Goal: Communication & Community: Answer question/provide support

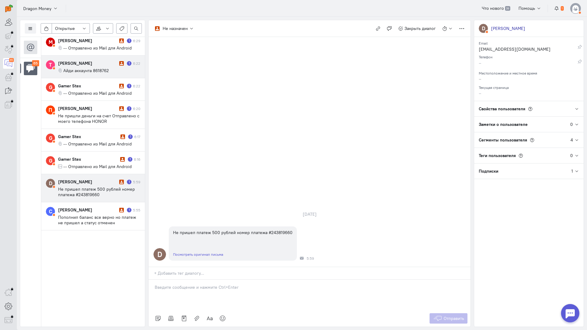
scroll to position [725, 0]
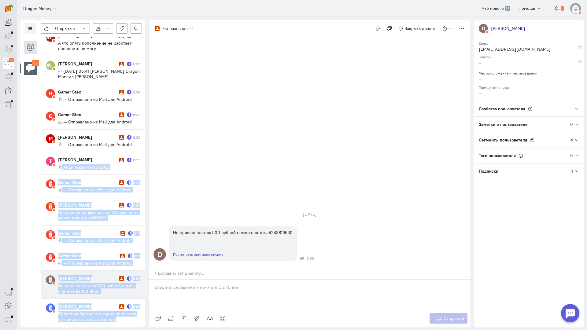
drag, startPoint x: 141, startPoint y: 161, endPoint x: 156, endPoint y: 78, distance: 84.3
click at [156, 78] on div "Список пользователей Включить темную тему Открытые Открытые диалоги Отложенные …" at bounding box center [302, 173] width 570 height 313
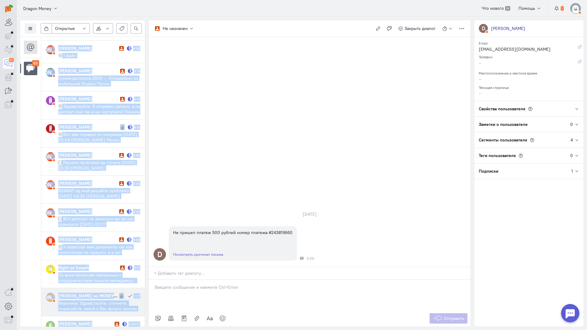
scroll to position [1601, 0]
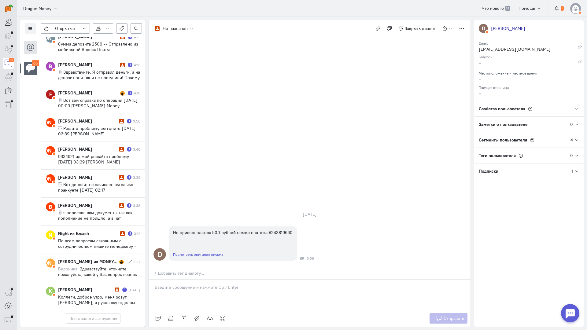
click at [32, 213] on cq-conversations-channel-list "65" at bounding box center [30, 182] width 21 height 290
click at [98, 238] on span "По всем вопросам связанным с сотрудничеством пишите менеджеру - [URL][DOMAIN_NA…" at bounding box center [97, 246] width 78 height 16
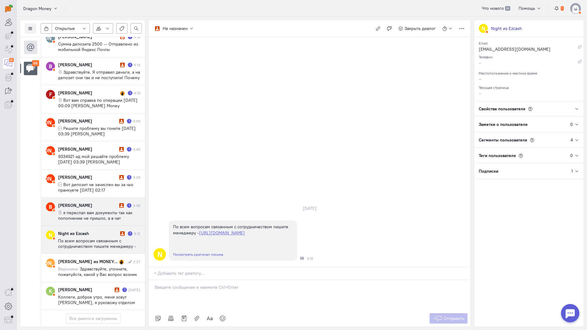
click at [72, 202] on div "[PERSON_NAME]" at bounding box center [88, 205] width 60 height 6
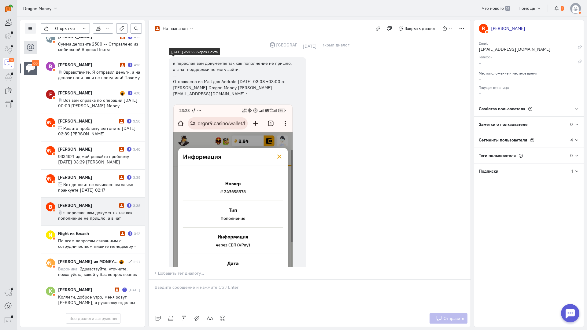
scroll to position [779, 0]
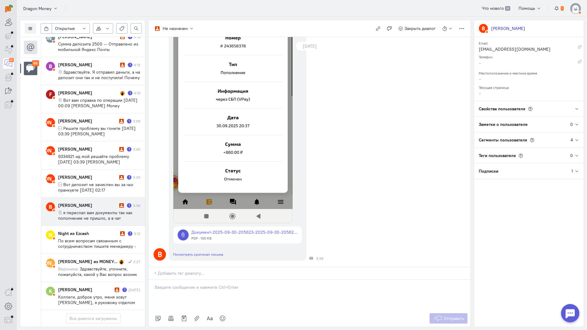
click at [190, 284] on p at bounding box center [310, 287] width 310 height 6
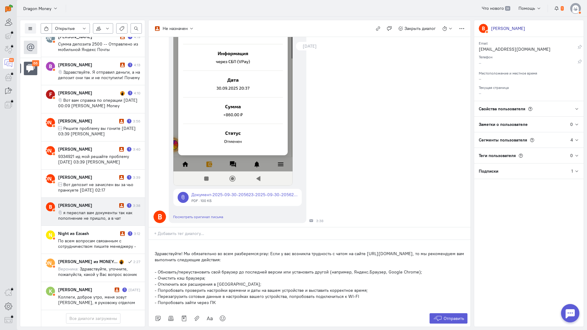
click at [153, 240] on div "Здравствуйте! Мы обязательно во всем разберемся:pray: Если у вас возникла трудн…" at bounding box center [309, 275] width 322 height 70
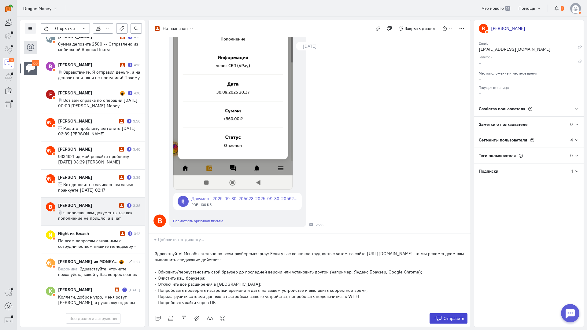
click at [444, 316] on span "Отправить" at bounding box center [453, 318] width 20 height 5
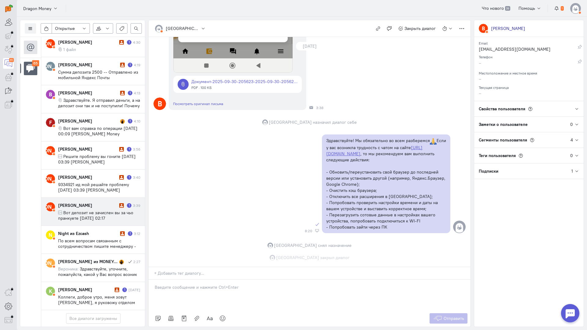
scroll to position [1603, 0]
drag, startPoint x: 88, startPoint y: 175, endPoint x: 130, endPoint y: 181, distance: 43.0
click at [88, 210] on span "Вот депозит не зачислен вы за чьо пранкуете [DATE] 02:17 [PERSON_NAME] Dragon M…" at bounding box center [95, 223] width 75 height 27
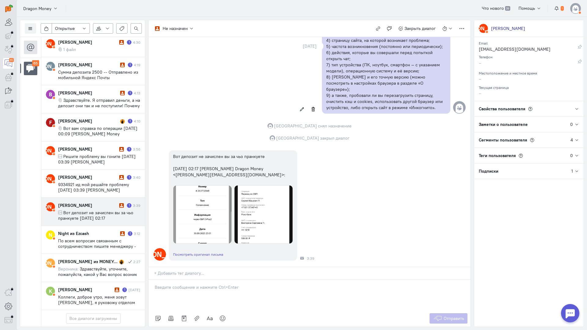
scroll to position [193, 0]
click at [198, 284] on p at bounding box center [310, 287] width 310 height 6
click at [223, 315] on icon at bounding box center [222, 318] width 6 height 6
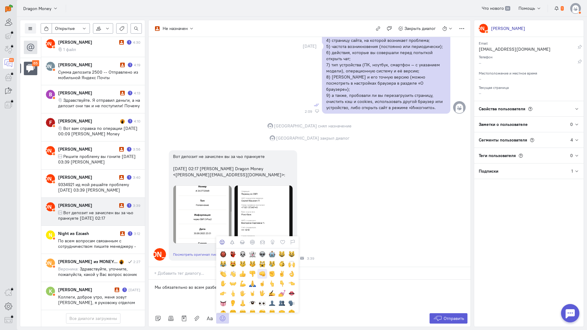
scroll to position [92, 0]
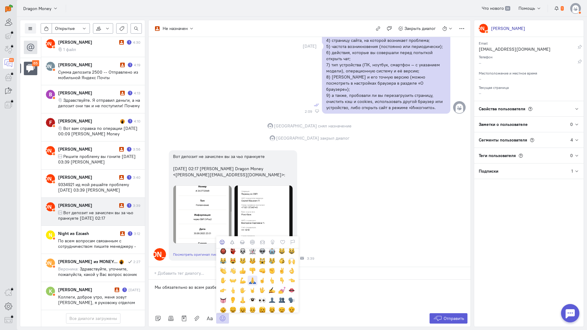
click at [252, 277] on div at bounding box center [252, 280] width 7 height 7
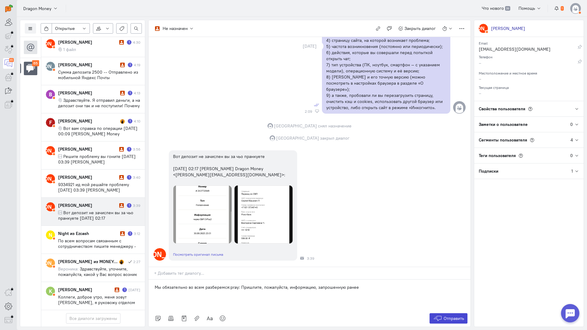
click at [450, 316] on span "Отправить" at bounding box center [453, 318] width 20 height 5
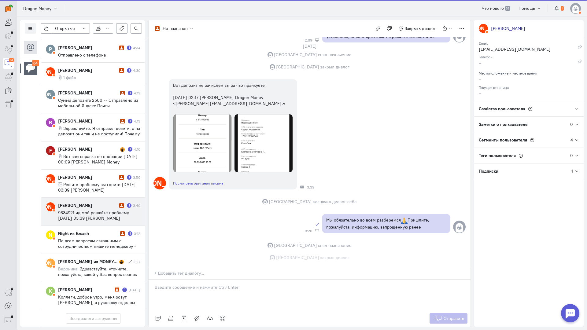
scroll to position [265, 0]
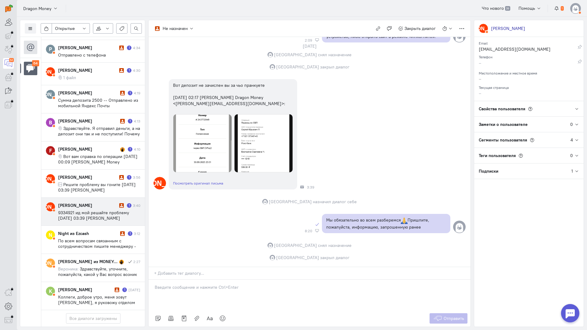
click at [96, 202] on div "[PERSON_NAME]" at bounding box center [88, 205] width 60 height 6
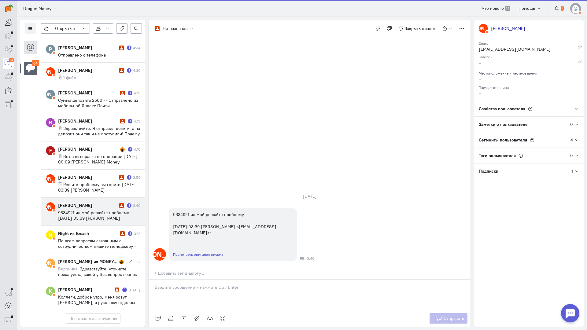
scroll to position [1570, 0]
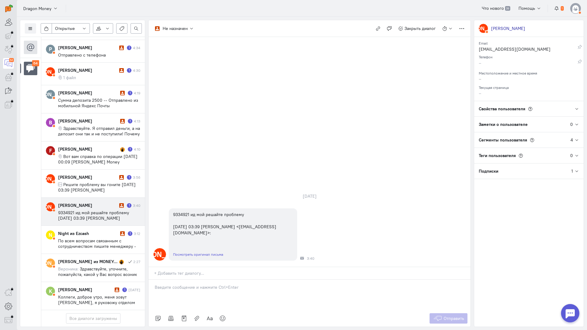
click at [181, 284] on p at bounding box center [310, 287] width 310 height 6
click at [160, 284] on p "Мы обязательно во всем разберемся. Пришлите, пожалуйста, информацию, запрошенну…" at bounding box center [310, 287] width 310 height 6
click at [152, 280] on div "Мы обязательно во всем разберемся. Пришлите, пожалуйста, информацию, запрошенну…" at bounding box center [309, 295] width 322 height 31
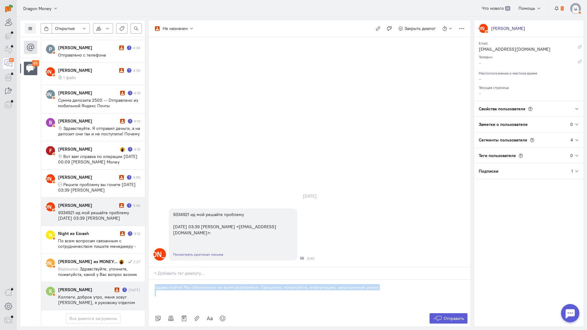
drag, startPoint x: 317, startPoint y: 252, endPoint x: 101, endPoint y: 251, distance: 216.3
click at [101, 251] on div "Список пользователей Включить темную тему Открытые Открытые диалоги Отложенные …" at bounding box center [302, 173] width 570 height 313
copy p "Здравствуйте! Мы обязательно во всем разберемся. Пришлите, пожалуйста, информац…"
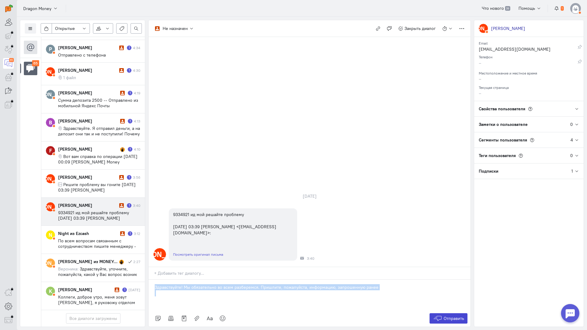
click at [439, 315] on icon at bounding box center [437, 318] width 9 height 6
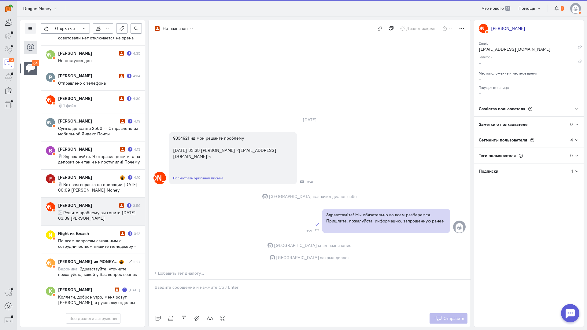
scroll to position [1570, 0]
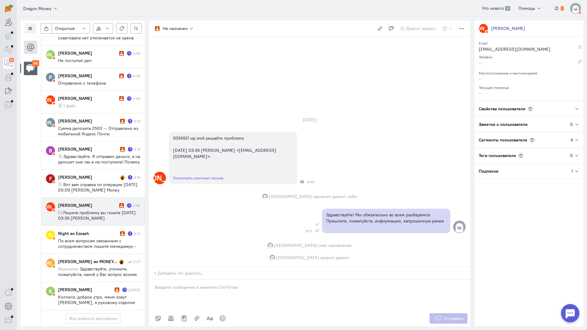
click at [96, 210] on span "Решите проблему вы гоните [DATE] 03:39 [PERSON_NAME] <[EMAIL_ADDRESS][DOMAIN_NA…" at bounding box center [97, 218] width 78 height 16
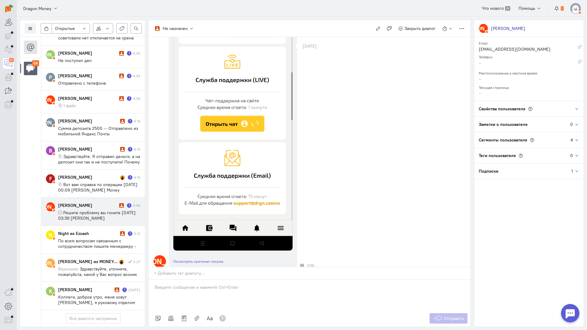
scroll to position [159, 0]
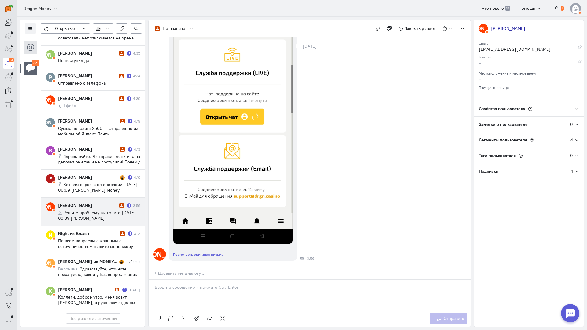
click at [183, 280] on div at bounding box center [309, 295] width 322 height 31
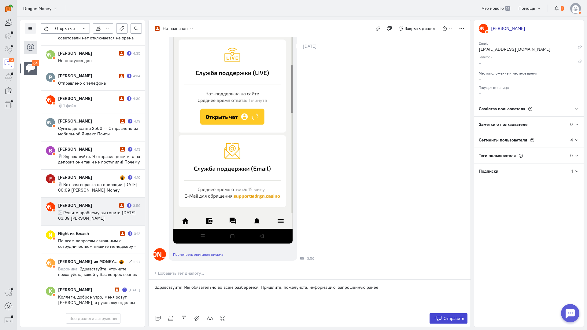
click at [446, 316] on span "Отправить" at bounding box center [453, 318] width 20 height 5
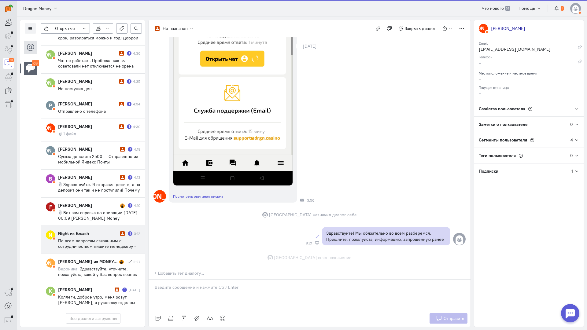
scroll to position [229, 0]
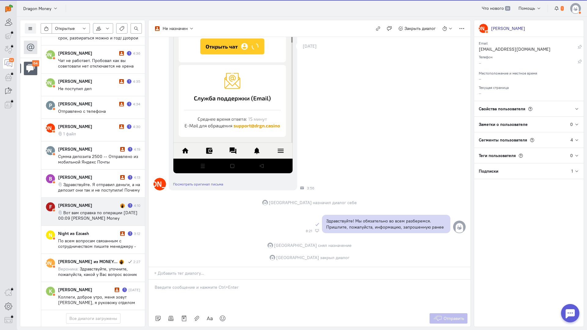
click at [101, 210] on span "Вот вам справка по операции [DATE] 00:09 [PERSON_NAME] Money <[EMAIL_ADDRESS][D…" at bounding box center [97, 218] width 79 height 16
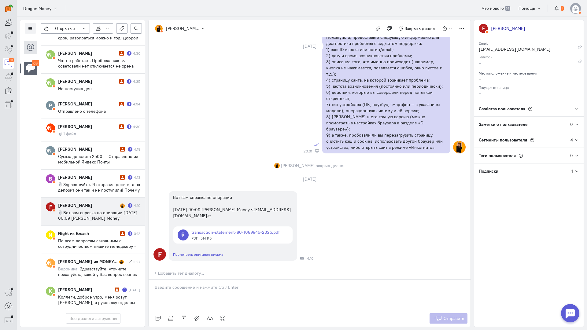
scroll to position [577, 0]
click at [98, 182] on span "Здравствуйте. Я отправил деньги, а на депозит они так и не поступили! Почему не…" at bounding box center [99, 193] width 82 height 22
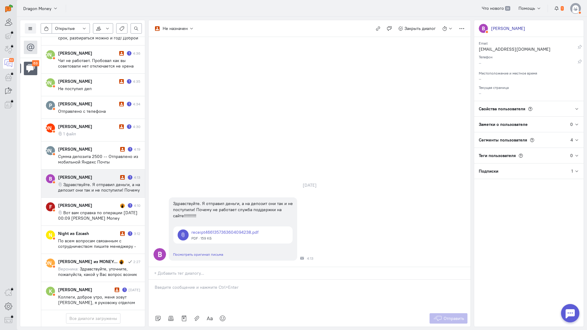
click at [220, 284] on p at bounding box center [310, 287] width 310 height 6
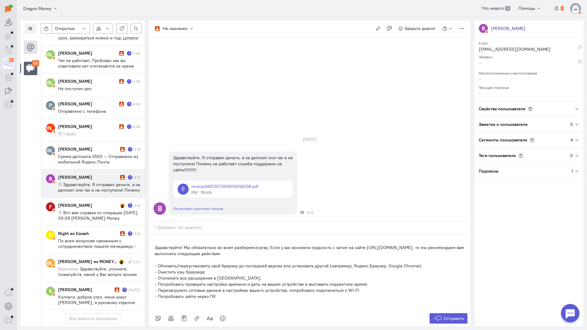
click at [153, 234] on div "Здравствуйте! Мы обязательно во всем разберемся:pray: Если у вас возникла трудн…" at bounding box center [309, 272] width 322 height 76
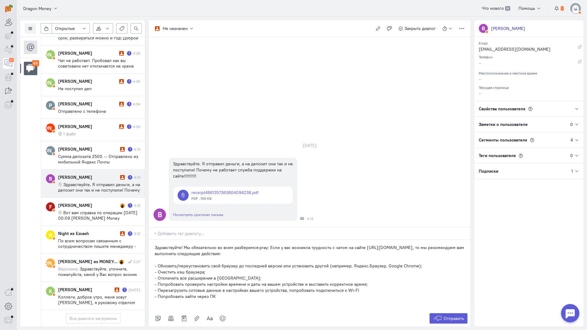
click at [439, 310] on div "Отправить" at bounding box center [309, 318] width 322 height 16
click at [442, 313] on button "Отправить" at bounding box center [448, 318] width 38 height 10
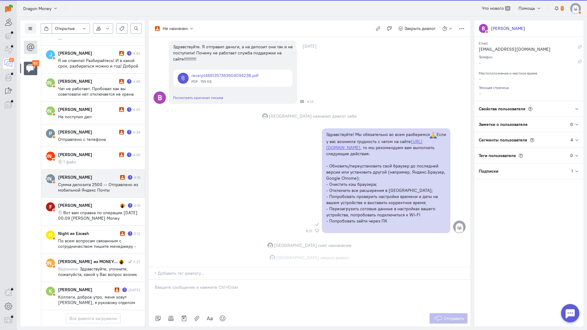
scroll to position [55, 0]
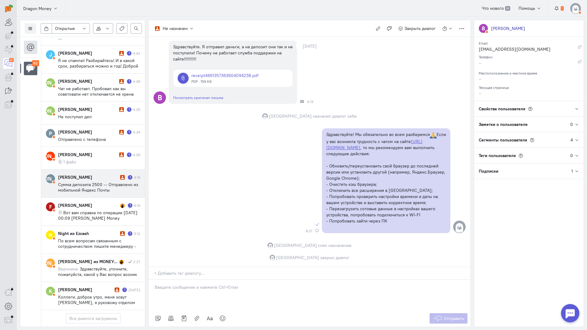
click at [98, 182] on span "Сумма депозита 2500 -- Отправлено из мобильной Яндекс Почты" at bounding box center [98, 187] width 80 height 11
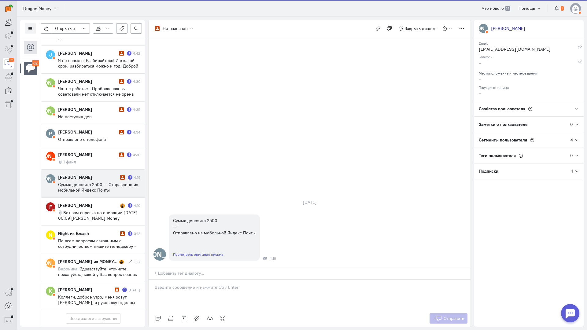
scroll to position [1504, 0]
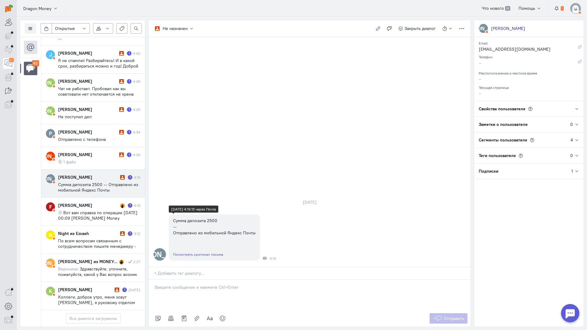
click at [201, 252] on link "Посмотреть оригинал письма" at bounding box center [198, 254] width 50 height 5
click at [205, 280] on div at bounding box center [309, 295] width 322 height 31
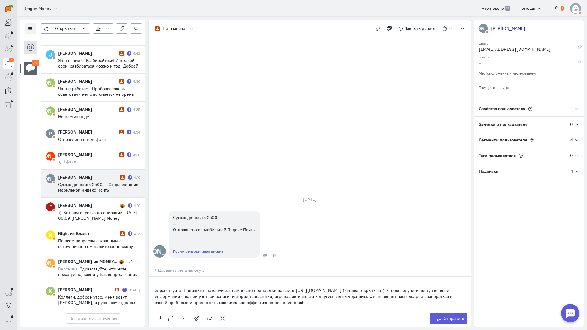
click at [153, 277] on div "Здравствуйте! Напишите, пожалуйста, нам в чате поддержки на сайте [URL][DOMAIN_…" at bounding box center [309, 294] width 322 height 34
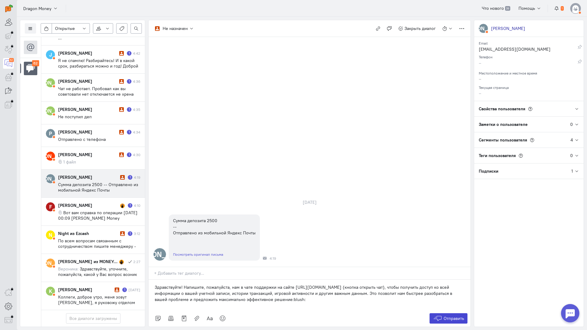
click at [453, 316] on span "Отправить" at bounding box center [453, 318] width 20 height 5
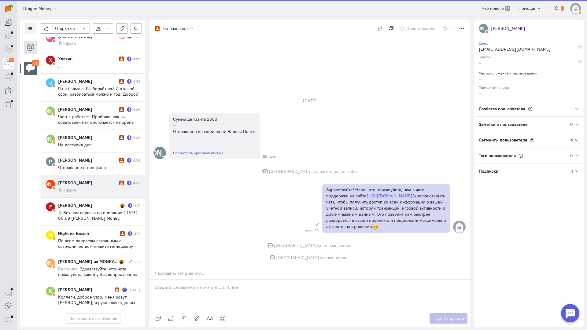
scroll to position [1477, 0]
click at [88, 187] on cq-message "1 файл" at bounding box center [99, 189] width 82 height 5
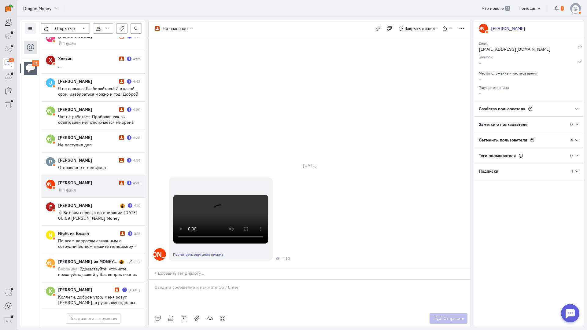
drag, startPoint x: 199, startPoint y: 250, endPoint x: 175, endPoint y: 253, distance: 23.8
click at [199, 284] on p at bounding box center [310, 287] width 310 height 6
click at [151, 280] on div "Здравствуйте! Благодарим Вас за обращение и предоставленную информацию:blush:" at bounding box center [309, 295] width 322 height 31
click at [438, 313] on button "Отправить" at bounding box center [448, 318] width 38 height 10
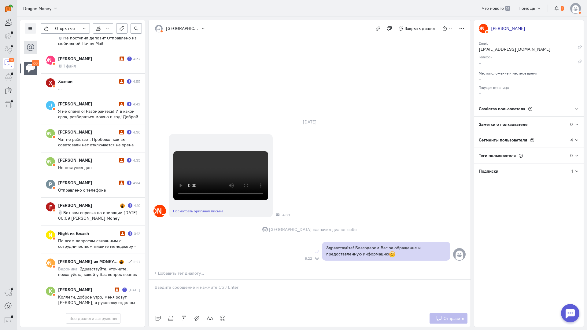
scroll to position [90, 0]
click at [243, 284] on p at bounding box center [310, 287] width 310 height 6
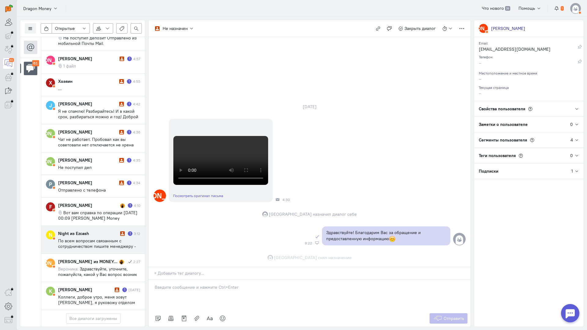
scroll to position [117, 0]
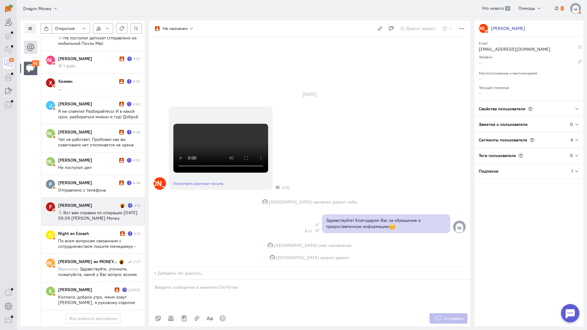
click at [92, 210] on span "Вот вам справка по операции [DATE] 00:09 [PERSON_NAME] Money <[EMAIL_ADDRESS][D…" at bounding box center [97, 218] width 79 height 16
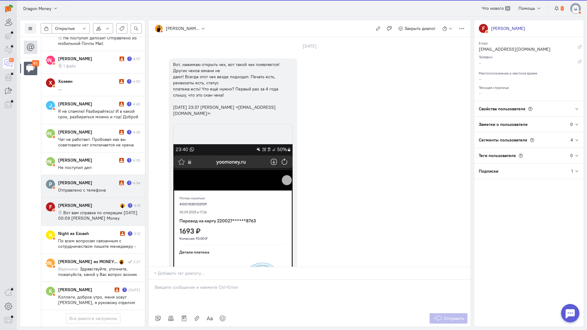
scroll to position [597, 0]
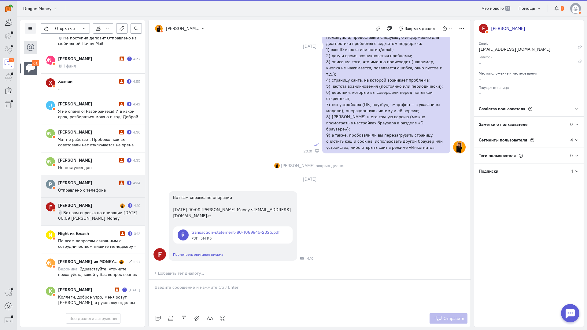
click at [94, 180] on div "[PERSON_NAME]" at bounding box center [88, 183] width 60 height 6
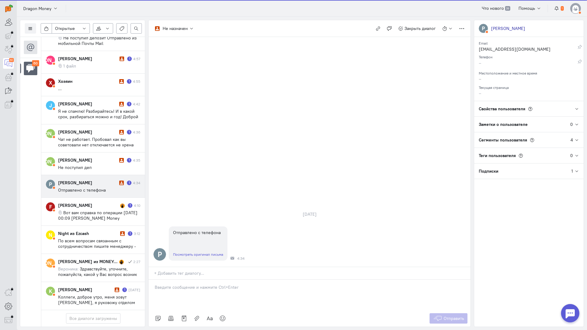
scroll to position [1449, 0]
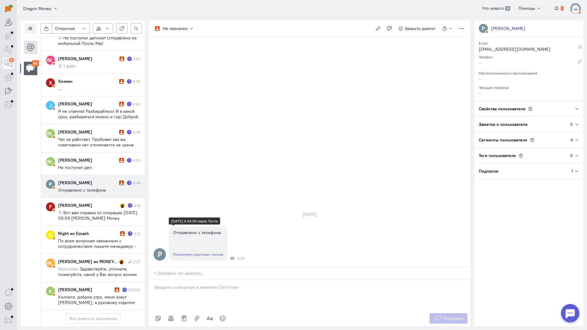
click at [200, 248] on div "Посмотреть оригинал письма" at bounding box center [198, 254] width 59 height 13
click at [201, 252] on link "Посмотреть оригинал письма" at bounding box center [198, 254] width 50 height 5
drag, startPoint x: 211, startPoint y: 257, endPoint x: 176, endPoint y: 255, distance: 35.2
click at [210, 280] on div at bounding box center [309, 295] width 322 height 31
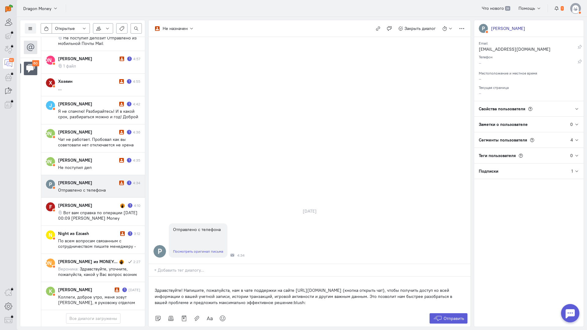
click at [153, 277] on div "Здравствуйте! Напишите, пожалуйста, нам в чате поддержки на сайте [URL][DOMAIN_…" at bounding box center [309, 294] width 322 height 34
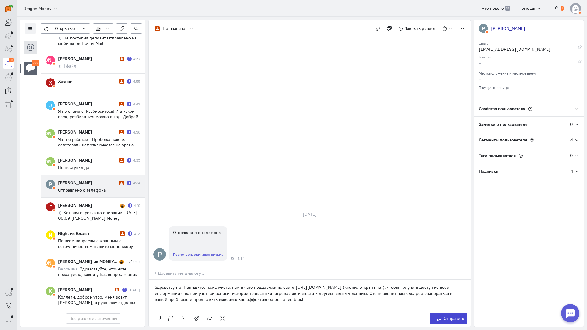
click at [457, 316] on span "Отправить" at bounding box center [453, 318] width 20 height 5
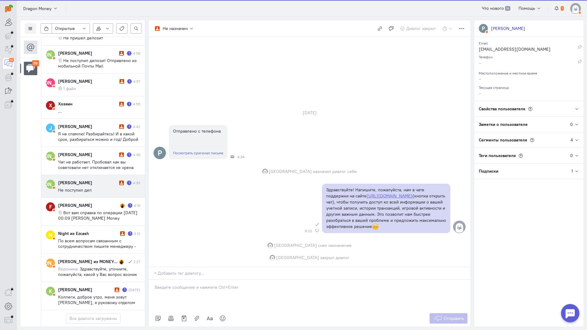
scroll to position [1427, 0]
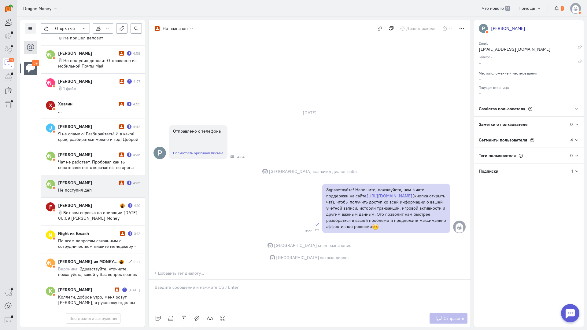
click at [90, 187] on span "Не поступил деп" at bounding box center [75, 189] width 34 height 5
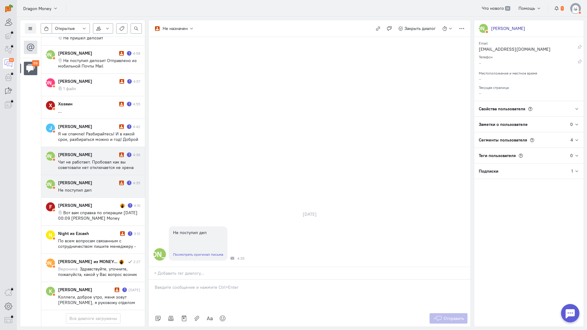
click at [102, 159] on span "Чат не работает. Пробовал как вы советовали нет отключается не хрена" at bounding box center [95, 164] width 75 height 11
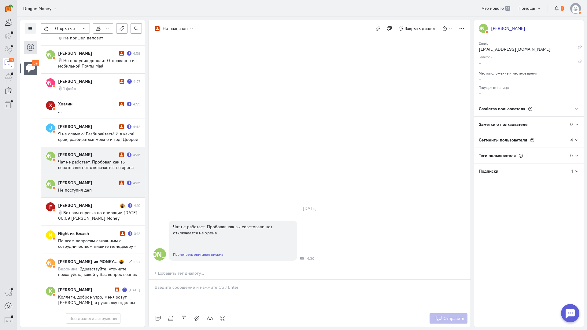
click at [106, 175] on cq-conversation-card "[PERSON_NAME] [PERSON_NAME] 1 4:35 Не поступил деп" at bounding box center [93, 186] width 104 height 23
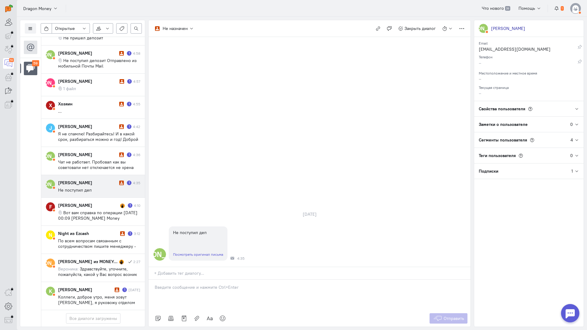
click at [172, 280] on div at bounding box center [309, 295] width 322 height 31
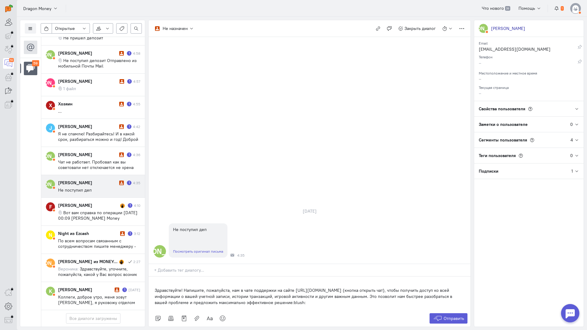
click at [151, 277] on div "Здравствуйте! Напишите, пожалуйста, нам в чате поддержки на сайте [URL][DOMAIN_…" at bounding box center [309, 294] width 322 height 34
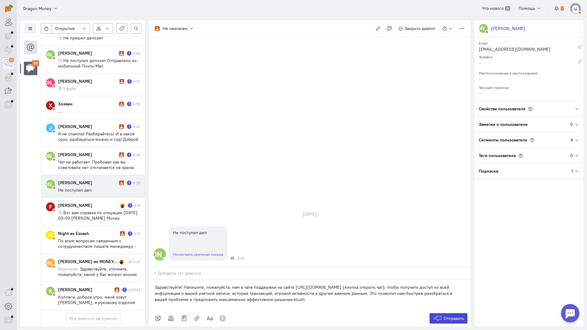
click at [445, 313] on button "Отправить" at bounding box center [448, 318] width 38 height 10
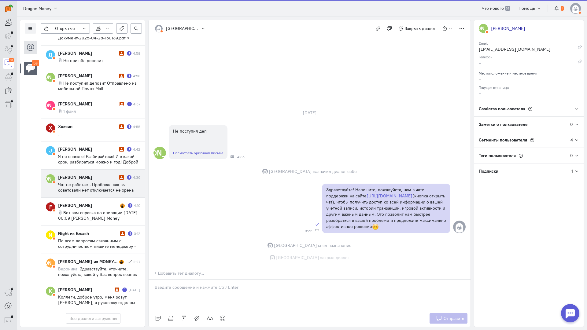
click at [92, 170] on cq-conversation-card "[PERSON_NAME] [PERSON_NAME] 1 4:36 Чат не работает. Пробовал как вы советовали …" at bounding box center [93, 184] width 104 height 28
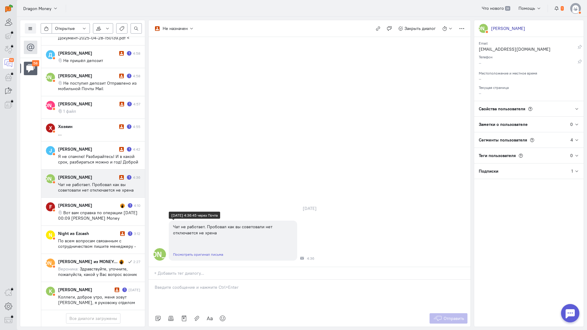
scroll to position [1405, 0]
click at [213, 280] on div at bounding box center [309, 295] width 322 height 31
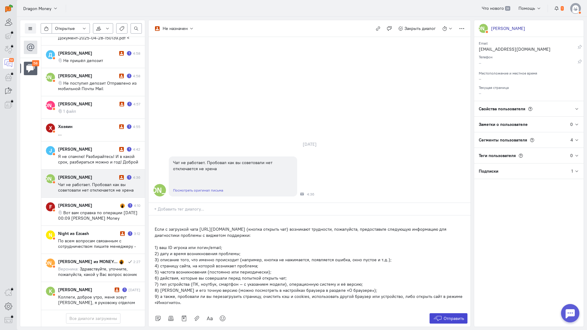
click at [449, 313] on button "Отправить" at bounding box center [448, 318] width 38 height 10
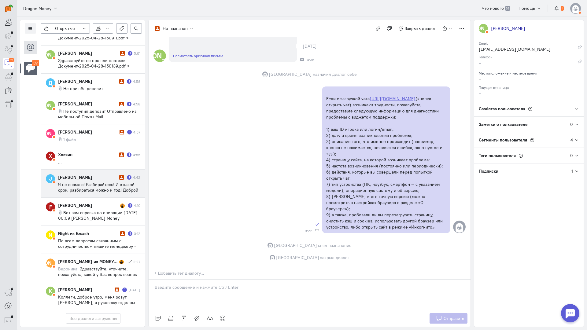
scroll to position [1378, 0]
click at [79, 182] on span "Я не спамлю! Разбирайтесь! И в какой срок, разбираться можно и год! Доброй ночи…" at bounding box center [98, 201] width 80 height 38
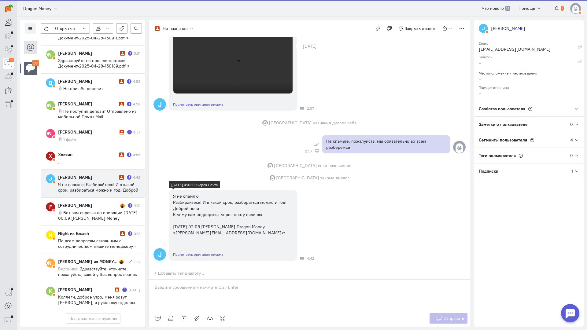
scroll to position [290, 0]
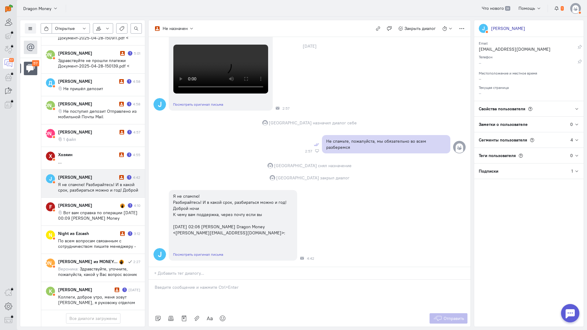
click at [204, 280] on div at bounding box center [309, 295] width 322 height 31
drag, startPoint x: 192, startPoint y: 251, endPoint x: 206, endPoint y: 252, distance: 14.1
click at [193, 284] on p at bounding box center [310, 287] width 310 height 6
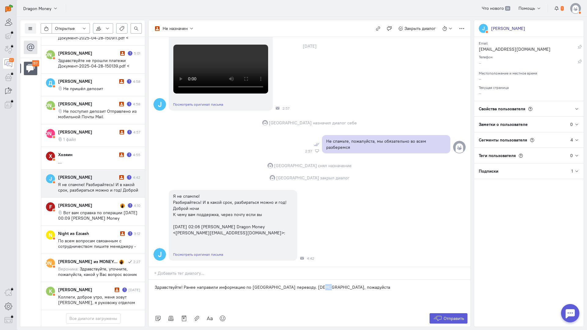
drag, startPoint x: 324, startPoint y: 250, endPoint x: 321, endPoint y: 250, distance: 3.7
click at [321, 284] on p "Здравствуйте! Ранее направили информацию по [GEOGRAPHIC_DATA] переводу. [DEMOGR…" at bounding box center [310, 287] width 310 height 6
click at [448, 313] on button "Отправить" at bounding box center [448, 318] width 38 height 10
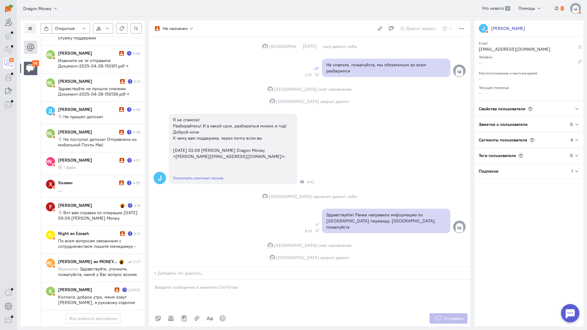
scroll to position [1345, 0]
click at [99, 230] on div "Night из Ezcash" at bounding box center [88, 233] width 60 height 6
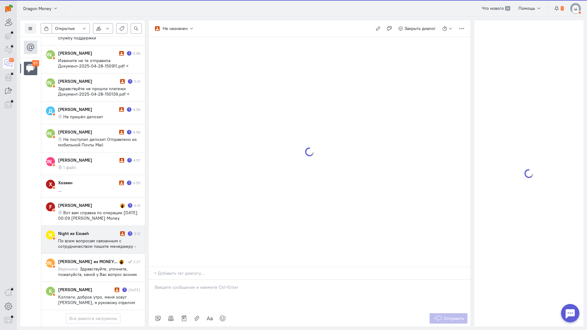
scroll to position [1372, 0]
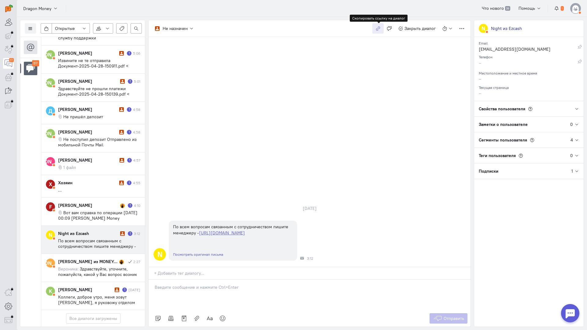
click at [379, 28] on icon "button" at bounding box center [378, 28] width 5 height 5
click at [159, 156] on div "[DATE] N По всем вопросам связанным с сотрудничеством пишите менеджеру - [URL][…" at bounding box center [309, 152] width 322 height 230
drag, startPoint x: 89, startPoint y: 204, endPoint x: 91, endPoint y: 195, distance: 9.7
click at [89, 238] on span "По всем вопросам связанным с сотрудничеством пишите менеджеру - [URL][DOMAIN_NA…" at bounding box center [97, 246] width 78 height 16
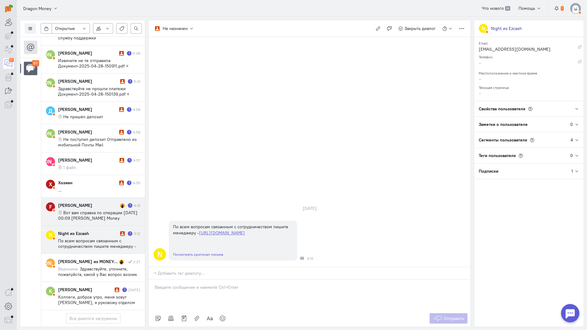
click at [94, 210] on span "Вот вам справка по операции [DATE] 00:09 [PERSON_NAME] Money <[EMAIL_ADDRESS][D…" at bounding box center [97, 218] width 79 height 16
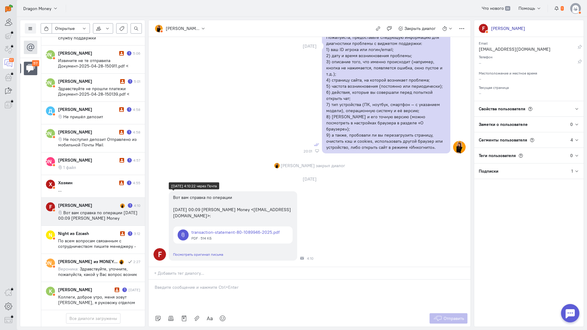
scroll to position [516, 0]
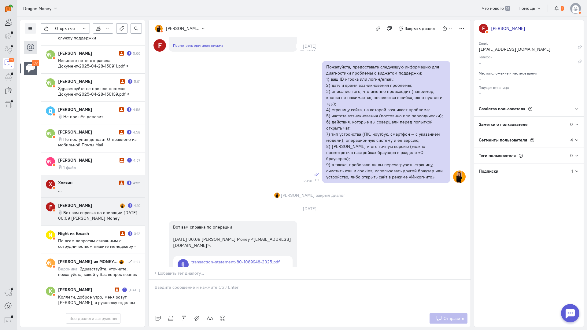
click at [80, 180] on div "Хозяин 1 4:55 ..." at bounding box center [99, 186] width 82 height 13
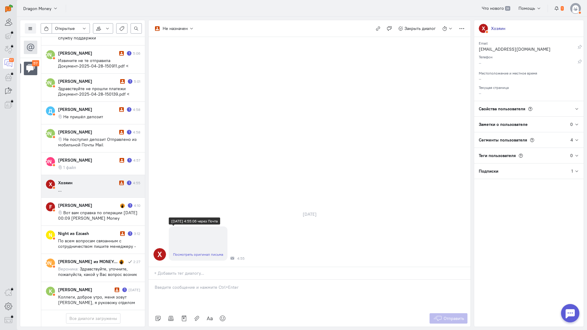
click at [185, 252] on link "Посмотреть оригинал письма" at bounding box center [198, 254] width 50 height 5
click at [193, 280] on div at bounding box center [309, 295] width 322 height 31
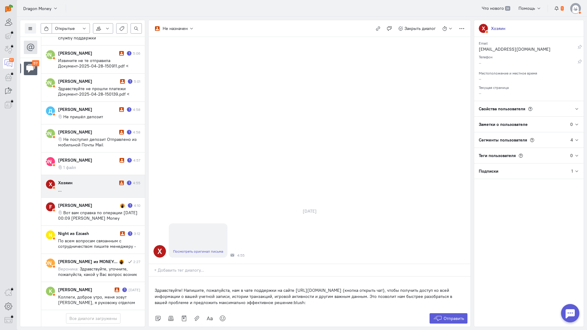
drag, startPoint x: 150, startPoint y: 253, endPoint x: 174, endPoint y: 253, distance: 24.1
click at [151, 277] on div "Здравствуйте! Напишите, пожалуйста, нам в чате поддержки на сайте [URL][DOMAIN_…" at bounding box center [309, 294] width 322 height 34
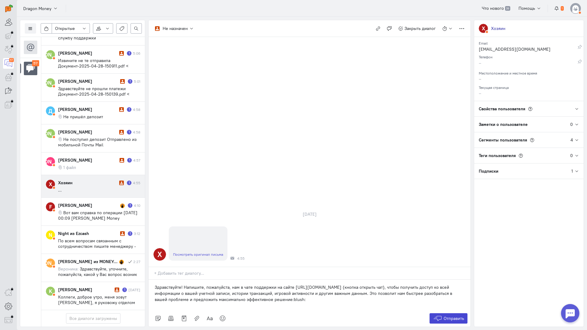
click at [459, 316] on span "Отправить" at bounding box center [453, 318] width 20 height 5
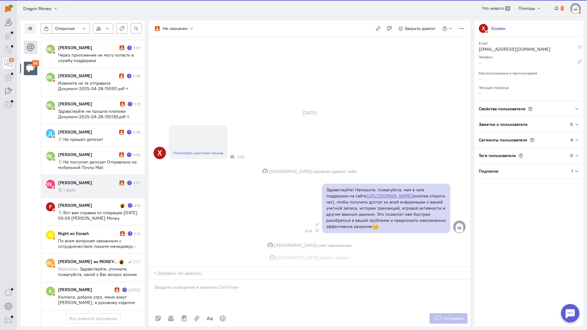
scroll to position [1350, 0]
click at [88, 187] on cq-message "1 файл" at bounding box center [99, 189] width 82 height 5
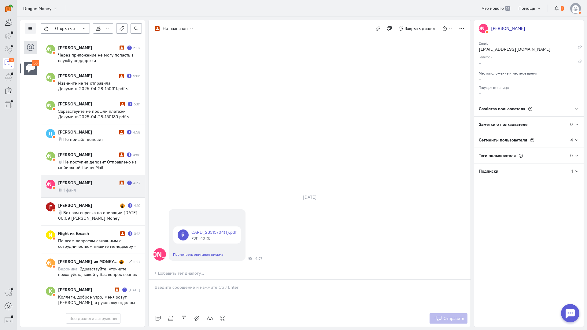
drag, startPoint x: 197, startPoint y: 249, endPoint x: 193, endPoint y: 249, distance: 4.0
click at [196, 284] on p at bounding box center [310, 287] width 310 height 6
click at [151, 280] on div "Здравствуйте! Благодарим Вас за обращение и предоставленную информацию:blush:" at bounding box center [309, 295] width 322 height 31
click at [456, 316] on span "Отправить" at bounding box center [453, 318] width 20 height 5
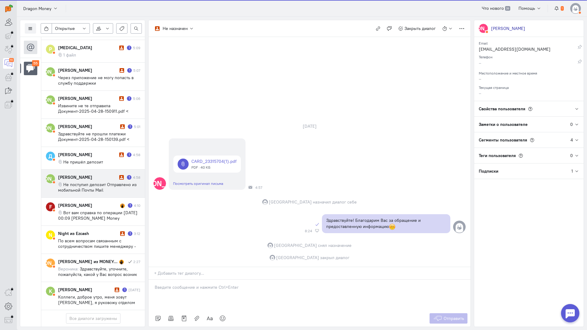
click at [89, 182] on span "Не поступил депозит Отправлено из мобильной Почты Mail" at bounding box center [97, 187] width 79 height 11
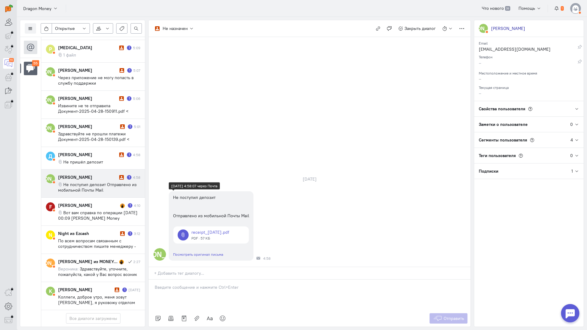
scroll to position [1328, 0]
click at [190, 284] on p at bounding box center [310, 287] width 310 height 6
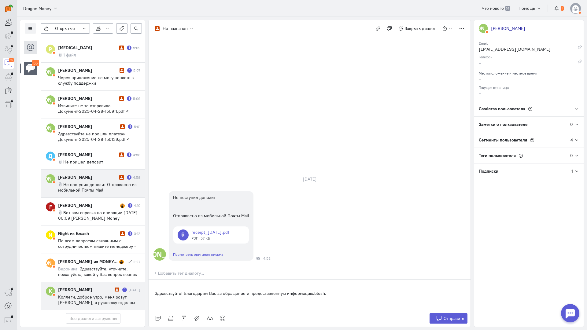
drag, startPoint x: 194, startPoint y: 256, endPoint x: 114, endPoint y: 247, distance: 80.9
click at [111, 248] on div "Список пользователей Включить темную тему Открытые Открытые диалоги Отложенные …" at bounding box center [302, 173] width 570 height 313
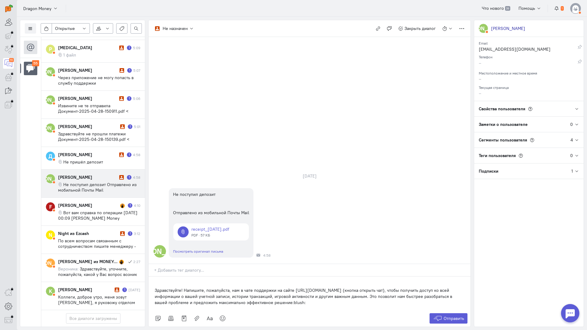
click at [156, 287] on p "Здравствуйте! Напишите, пожалуйста, нам в чате поддержки на сайте [URL][DOMAIN_…" at bounding box center [310, 296] width 310 height 18
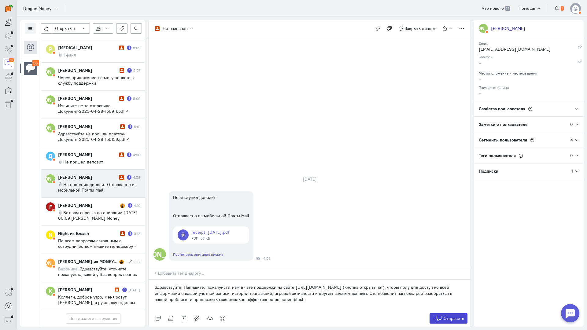
click at [439, 315] on icon at bounding box center [437, 318] width 9 height 6
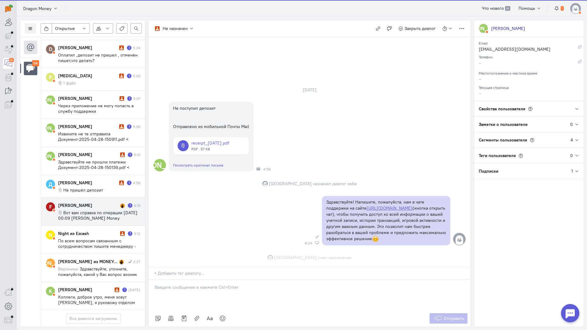
scroll to position [6, 0]
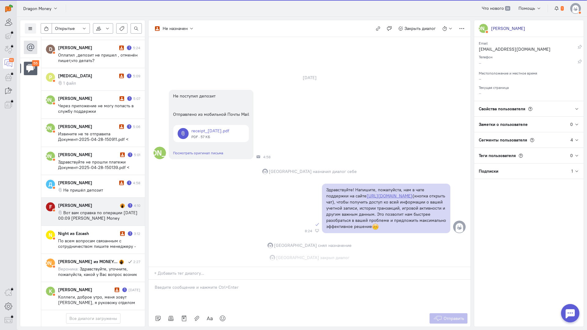
click at [86, 202] on div "[PERSON_NAME]" at bounding box center [88, 205] width 60 height 6
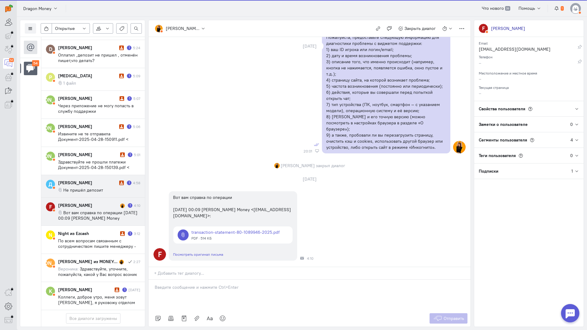
scroll to position [1300, 0]
click at [104, 180] on div "[PERSON_NAME]" at bounding box center [88, 183] width 60 height 6
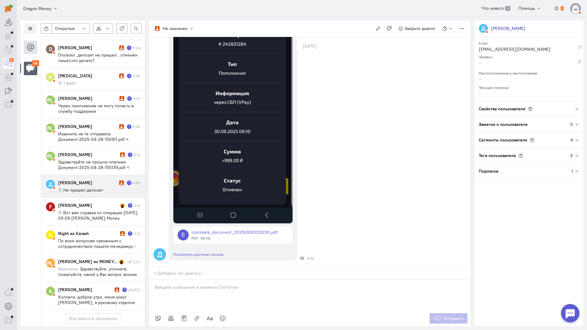
scroll to position [148, 0]
click at [197, 284] on p at bounding box center [310, 287] width 310 height 6
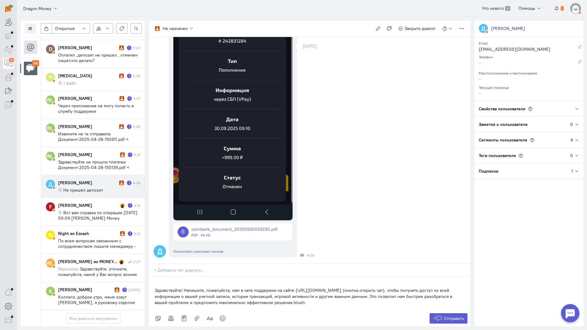
click at [154, 277] on div "Здравствуйте! Напишите, пожалуйста, нам в чате поддержки на сайте [URL][DOMAIN_…" at bounding box center [309, 294] width 322 height 34
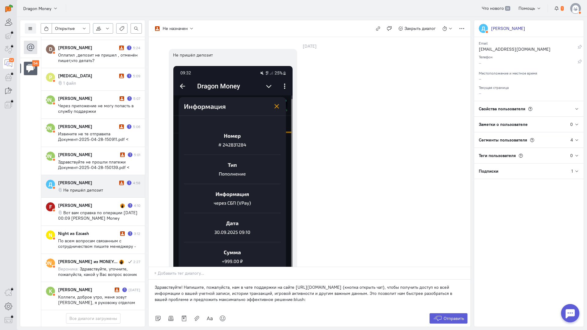
scroll to position [0, 0]
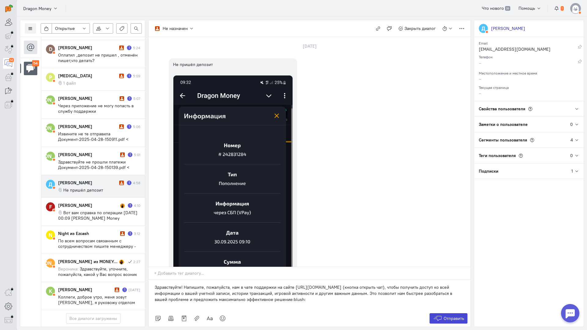
click at [443, 313] on button "Отправить" at bounding box center [448, 318] width 38 height 10
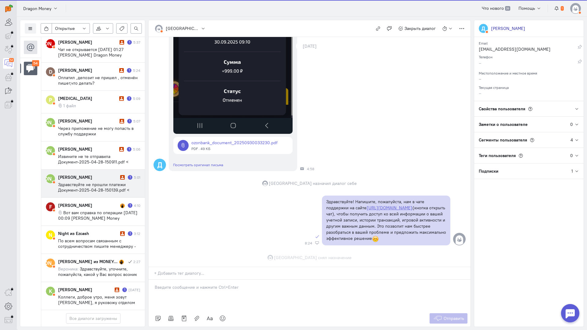
scroll to position [250, 0]
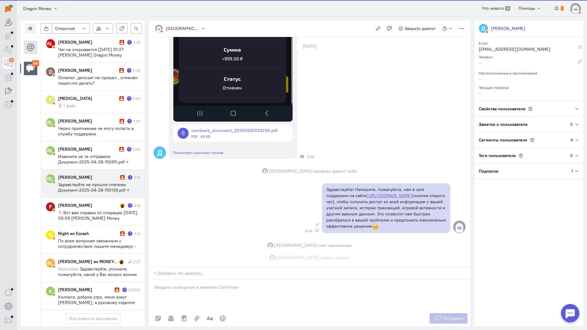
click at [82, 174] on div "[PERSON_NAME]" at bounding box center [88, 177] width 60 height 6
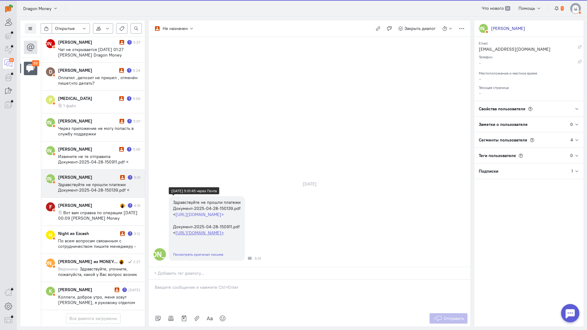
scroll to position [1278, 0]
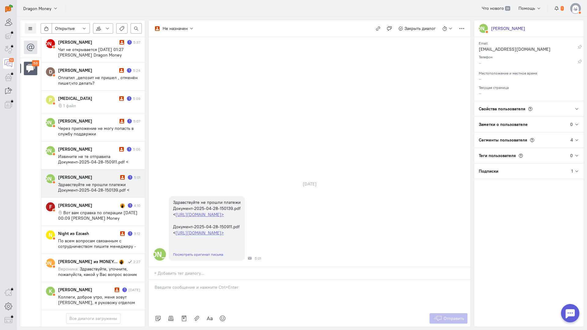
click at [171, 284] on p at bounding box center [310, 287] width 310 height 6
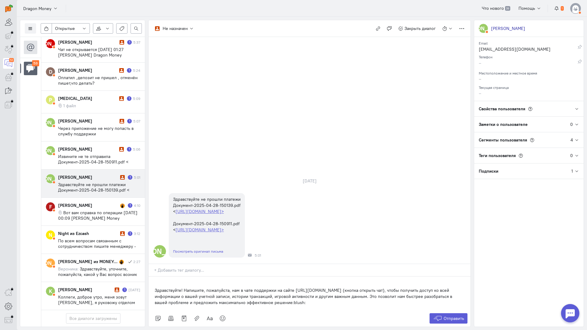
click at [151, 277] on div "Здравствуйте! Напишите, пожалуйста, нам в чате поддержки на сайте [URL][DOMAIN_…" at bounding box center [309, 294] width 322 height 34
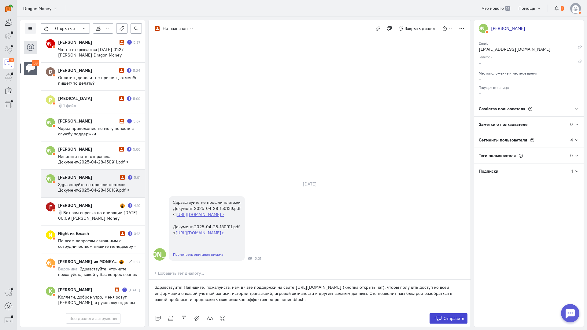
click at [445, 316] on span "Отправить" at bounding box center [453, 318] width 20 height 5
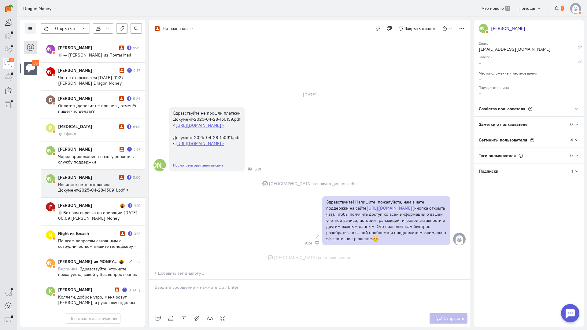
scroll to position [14, 0]
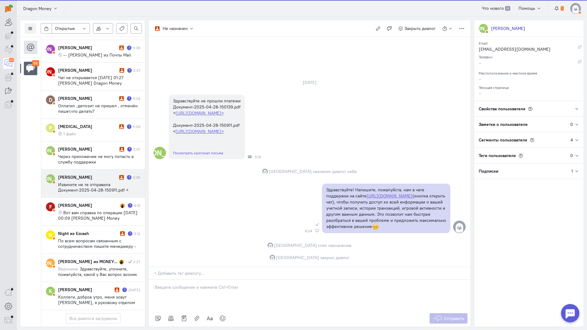
click at [94, 182] on span "Извините не те отправила Документ-2025-04-28-150911.pdf < [URL][DOMAIN_NAME]> Д…" at bounding box center [95, 201] width 75 height 38
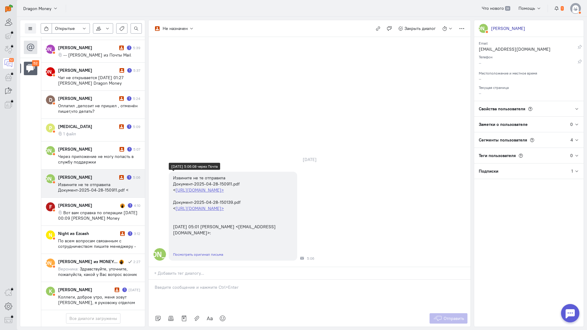
scroll to position [1251, 0]
click at [196, 284] on p at bounding box center [310, 287] width 310 height 6
click at [194, 280] on div at bounding box center [309, 295] width 322 height 31
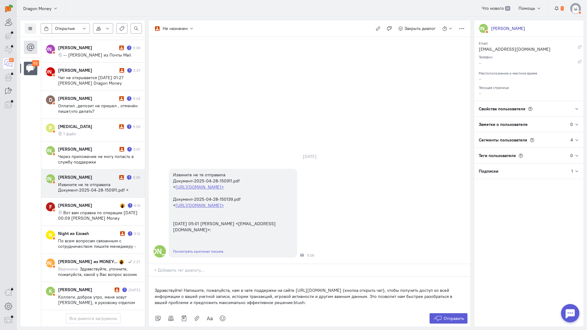
click at [152, 277] on div "Здравствуйте! Напишите, пожалуйста, нам в чате поддержки на сайте [URL][DOMAIN_…" at bounding box center [309, 294] width 322 height 34
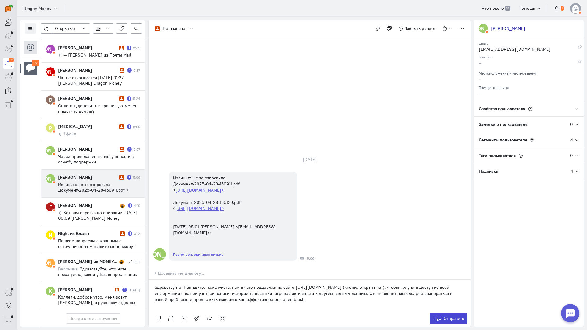
click at [446, 316] on span "Отправить" at bounding box center [453, 318] width 20 height 5
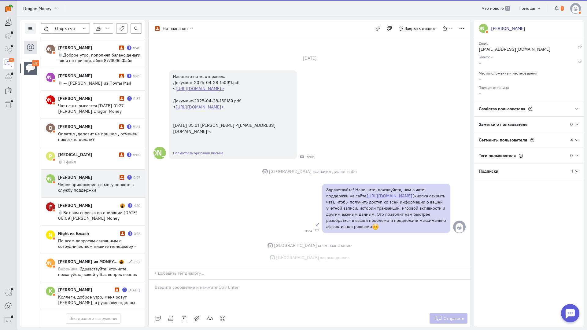
scroll to position [38, 0]
drag, startPoint x: 98, startPoint y: 146, endPoint x: 144, endPoint y: 166, distance: 49.8
click at [99, 182] on span "Через приложение не могу попасть в службу поддержки" at bounding box center [95, 187] width 75 height 11
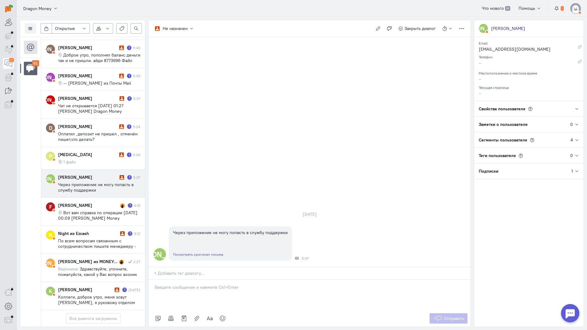
scroll to position [1223, 0]
click at [217, 280] on div at bounding box center [309, 295] width 322 height 31
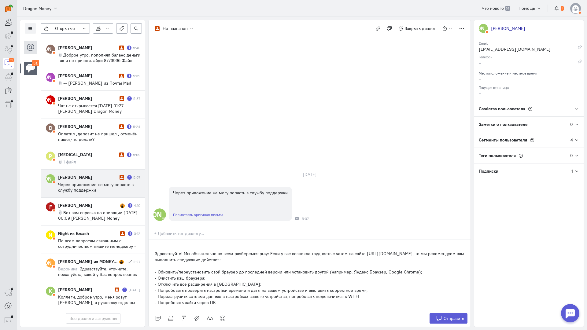
click at [154, 240] on div "Здравствуйте! Мы обязательно во всем разберемся:pray: Если у вас возникла трудн…" at bounding box center [309, 275] width 322 height 70
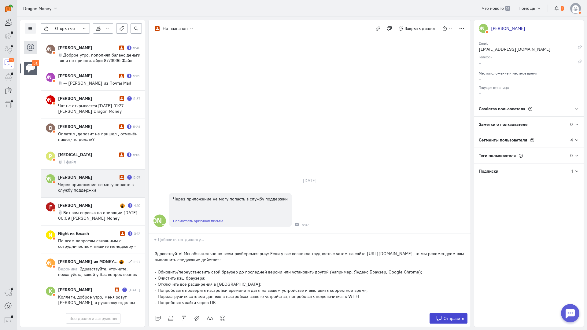
click at [459, 316] on span "Отправить" at bounding box center [453, 318] width 20 height 5
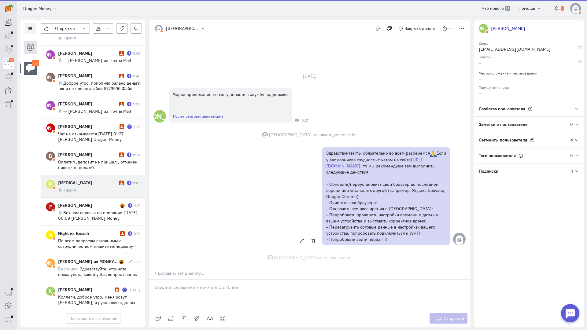
scroll to position [20, 0]
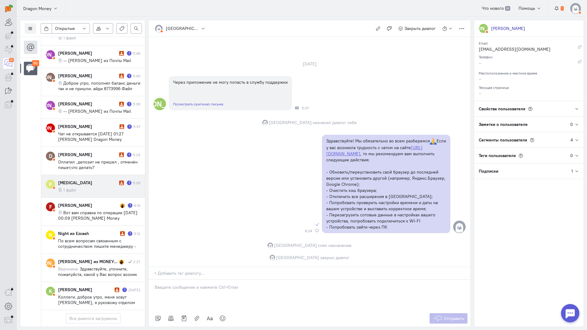
click at [83, 187] on cq-message "1 файл" at bounding box center [99, 189] width 82 height 5
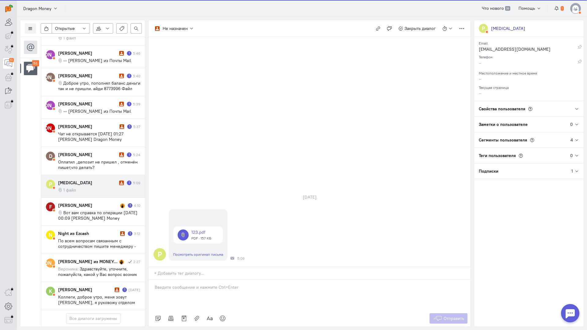
scroll to position [1218, 0]
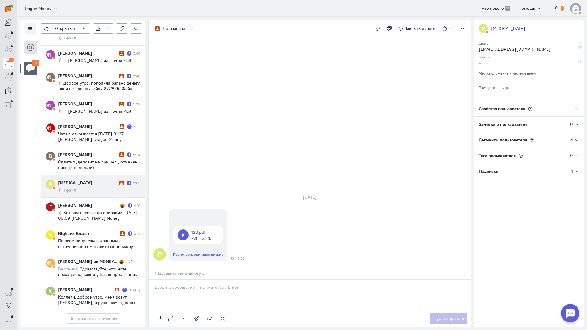
click at [202, 284] on p at bounding box center [310, 287] width 310 height 6
click at [153, 280] on div "Здравствуйте! Благодарим Вас за обращение и предоставленную информацию:blush:" at bounding box center [309, 295] width 322 height 31
click at [454, 313] on button "Отправить" at bounding box center [448, 318] width 38 height 10
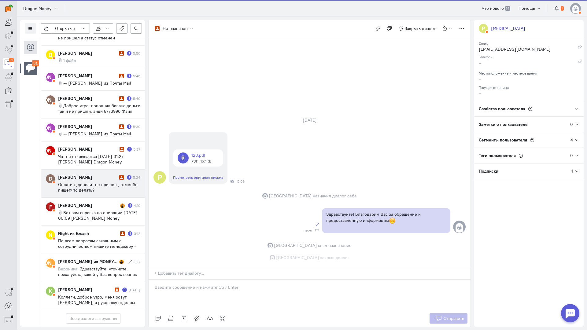
click at [99, 182] on span "Оплатил ,депозит не пришел , отменён пишет,что делать?" at bounding box center [97, 187] width 79 height 11
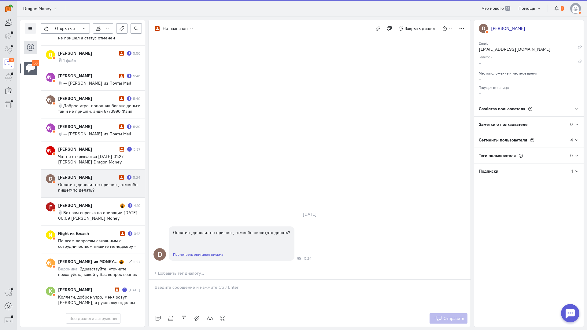
scroll to position [1196, 0]
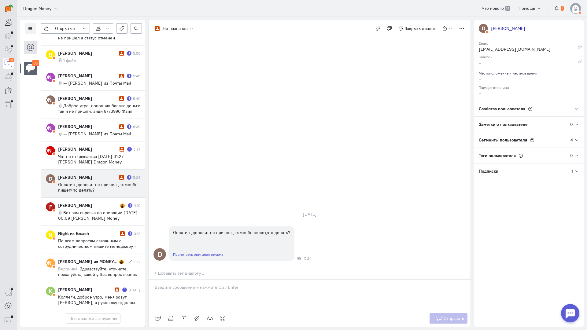
click at [184, 280] on div at bounding box center [309, 295] width 322 height 31
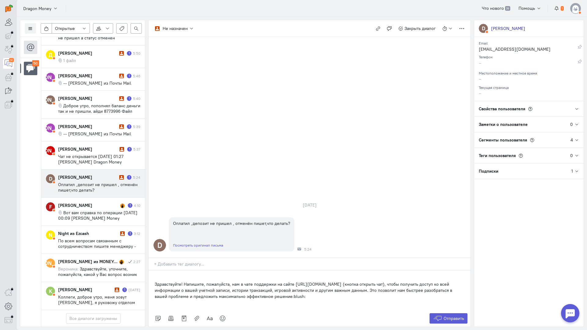
click at [151, 270] on div "Здравствуйте! Напишите, пожалуйста, нам в чате поддержки на сайте [URL][DOMAIN_…" at bounding box center [309, 290] width 322 height 40
click at [152, 270] on div "Здравствуйте! Напишите, пожалуйста, нам в чате поддержки на сайте [URL][DOMAIN_…" at bounding box center [309, 290] width 322 height 40
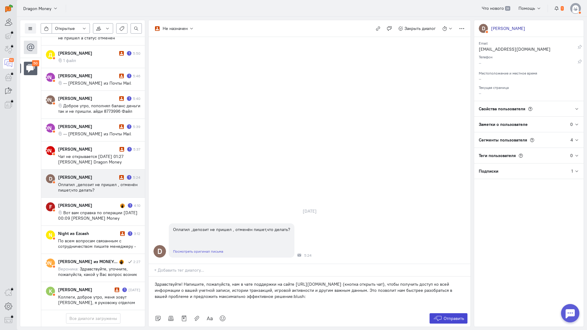
click at [452, 316] on span "Отправить" at bounding box center [453, 318] width 20 height 5
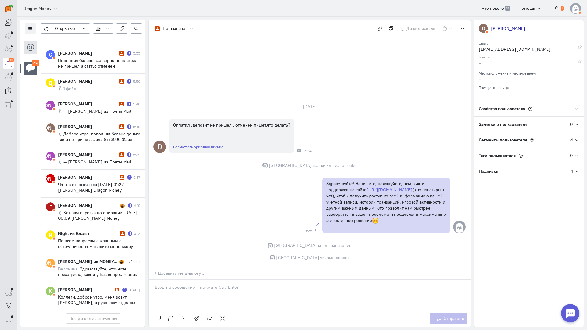
scroll to position [1168, 0]
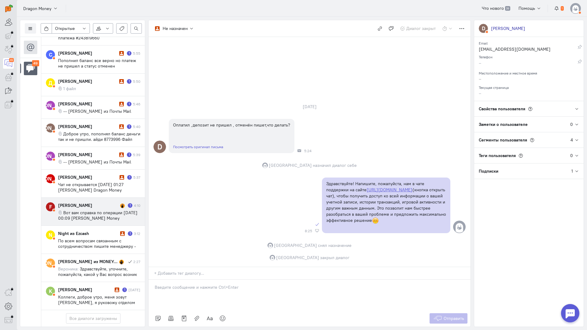
click at [99, 210] on span "Вот вам справка по операции [DATE] 00:09 [PERSON_NAME] Money <[EMAIL_ADDRESS][D…" at bounding box center [97, 218] width 79 height 16
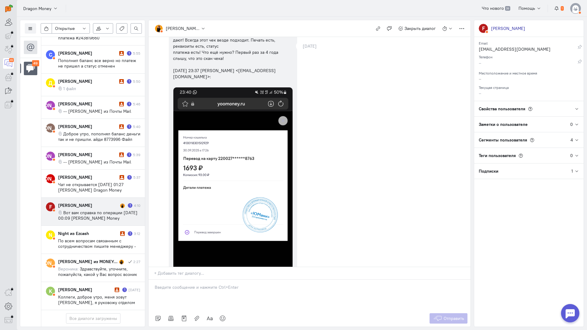
scroll to position [0, 0]
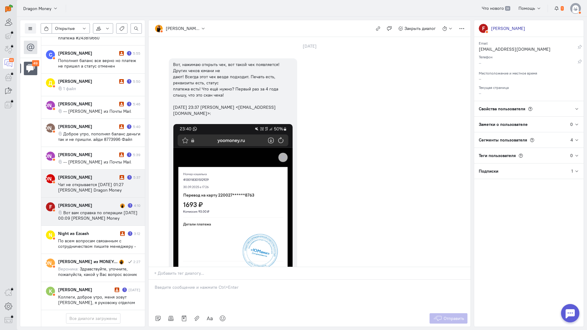
click at [88, 182] on span "Чат не открывается [DATE] 01:27 [PERSON_NAME] Dragon Money <[PERSON_NAME][EMAIL…" at bounding box center [95, 193] width 74 height 22
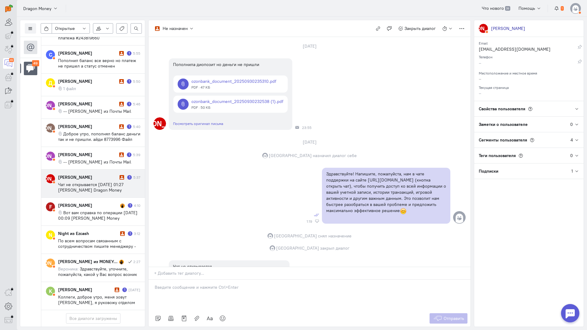
click at [210, 280] on div at bounding box center [309, 295] width 322 height 31
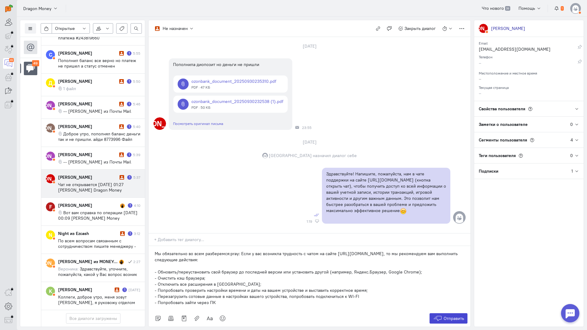
click at [443, 316] on span "Отправить" at bounding box center [453, 318] width 20 height 5
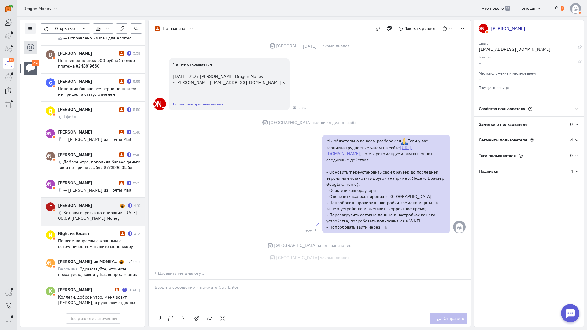
scroll to position [234, 0]
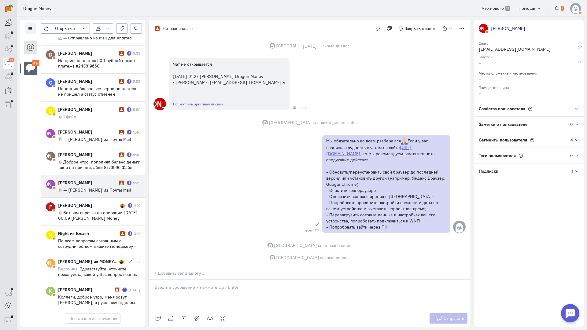
click at [97, 187] on span "-- [PERSON_NAME] из Почты Mail" at bounding box center [97, 189] width 68 height 5
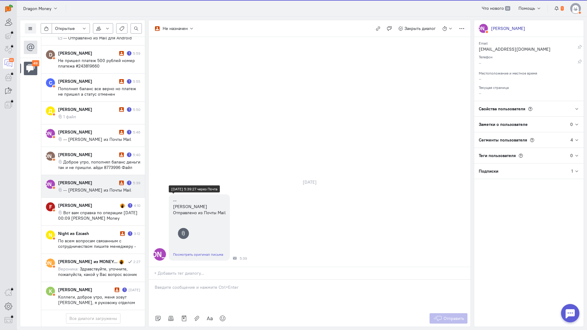
scroll to position [1135, 0]
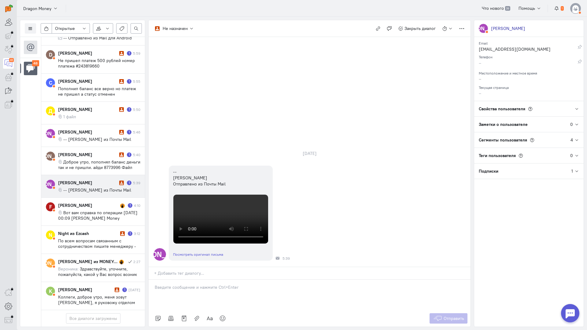
click at [181, 284] on p at bounding box center [310, 287] width 310 height 6
drag, startPoint x: 185, startPoint y: 253, endPoint x: 174, endPoint y: 253, distance: 11.3
click at [185, 280] on div at bounding box center [309, 295] width 322 height 31
click at [148, 280] on div "Здравствуйте! Благодарим Вас за обращение и предоставленную информацию:blush:" at bounding box center [309, 295] width 322 height 31
click at [441, 315] on icon at bounding box center [437, 318] width 9 height 6
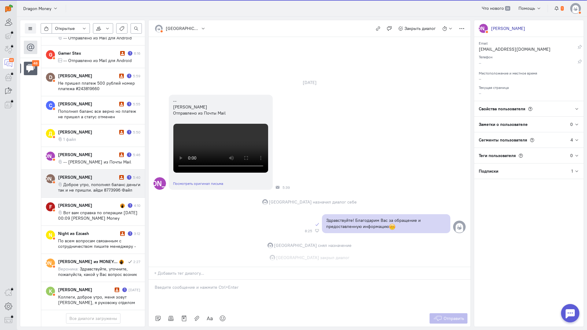
scroll to position [212, 0]
click at [82, 174] on div "[PERSON_NAME]" at bounding box center [88, 177] width 60 height 6
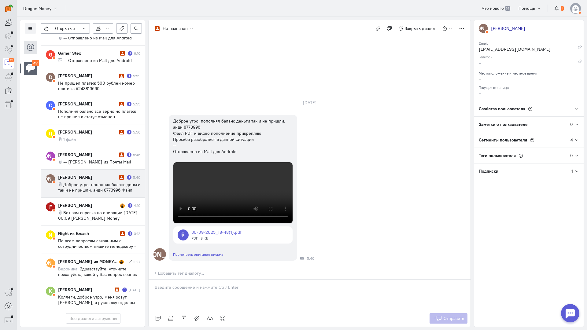
click at [202, 270] on div at bounding box center [311, 274] width 317 height 9
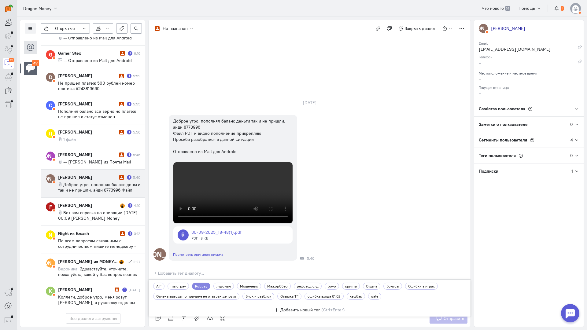
paste input "Здравствуйте! Напишите, пожалуйста, нам в чате поддержки на сайте [URL][DOMAIN_…"
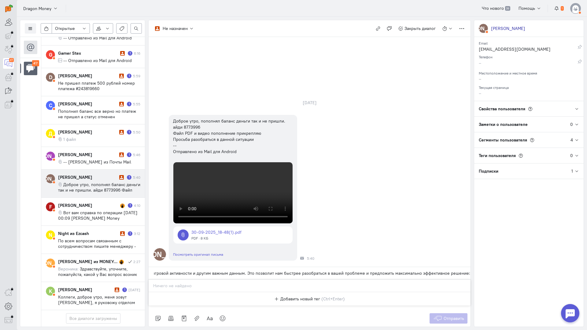
type input "Здравствуйте! Напишите, пожалуйста, нам в чате поддержки на сайте [URL][DOMAIN_…"
click at [359, 183] on div "И [PERSON_NAME] утро, пополнял баланс деньги так и не пришли. айди 8773996 Файл…" at bounding box center [309, 188] width 322 height 152
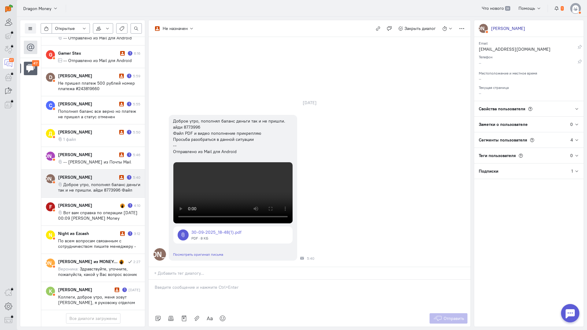
click at [199, 284] on p at bounding box center [310, 287] width 310 height 6
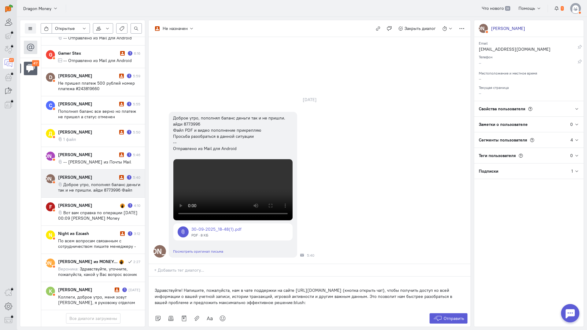
click at [152, 277] on div "Здравствуйте! Напишите, пожалуйста, нам в чате поддержки на сайте [URL][DOMAIN_…" at bounding box center [309, 294] width 322 height 34
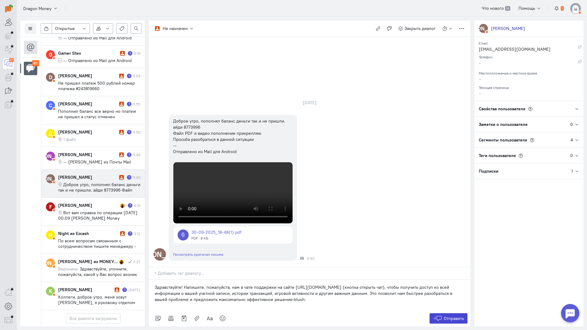
click at [447, 313] on button "Отправить" at bounding box center [448, 318] width 38 height 10
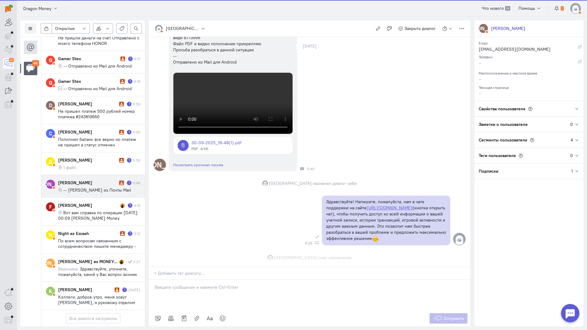
scroll to position [288, 0]
click at [86, 175] on cq-conversation-card "[PERSON_NAME] [PERSON_NAME] 1 5:46 -- [PERSON_NAME] из Почты Mail" at bounding box center [93, 186] width 104 height 23
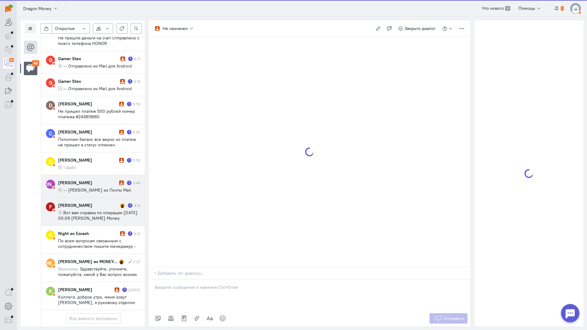
scroll to position [1070, 0]
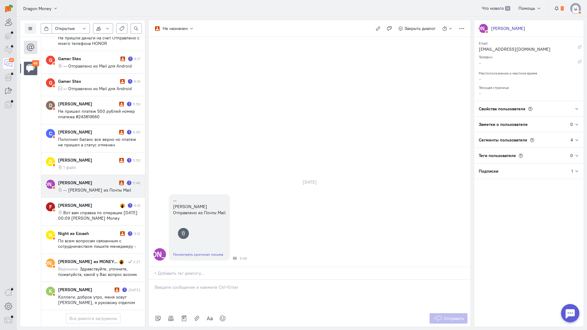
click at [180, 284] on p at bounding box center [310, 287] width 310 height 6
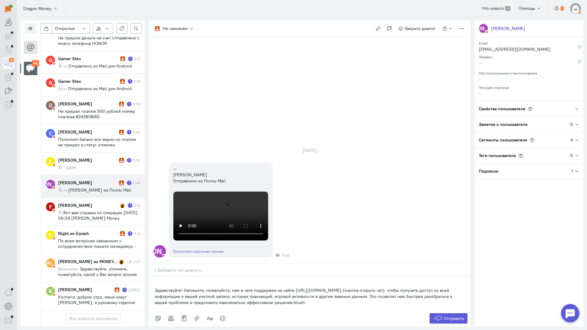
click at [154, 277] on div "Здравствуйте! Напишите, пожалуйста, нам в чате поддержки на сайте [URL][DOMAIN_…" at bounding box center [309, 294] width 322 height 34
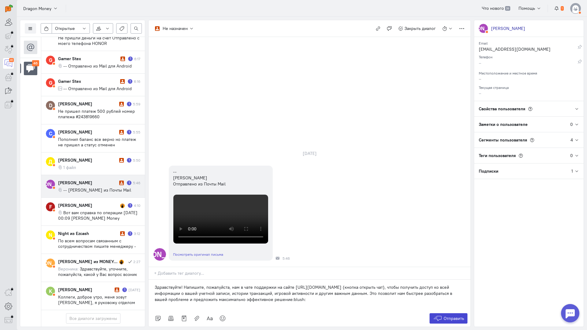
click at [439, 315] on icon at bounding box center [437, 318] width 9 height 6
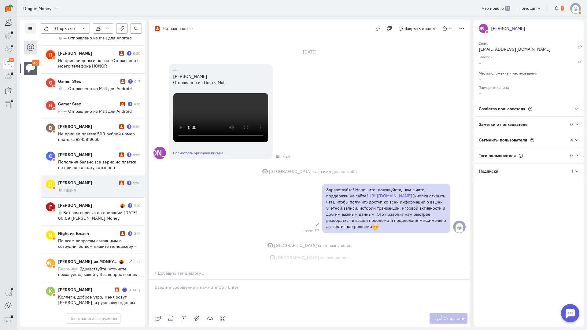
scroll to position [243, 0]
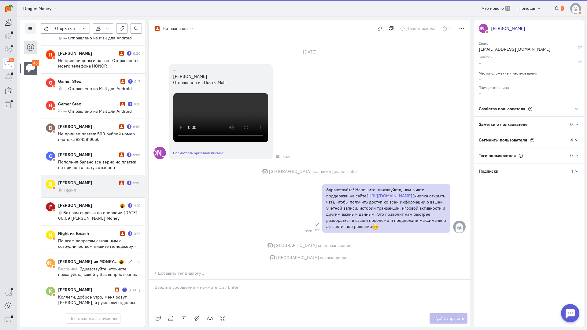
click at [93, 180] on div "[PERSON_NAME]" at bounding box center [88, 183] width 60 height 6
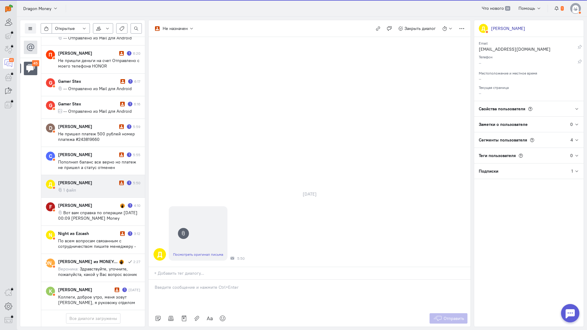
scroll to position [1037, 0]
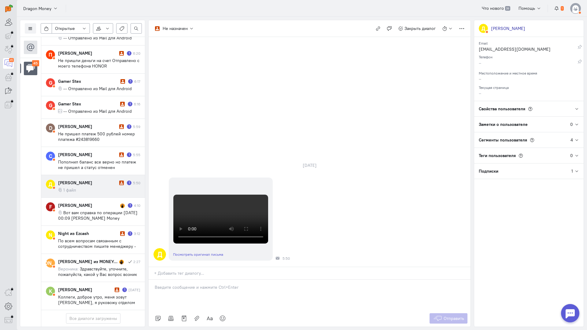
drag, startPoint x: 194, startPoint y: 251, endPoint x: 186, endPoint y: 251, distance: 7.9
click at [194, 284] on p at bounding box center [310, 287] width 310 height 6
click at [153, 280] on div "Здравствуйте! Благодарим Вас за обращение и предоставленную информацию:blush:" at bounding box center [309, 295] width 322 height 31
click at [432, 313] on button "Отправить" at bounding box center [448, 318] width 38 height 10
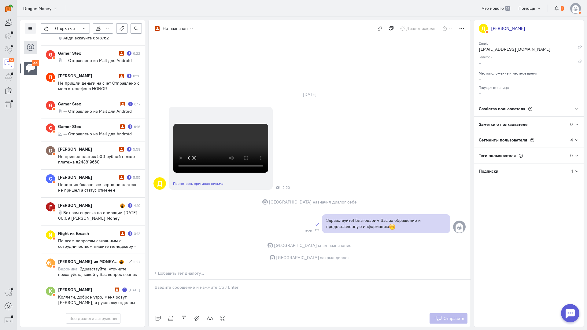
scroll to position [1009, 0]
click at [81, 230] on div "Night из Ezcash" at bounding box center [88, 233] width 60 height 6
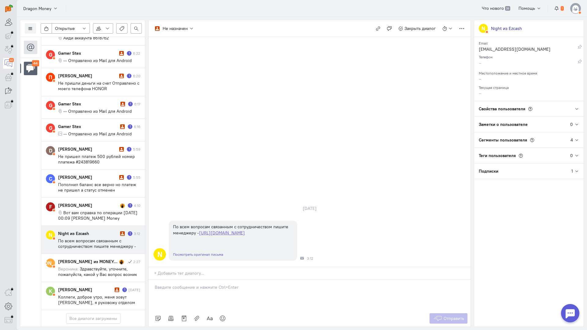
click at [196, 284] on p at bounding box center [310, 287] width 310 height 6
click at [450, 316] on span "Отправить" at bounding box center [453, 318] width 20 height 5
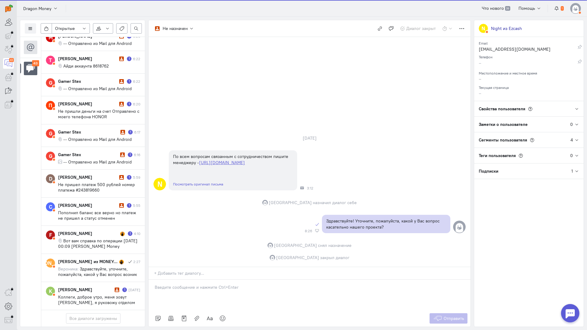
scroll to position [976, 0]
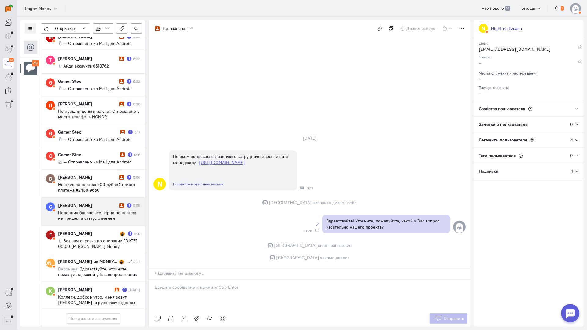
click at [86, 210] on span "Пополнил баланс все верно но платеж не пришел а статус отменен" at bounding box center [97, 215] width 78 height 11
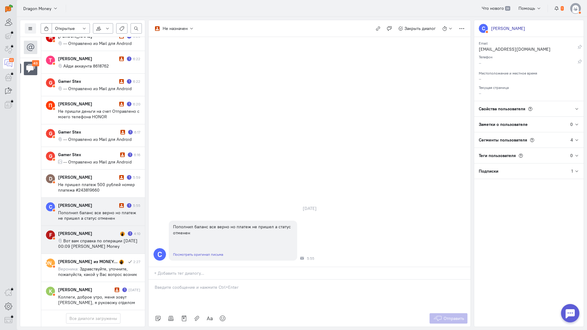
click at [97, 226] on cq-conversation-card "F [PERSON_NAME] 1 4:10 Вот вам справка по операции [DATE] 00:09 [PERSON_NAME] M…" at bounding box center [93, 240] width 104 height 28
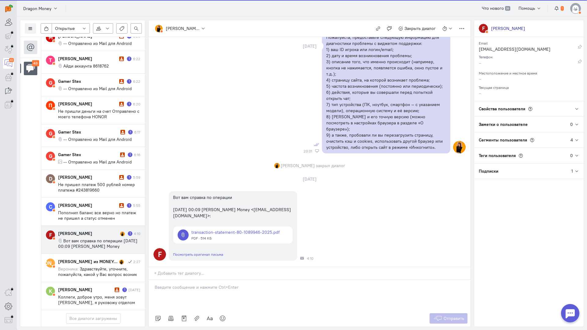
scroll to position [577, 0]
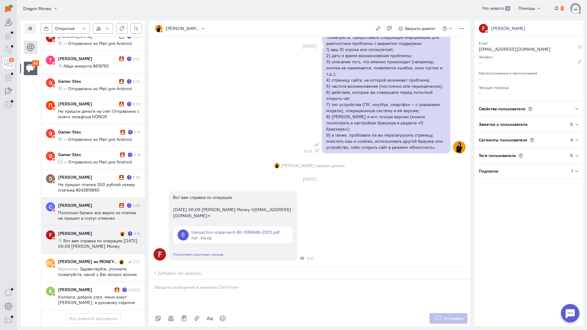
click at [100, 202] on div "[PERSON_NAME]" at bounding box center [88, 205] width 60 height 6
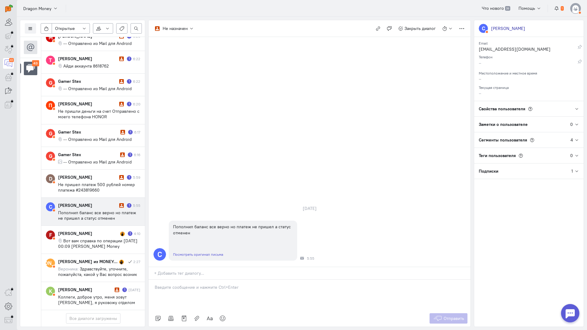
click at [183, 284] on p at bounding box center [310, 287] width 310 height 6
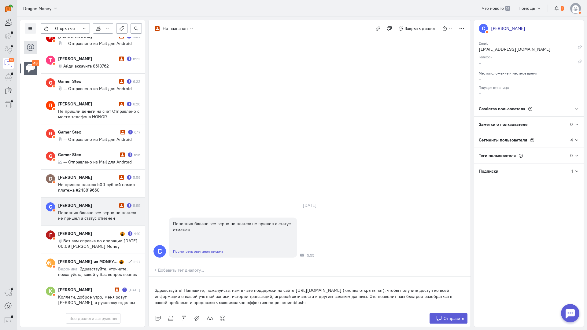
click at [152, 277] on div "Здравствуйте! Напишите, пожалуйста, нам в чате поддержки на сайте [URL][DOMAIN_…" at bounding box center [309, 294] width 322 height 34
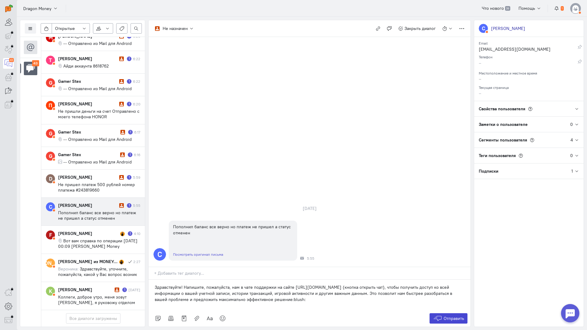
drag, startPoint x: 452, startPoint y: 280, endPoint x: 444, endPoint y: 275, distance: 9.0
click at [453, 316] on span "Отправить" at bounding box center [453, 318] width 20 height 5
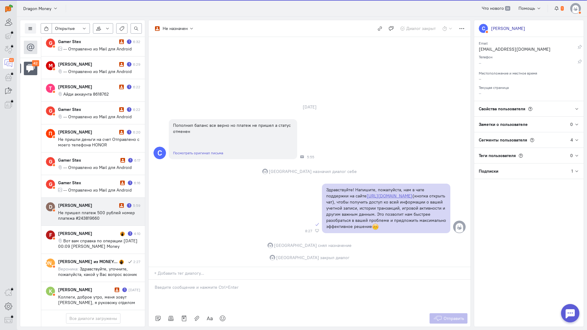
scroll to position [943, 0]
click at [86, 210] on span "Не пришел платеж 500 рублей номер платежа #243819660" at bounding box center [96, 215] width 77 height 11
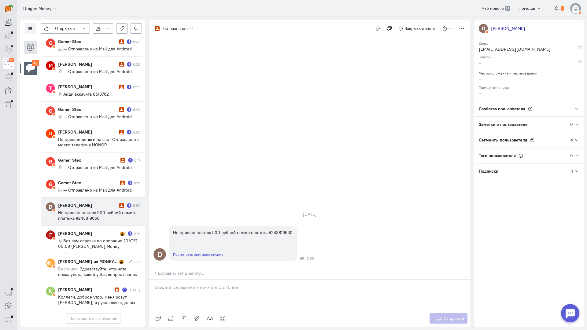
click at [170, 280] on div at bounding box center [309, 295] width 322 height 31
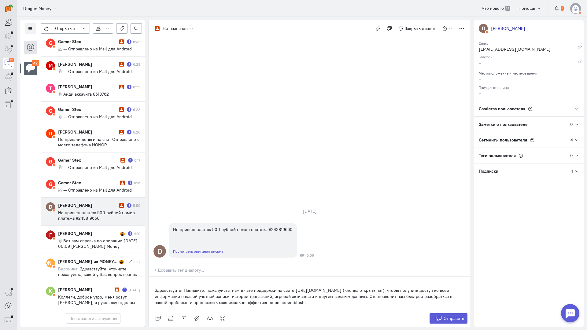
click at [152, 277] on div "Здравствуйте! Напишите, пожалуйста, нам в чате поддержки на сайте [URL][DOMAIN_…" at bounding box center [309, 294] width 322 height 34
click at [154, 277] on div "Здравствуйте! Напишите, пожалуйста, нам в чате поддержки на сайте [URL][DOMAIN_…" at bounding box center [309, 294] width 322 height 34
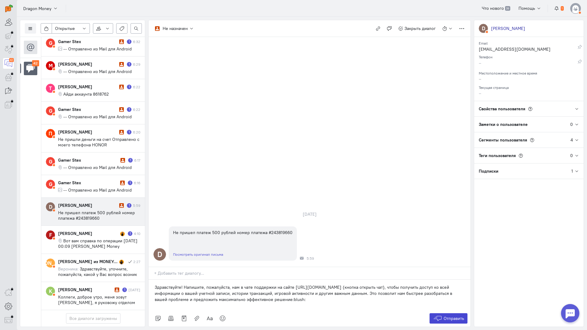
click at [431, 313] on button "Отправить" at bounding box center [448, 318] width 38 height 10
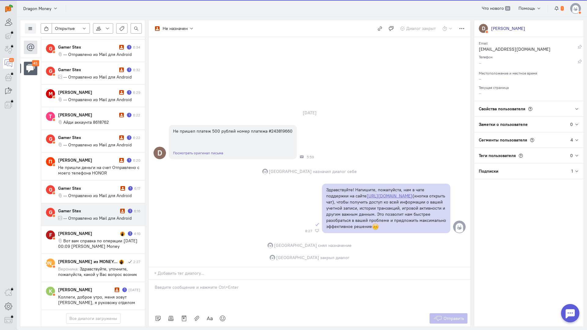
scroll to position [916, 0]
click at [83, 208] on div "Gamer Stex" at bounding box center [88, 211] width 60 height 6
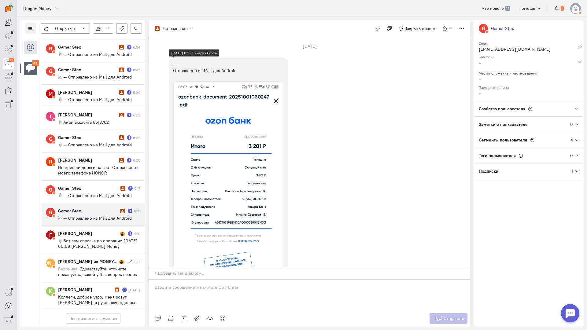
scroll to position [122, 0]
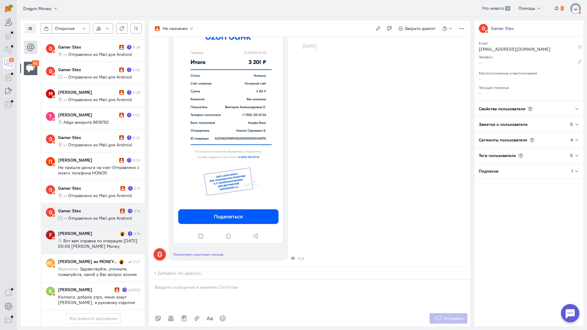
click at [100, 238] on span "Вот вам справка по операции [DATE] 00:09 [PERSON_NAME] Money <[EMAIL_ADDRESS][D…" at bounding box center [97, 246] width 79 height 16
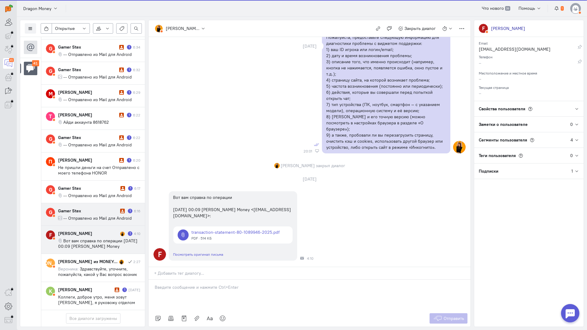
scroll to position [577, 0]
click at [97, 203] on cq-conversation-card "G Gamer Stex 1 6:16 -- Отправлено из Mail для Android" at bounding box center [93, 214] width 104 height 23
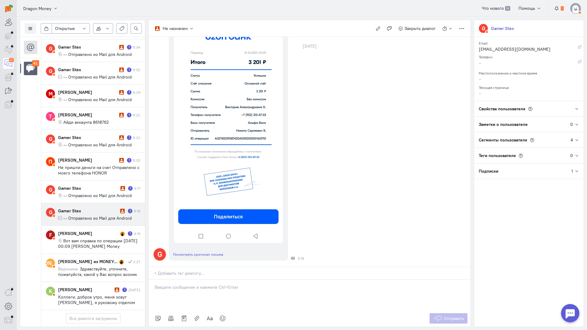
scroll to position [122, 0]
click at [81, 203] on cq-conversation-card "G Gamer Stex 1 6:16 -- Отправлено из Mail для Android" at bounding box center [93, 214] width 104 height 23
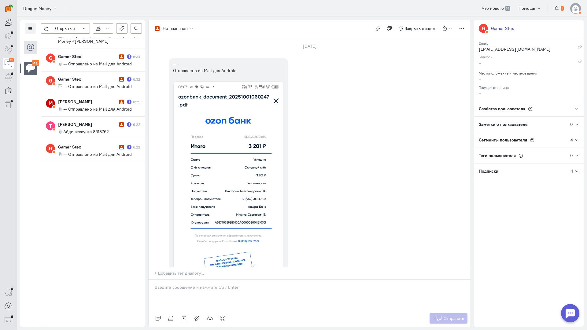
scroll to position [916, 0]
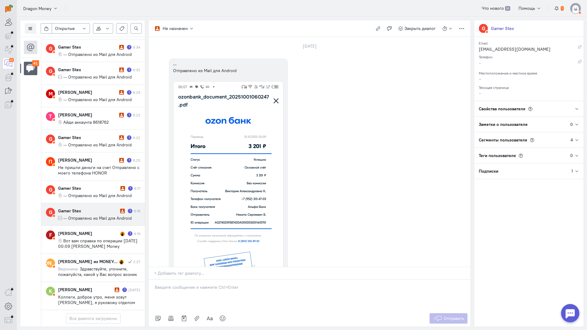
click at [100, 208] on div "Gamer Stex" at bounding box center [88, 211] width 60 height 6
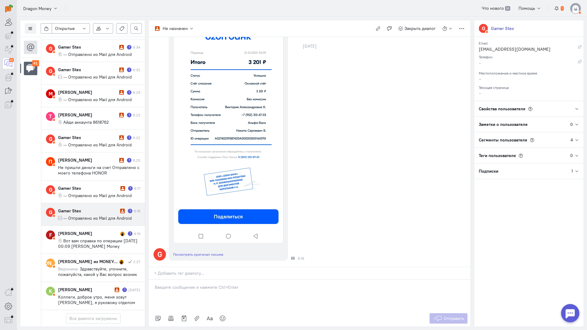
click at [186, 280] on div at bounding box center [309, 295] width 322 height 31
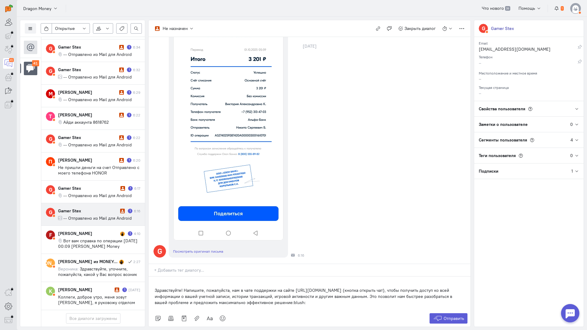
click at [154, 277] on div "Здравствуйте! Напишите, пожалуйста, нам в чате поддержки на сайте [URL][DOMAIN_…" at bounding box center [309, 294] width 322 height 34
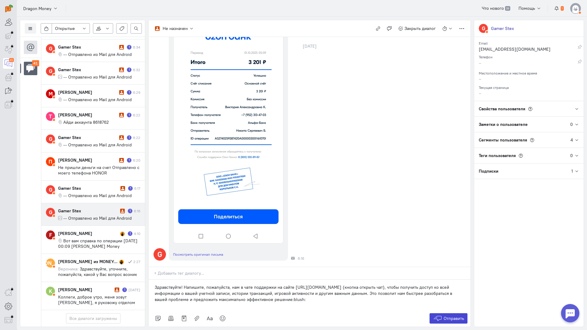
drag, startPoint x: 452, startPoint y: 281, endPoint x: 431, endPoint y: 273, distance: 21.7
click at [451, 316] on span "Отправить" at bounding box center [453, 318] width 20 height 5
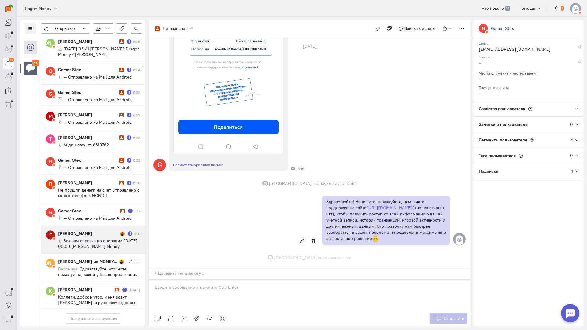
scroll to position [223, 0]
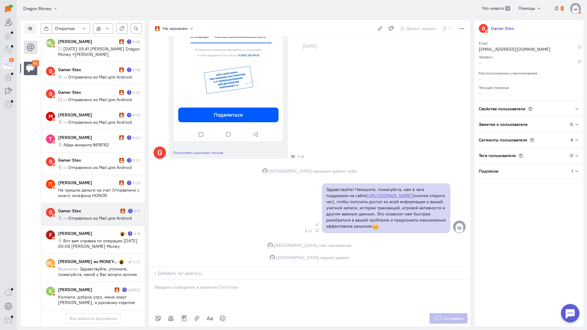
click at [90, 215] on span "-- Отправлено из Mail для Android" at bounding box center [97, 217] width 68 height 5
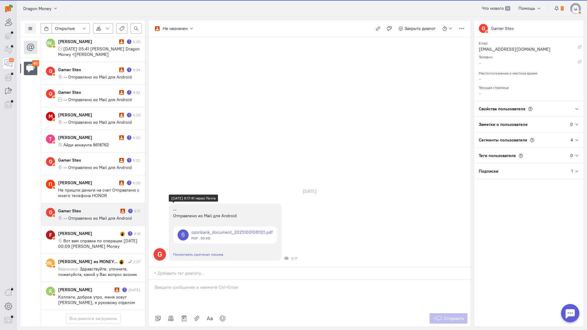
scroll to position [894, 0]
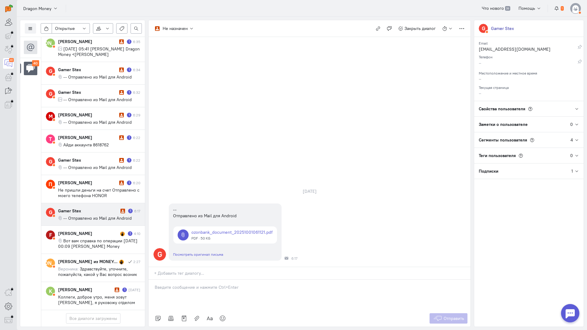
click at [180, 280] on div at bounding box center [309, 295] width 322 height 31
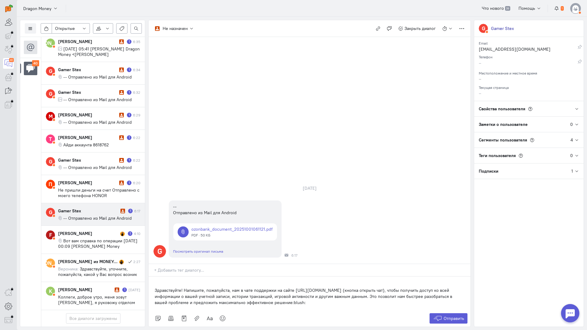
click at [154, 277] on div "Здравствуйте! Напишите, пожалуйста, нам в чате поддержки на сайте [URL][DOMAIN_…" at bounding box center [309, 294] width 322 height 34
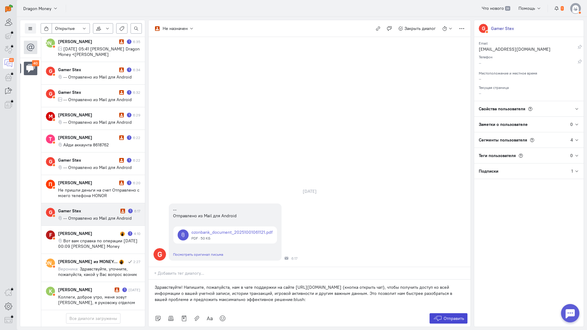
drag, startPoint x: 440, startPoint y: 285, endPoint x: 439, endPoint y: 282, distance: 3.4
click at [440, 313] on button "Отправить" at bounding box center [448, 318] width 38 height 10
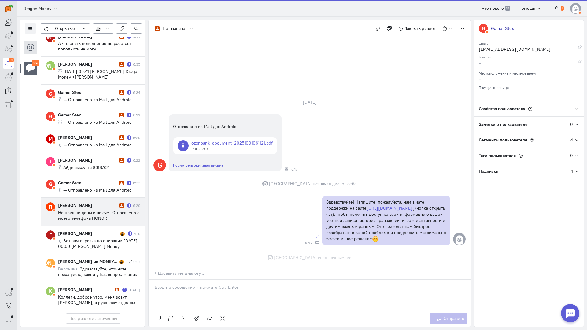
click at [81, 202] on div "[PERSON_NAME] 1 6:20 Не пришли деньги на счет Отправлено с моего телефона HONOR" at bounding box center [99, 211] width 82 height 19
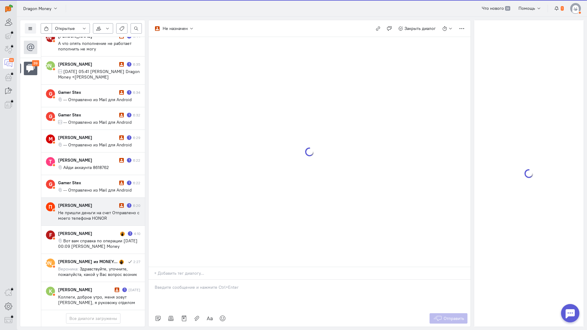
scroll to position [872, 0]
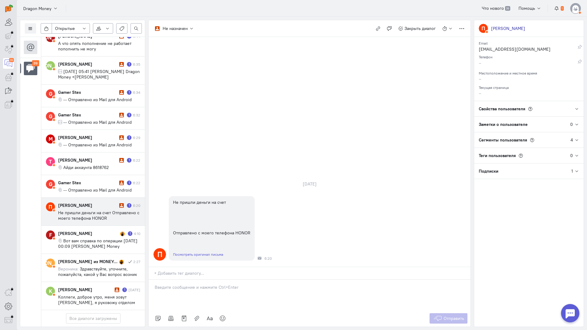
click at [192, 284] on p at bounding box center [310, 287] width 310 height 6
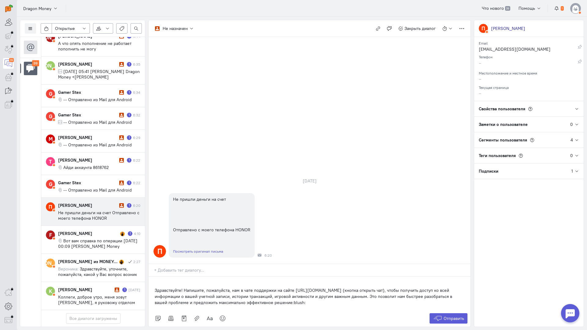
click at [152, 277] on div "Здравствуйте! Напишите, пожалуйста, нам в чате поддержки на сайте [URL][DOMAIN_…" at bounding box center [309, 294] width 322 height 34
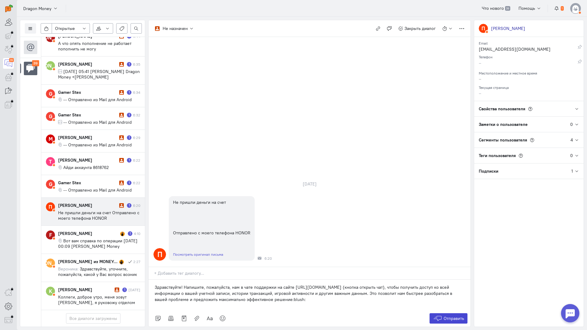
click at [446, 316] on span "Отправить" at bounding box center [453, 318] width 20 height 5
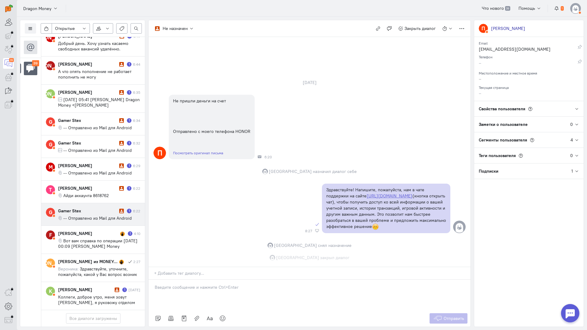
scroll to position [2, 0]
click at [82, 215] on span "-- Отправлено из Mail для Android" at bounding box center [97, 217] width 68 height 5
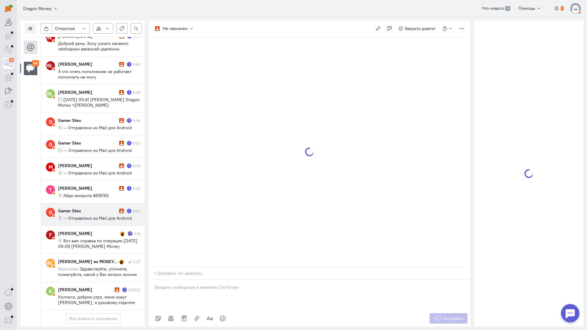
scroll to position [844, 0]
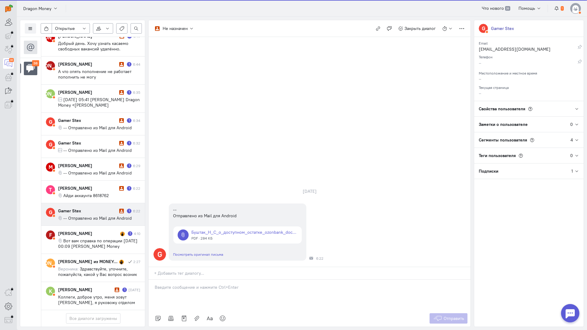
click at [211, 280] on div at bounding box center [309, 295] width 322 height 31
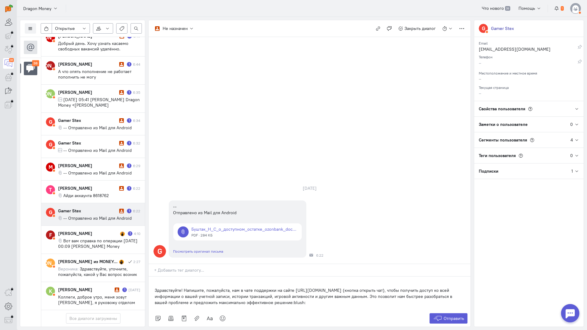
click at [153, 277] on div "Здравствуйте! Напишите, пожалуйста, нам в чате поддержки на сайте [URL][DOMAIN_…" at bounding box center [309, 294] width 322 height 34
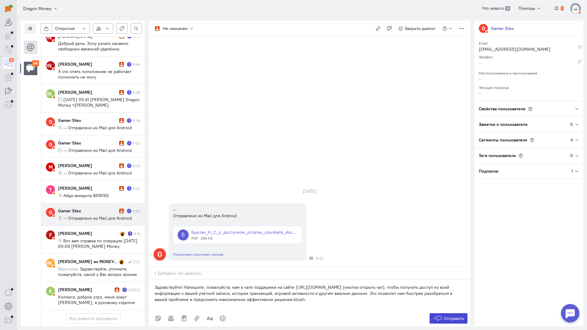
click at [449, 313] on button "Отправить" at bounding box center [448, 318] width 38 height 10
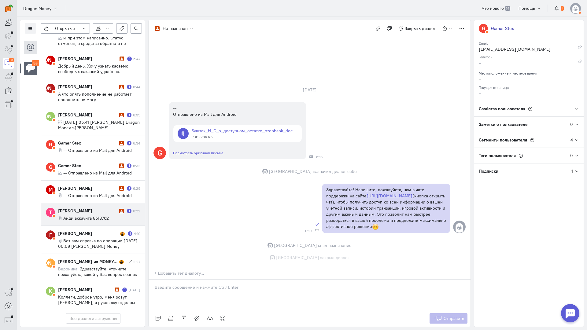
click at [93, 208] on div "[PERSON_NAME]" at bounding box center [88, 211] width 60 height 6
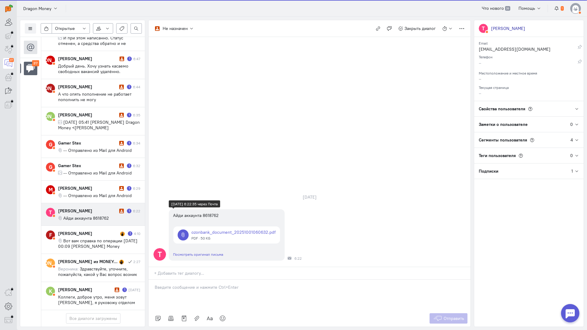
scroll to position [817, 0]
drag, startPoint x: 194, startPoint y: 238, endPoint x: 196, endPoint y: 241, distance: 3.6
click at [195, 270] on div at bounding box center [311, 274] width 317 height 9
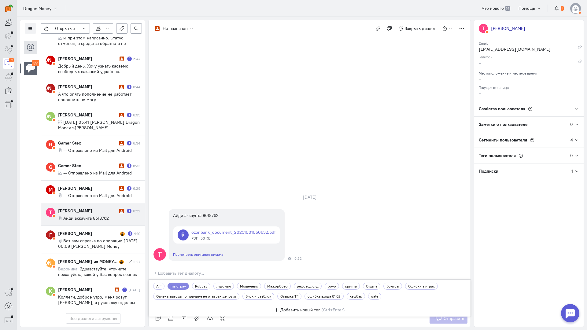
drag, startPoint x: 366, startPoint y: 164, endPoint x: 280, endPoint y: 189, distance: 90.2
click at [365, 188] on div "[DATE] Т Айди аккаунта 8618762 ozonbank_document_20251001060632.pdf PDF · 50 КБ…" at bounding box center [309, 227] width 322 height 79
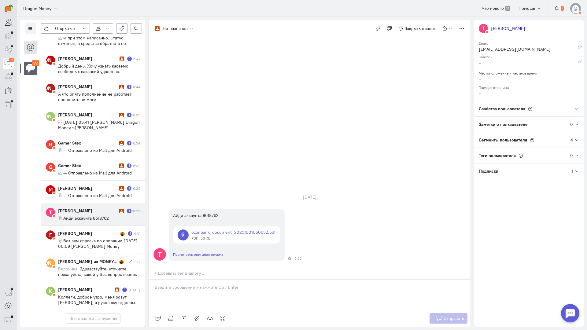
click at [174, 284] on p at bounding box center [310, 287] width 310 height 6
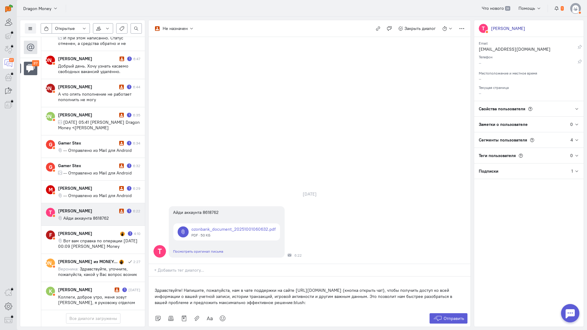
click at [145, 254] on div "Список пользователей Включить темную тему Открытые Открытые диалоги Отложенные …" at bounding box center [302, 173] width 570 height 313
click at [151, 277] on div "Здравствуйте! Напишите, пожалуйста, нам в чате поддержки на сайте [URL][DOMAIN_…" at bounding box center [309, 294] width 322 height 34
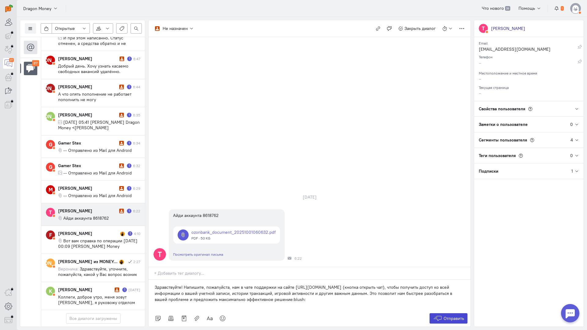
click at [450, 313] on button "Отправить" at bounding box center [448, 318] width 38 height 10
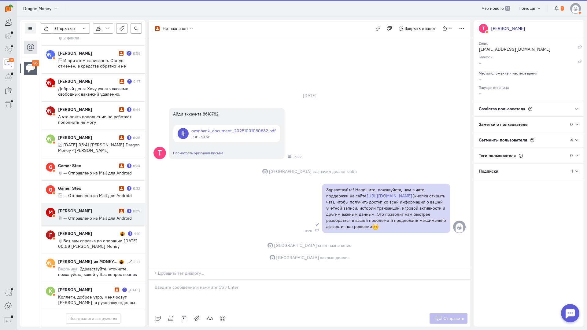
click at [95, 203] on cq-conversation-card "М [PERSON_NAME] 1 6:29 -- Отправлено из Mail для Android" at bounding box center [93, 214] width 104 height 23
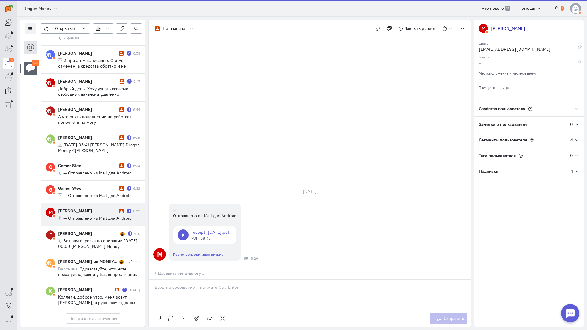
scroll to position [789, 0]
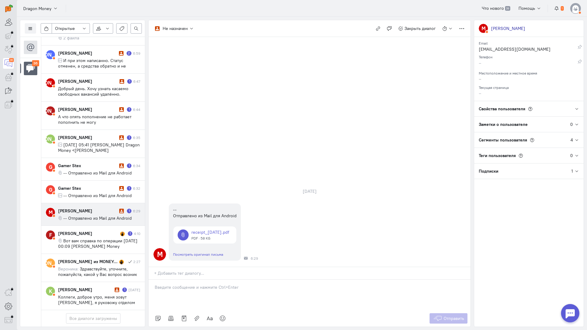
click at [182, 280] on div at bounding box center [309, 295] width 322 height 31
click at [185, 280] on div at bounding box center [309, 295] width 322 height 31
click at [149, 280] on div "Здравствуйте! Благодарим Вас за обращение и предоставленную информацию:blush:" at bounding box center [309, 295] width 322 height 31
click at [441, 315] on icon at bounding box center [437, 318] width 9 height 6
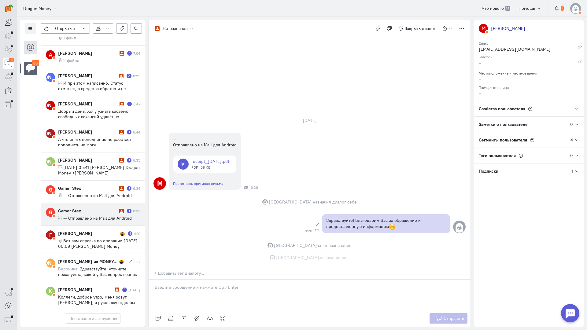
click at [91, 208] on div "Gamer Stex" at bounding box center [88, 211] width 60 height 6
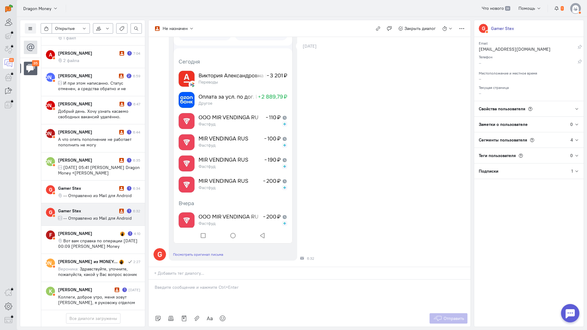
scroll to position [142, 0]
click at [171, 280] on div at bounding box center [309, 295] width 322 height 31
click at [152, 280] on div "Здравствуйте! Благодарим Вас за обращение и предоставленную информацию:blush:" at bounding box center [309, 295] width 322 height 31
click at [453, 313] on button "Отправить" at bounding box center [448, 318] width 38 height 10
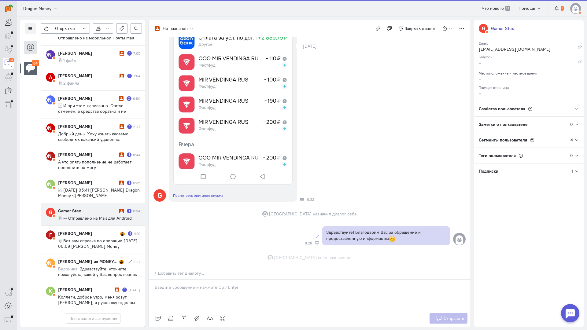
scroll to position [213, 0]
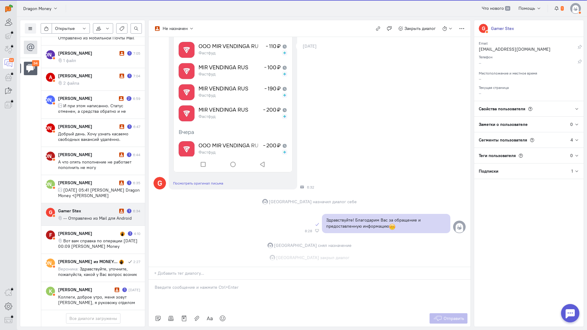
click at [87, 203] on cq-conversation-card "G Gamer Stex 1 6:34 -- Отправлено из Mail для Android" at bounding box center [93, 214] width 104 height 23
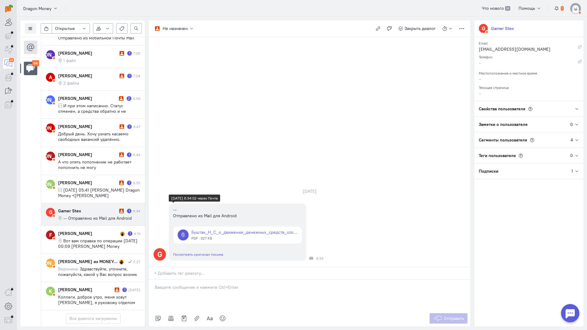
scroll to position [740, 0]
click at [195, 280] on div at bounding box center [309, 295] width 322 height 31
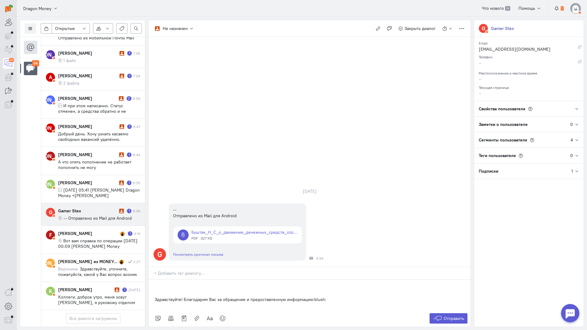
click at [148, 280] on div "Здравствуйте! Благодарим Вас за обращение и предоставленную информацию:blush:" at bounding box center [309, 295] width 322 height 31
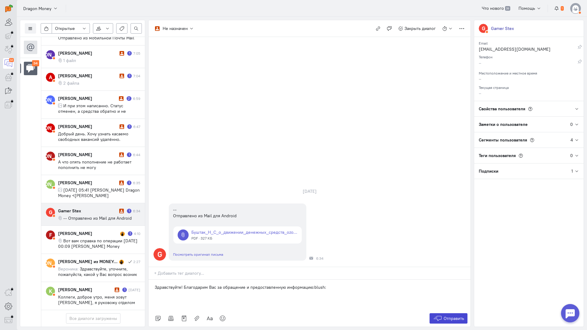
click at [434, 313] on button "Отправить" at bounding box center [448, 318] width 38 height 10
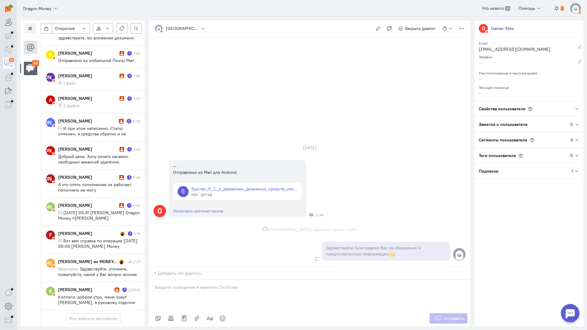
scroll to position [745, 0]
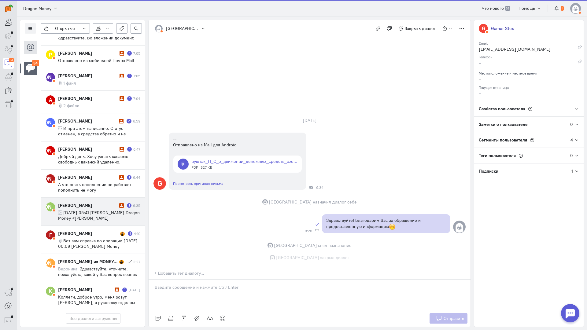
click at [94, 202] on div "[PERSON_NAME]" at bounding box center [88, 205] width 60 height 6
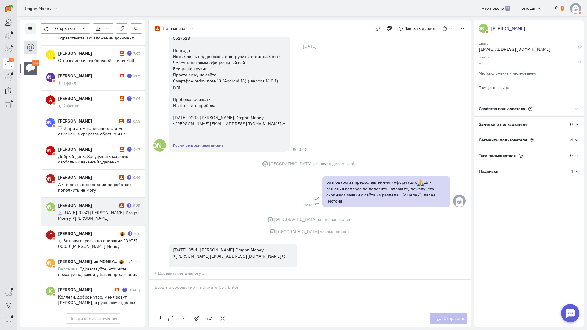
scroll to position [0, 0]
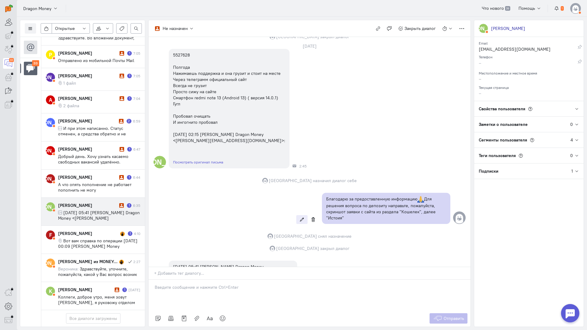
click at [302, 217] on icon at bounding box center [301, 219] width 5 height 5
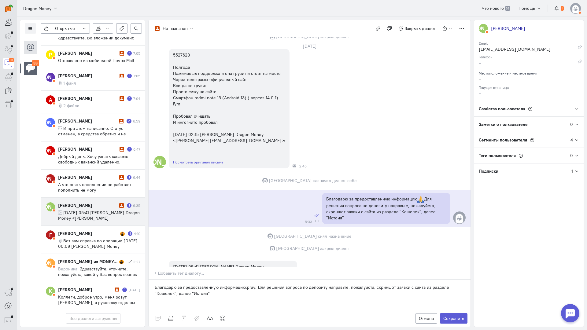
click at [201, 284] on p "Благодарю за предоставленную информацию:pray: Для решения вопроса по депозиту н…" at bounding box center [310, 290] width 310 height 12
click at [449, 313] on button "Сохранить" at bounding box center [453, 318] width 27 height 10
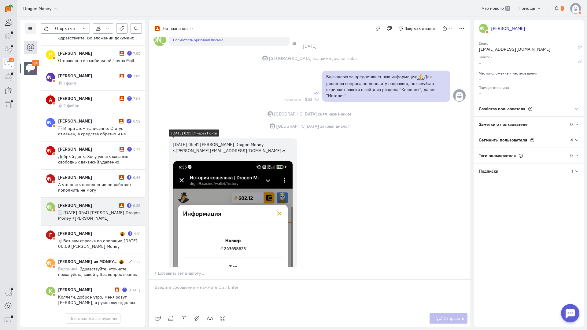
scroll to position [605, 0]
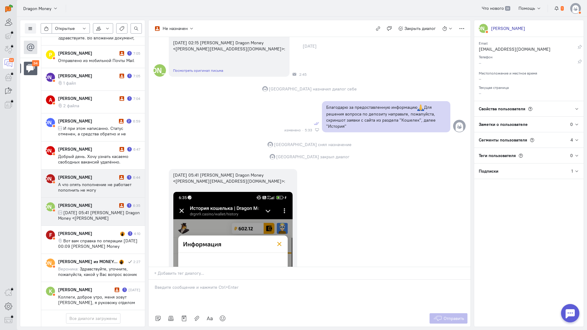
click at [87, 174] on div "[PERSON_NAME] 1 6:44 А что опять пополнение не работает пополнить не могу" at bounding box center [99, 183] width 82 height 19
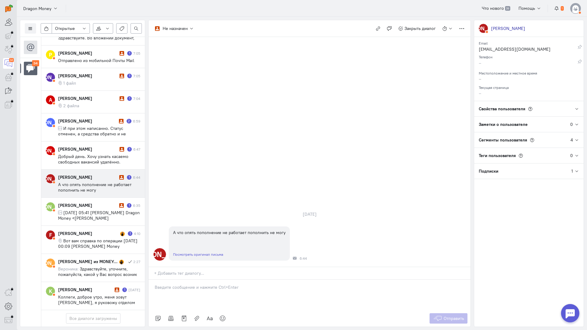
drag, startPoint x: 189, startPoint y: 255, endPoint x: 143, endPoint y: 258, distance: 46.3
click at [188, 280] on div at bounding box center [309, 295] width 322 height 31
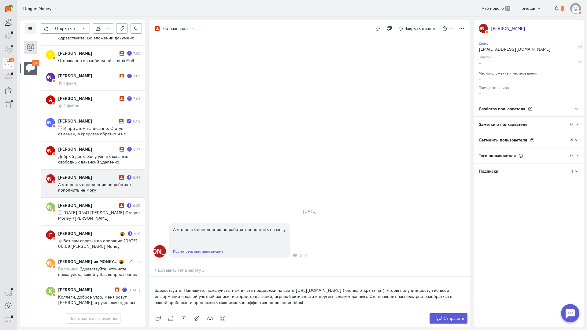
click at [158, 287] on p "Здравствуйте! Напишите, пожалуйста, нам в чате поддержки на сайте [URL][DOMAIN_…" at bounding box center [310, 296] width 310 height 18
click at [153, 277] on div "Здравствуйте! Напишите, пожалуйста, нам в чате поддержки на сайте [URL][DOMAIN_…" at bounding box center [309, 294] width 322 height 34
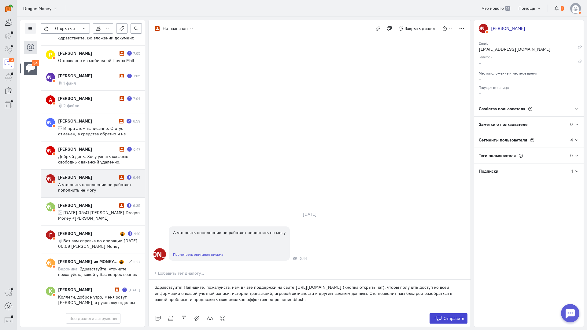
click at [452, 316] on span "Отправить" at bounding box center [453, 318] width 20 height 5
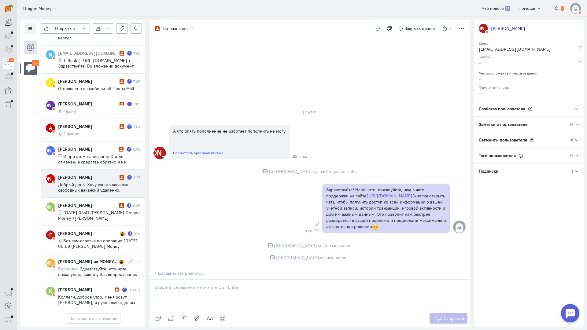
scroll to position [718, 0]
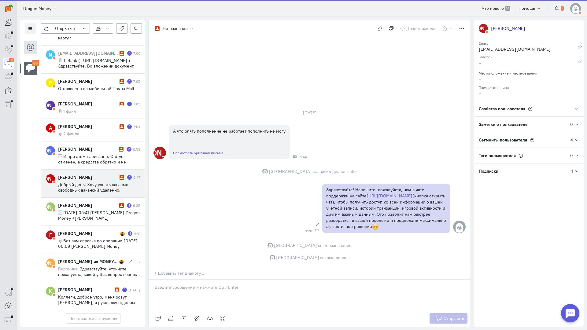
click at [77, 182] on span "Добрый день. Хочу узнать касаемо свободных вакансий удалённо. Рассматриваю разл…" at bounding box center [93, 190] width 71 height 16
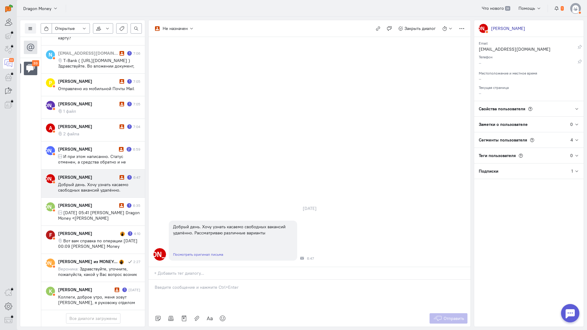
click at [186, 284] on p at bounding box center [310, 287] width 310 height 6
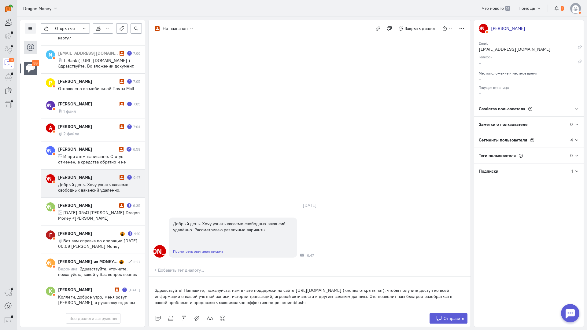
click at [156, 287] on p "Здравствуйте! Напишите, пожалуйста, нам в чате поддержки на сайте [URL][DOMAIN_…" at bounding box center [310, 296] width 310 height 18
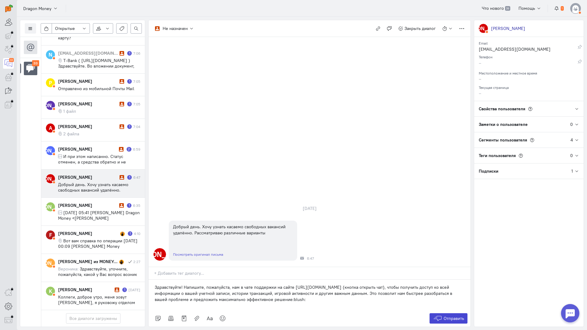
click at [436, 313] on button "Отправить" at bounding box center [448, 318] width 38 height 10
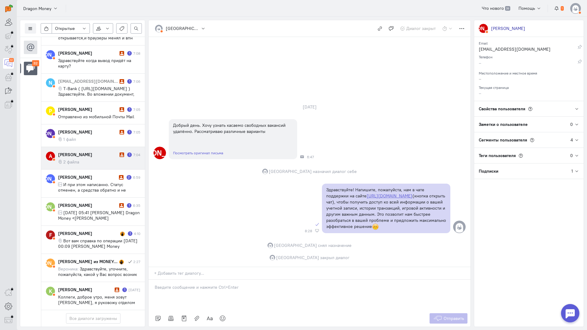
scroll to position [685, 0]
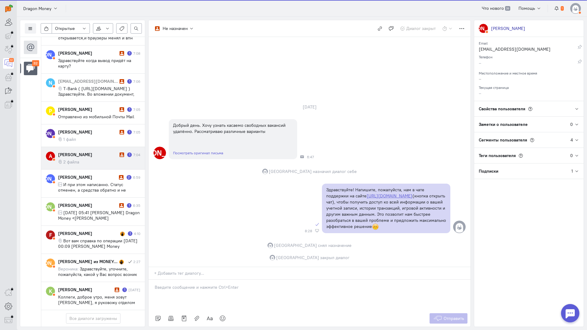
click at [83, 159] on cq-message "2 файла" at bounding box center [99, 161] width 82 height 5
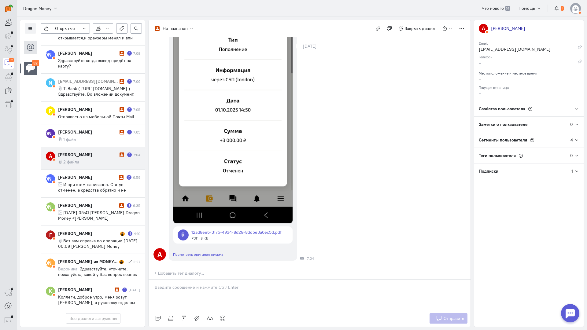
scroll to position [195, 0]
click at [182, 284] on p at bounding box center [310, 287] width 310 height 6
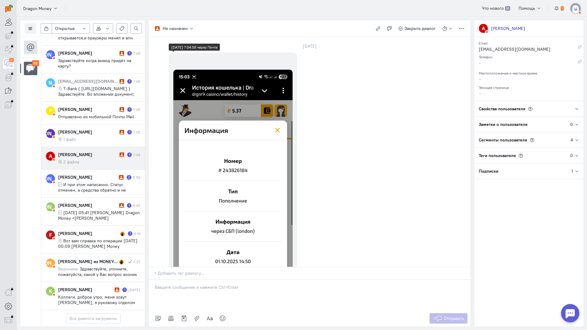
scroll to position [0, 0]
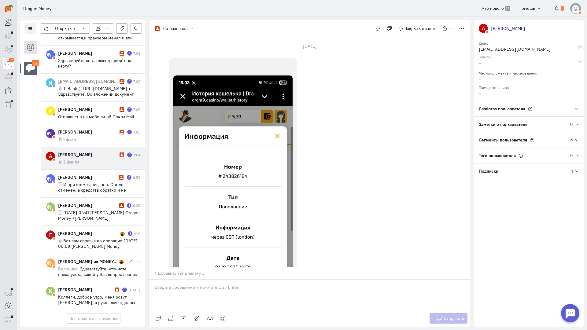
click at [178, 284] on p at bounding box center [310, 287] width 310 height 6
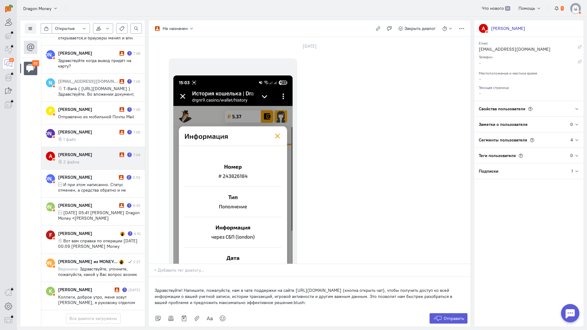
click at [153, 277] on div "Здравствуйте! Напишите, пожалуйста, нам в чате поддержки на сайте [URL][DOMAIN_…" at bounding box center [309, 294] width 322 height 34
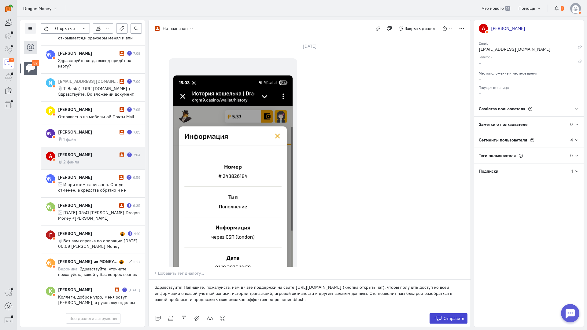
click at [451, 316] on span "Отправить" at bounding box center [453, 318] width 20 height 5
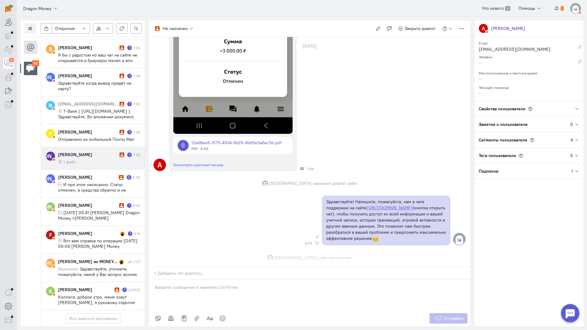
scroll to position [297, 0]
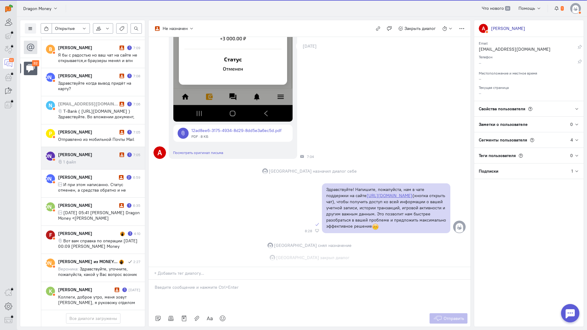
click at [82, 152] on div "[PERSON_NAME] 1 7:05 1 файл" at bounding box center [99, 158] width 82 height 13
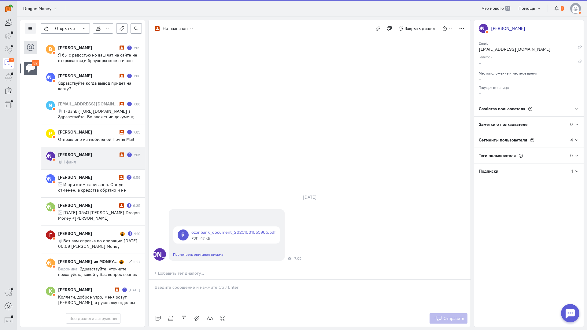
scroll to position [663, 0]
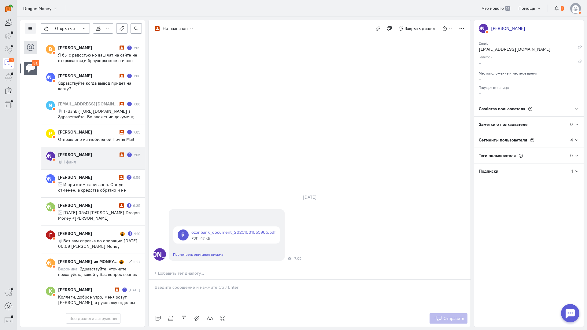
click at [197, 280] on div at bounding box center [309, 295] width 322 height 31
click at [154, 280] on div "Здравствуйте! Благодарим Вас за обращение и предоставленную информацию:blush:" at bounding box center [309, 295] width 322 height 31
click at [445, 316] on span "Отправить" at bounding box center [453, 318] width 20 height 5
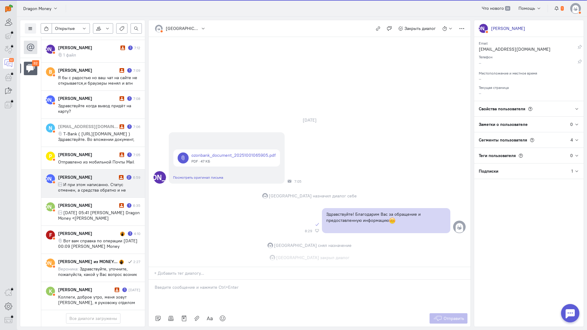
scroll to position [690, 0]
click at [66, 174] on div "[PERSON_NAME]" at bounding box center [87, 177] width 59 height 6
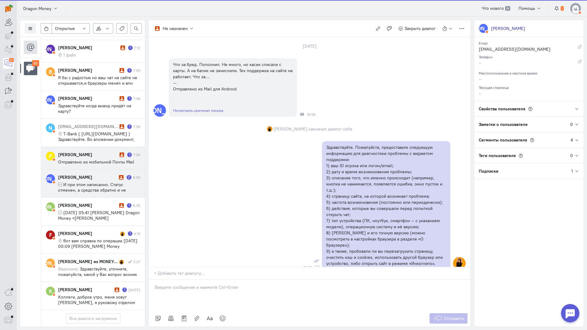
scroll to position [668, 0]
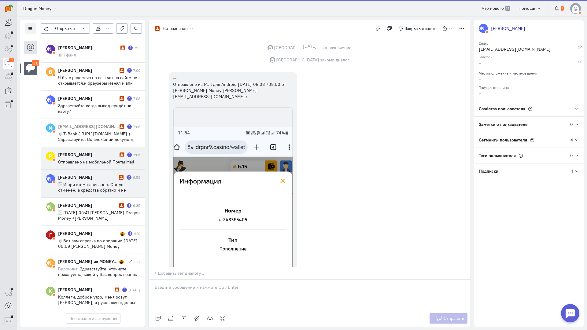
click at [75, 159] on span "Отправлено из мобильной Почты Mail" at bounding box center [96, 161] width 76 height 5
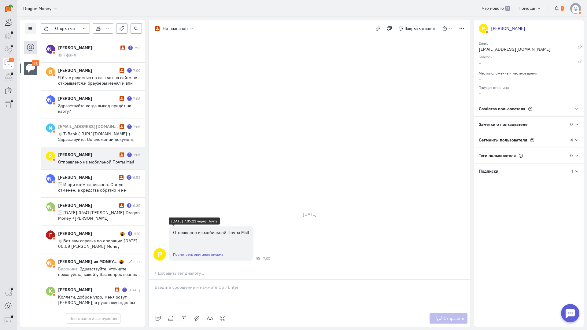
click at [204, 252] on link "Посмотреть оригинал письма" at bounding box center [198, 254] width 50 height 5
click at [200, 280] on div at bounding box center [309, 295] width 322 height 31
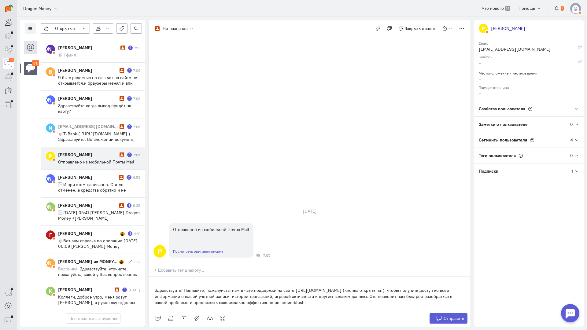
click at [156, 287] on p "Здравствуйте! Напишите, пожалуйста, нам в чате поддержки на сайте [URL][DOMAIN_…" at bounding box center [310, 296] width 310 height 18
click at [153, 277] on div "Здравствуйте! Напишите, пожалуйста, нам в чате поддержки на сайте [URL][DOMAIN_…" at bounding box center [309, 294] width 322 height 34
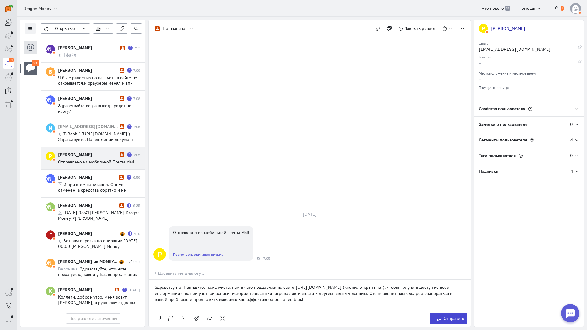
drag, startPoint x: 453, startPoint y: 281, endPoint x: 449, endPoint y: 277, distance: 5.4
click at [453, 316] on span "Отправить" at bounding box center [453, 318] width 20 height 5
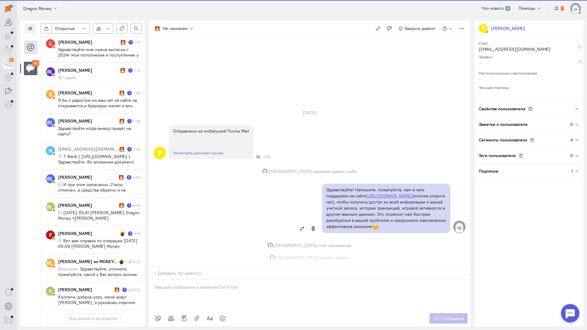
scroll to position [640, 0]
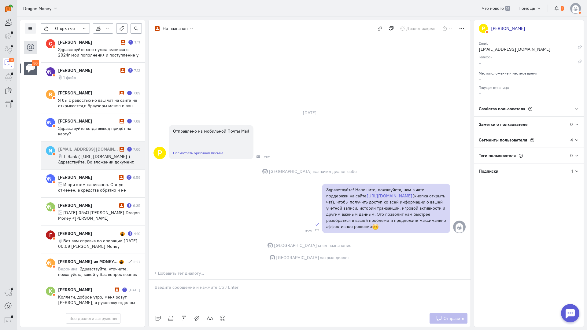
click at [98, 154] on span "T-Bank ( [URL][DOMAIN_NAME] ) Здравствуйте. Во вложении документ, который вы за…" at bounding box center [96, 167] width 76 height 27
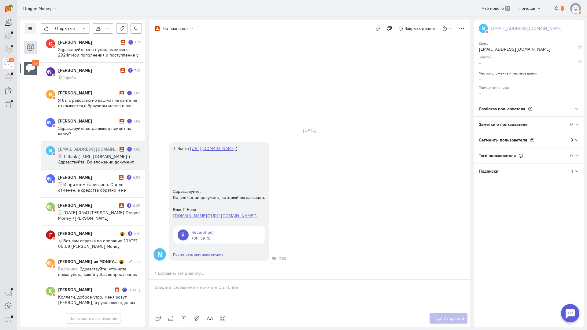
drag, startPoint x: 196, startPoint y: 249, endPoint x: 191, endPoint y: 250, distance: 4.9
click at [195, 284] on p at bounding box center [310, 287] width 310 height 6
click at [155, 296] on p "Здравствуйте! Благодарим Вас за обращение и предоставленную информацию:blush:" at bounding box center [310, 299] width 310 height 6
click at [454, 316] on span "Отправить" at bounding box center [453, 318] width 20 height 5
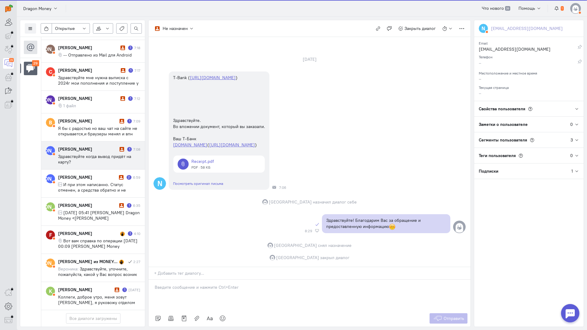
scroll to position [602, 0]
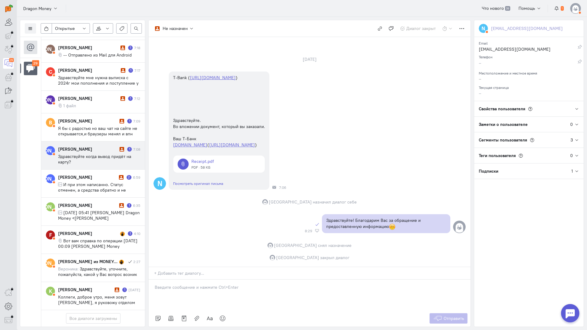
click at [105, 154] on span "Здравствуйте когда вывод придёт на карту?" at bounding box center [94, 159] width 73 height 11
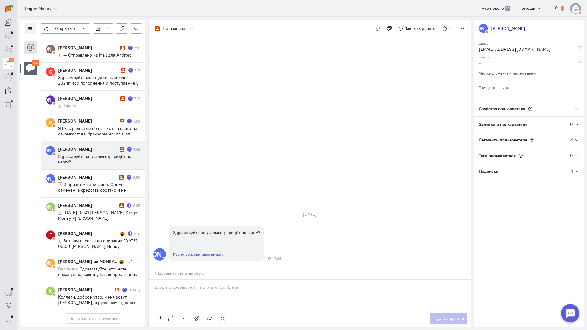
drag, startPoint x: 194, startPoint y: 248, endPoint x: 180, endPoint y: 250, distance: 14.4
click at [193, 284] on p at bounding box center [310, 287] width 310 height 6
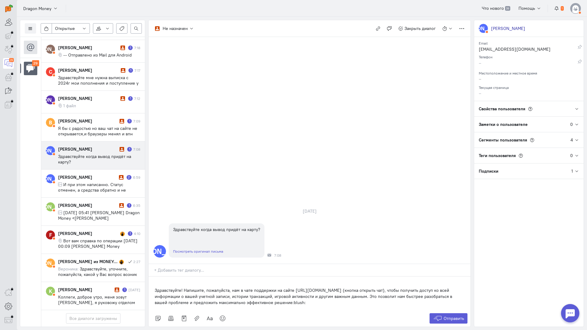
click at [154, 277] on div "Здравствуйте! Напишите, пожалуйста, нам в чате поддержки на сайте [URL][DOMAIN_…" at bounding box center [309, 294] width 322 height 34
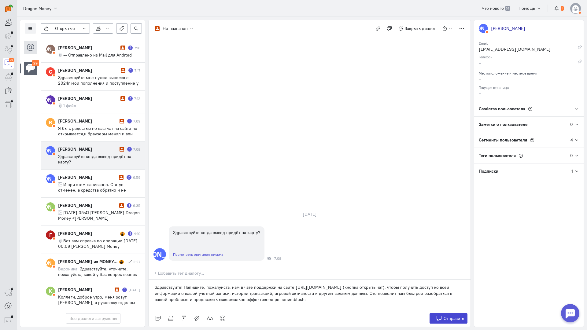
click at [439, 315] on icon at bounding box center [437, 318] width 9 height 6
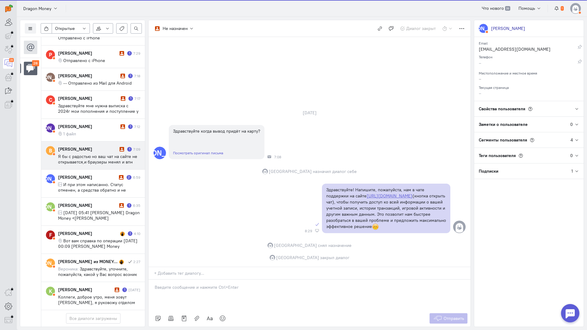
scroll to position [569, 0]
click at [73, 154] on span "Я бы с радостью но ваш чат на сайте не открывается,и браузеры менял и впн включ…" at bounding box center [97, 170] width 79 height 33
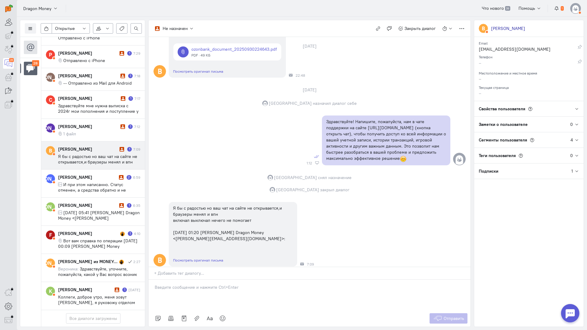
scroll to position [0, 0]
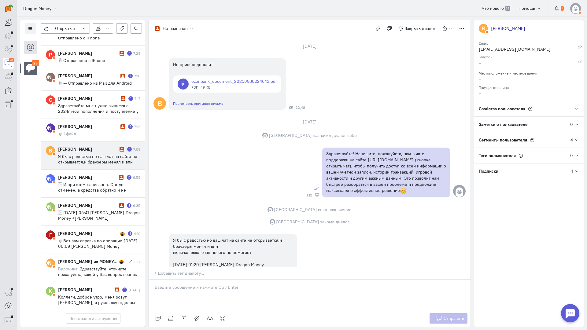
click at [193, 270] on div at bounding box center [311, 274] width 317 height 9
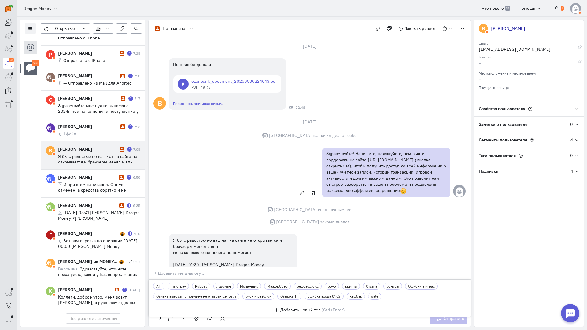
click at [233, 172] on div "Здравствуйте! Напишите, пожалуйста, нам в чате поддержки на сайте [URL][DOMAIN_…" at bounding box center [309, 173] width 322 height 56
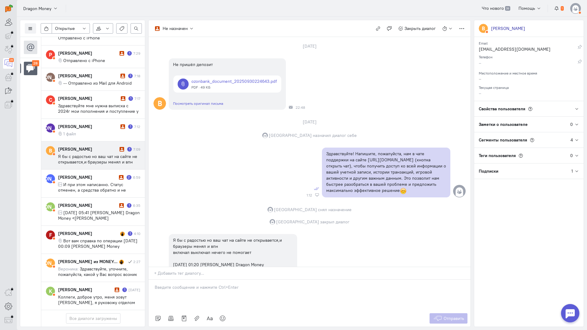
click at [178, 284] on p at bounding box center [310, 287] width 310 height 6
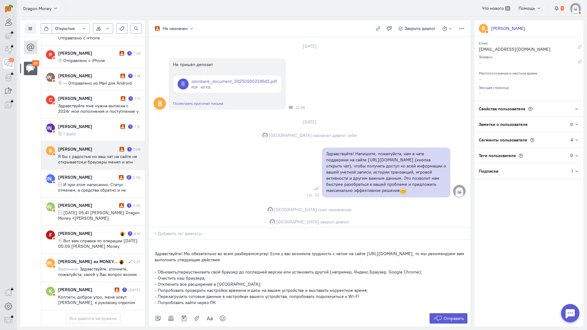
click at [153, 240] on div "Здравствуйте! Мы обязательно во всем разберемся:pray: Если у вас возникла трудн…" at bounding box center [309, 275] width 322 height 70
click at [454, 316] on span "Отправить" at bounding box center [453, 318] width 20 height 5
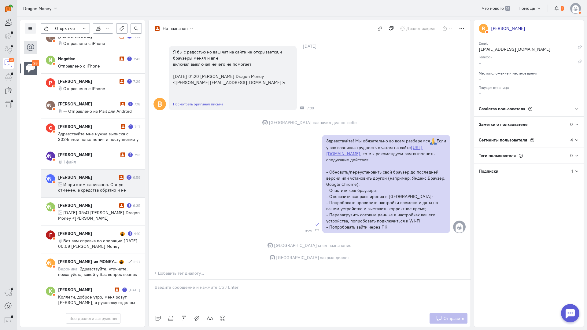
scroll to position [542, 0]
click at [82, 182] on span "И при этом написанно. Статус отменен, а средства обратно и не поступили -- Отпр…" at bounding box center [95, 201] width 74 height 38
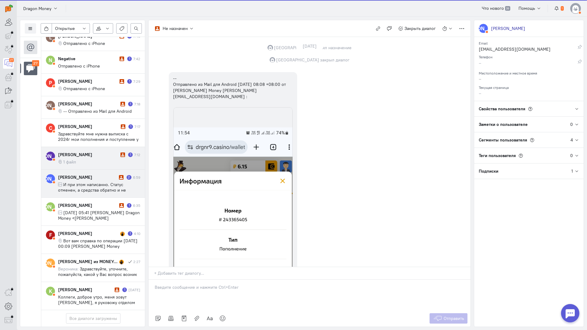
scroll to position [894, 0]
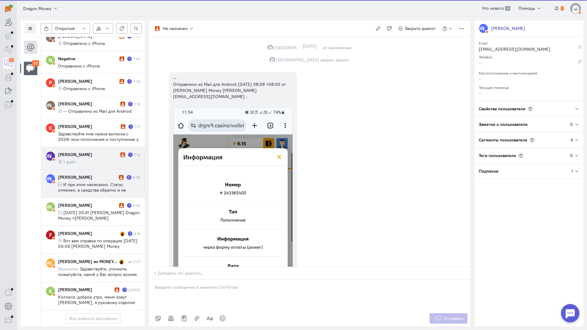
click at [90, 152] on div "[PERSON_NAME]" at bounding box center [88, 155] width 61 height 6
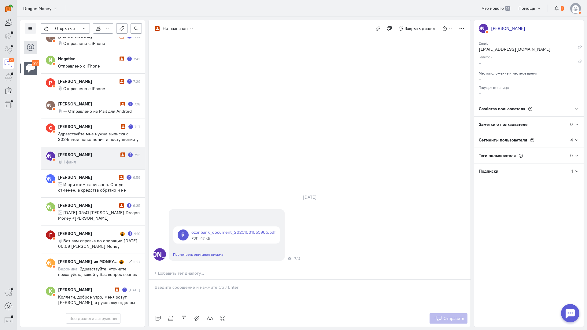
drag, startPoint x: 190, startPoint y: 251, endPoint x: 161, endPoint y: 255, distance: 29.6
click at [190, 284] on p at bounding box center [310, 287] width 310 height 6
click at [150, 280] on div "Здравствуйте! Благодарим Вас за обращение и предоставленную информацию:blush:" at bounding box center [309, 295] width 322 height 31
click at [457, 316] on span "Отправить" at bounding box center [453, 318] width 20 height 5
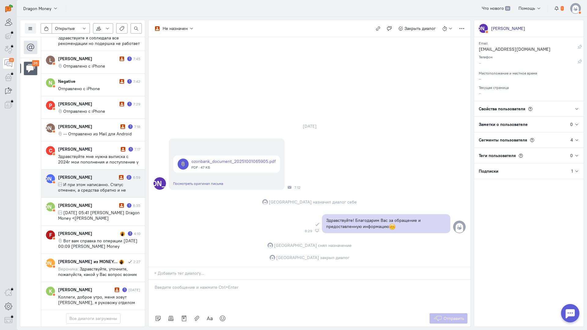
scroll to position [520, 0]
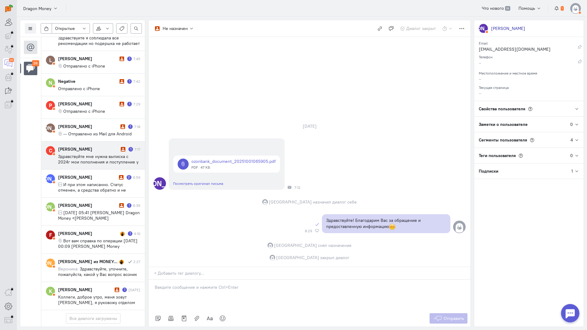
click at [90, 154] on span "Здравствуйте мне нужна выписка с 2024г мои пополнения и поступление у меня прос…" at bounding box center [98, 165] width 80 height 22
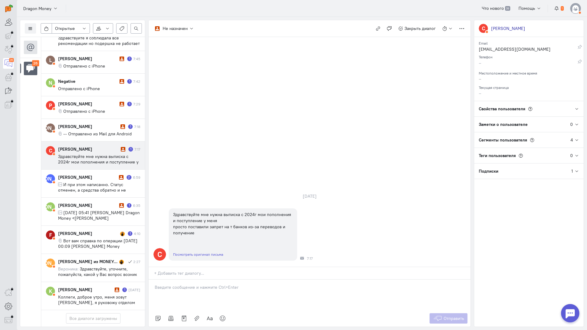
click at [200, 284] on p at bounding box center [310, 287] width 310 height 6
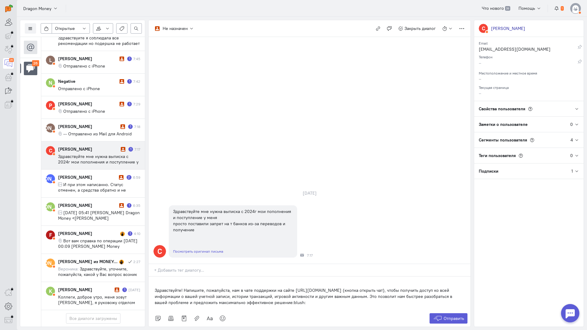
click at [151, 277] on div "Здравствуйте! Напишите, пожалуйста, нам в чате поддержки на сайте [URL][DOMAIN_…" at bounding box center [309, 294] width 322 height 34
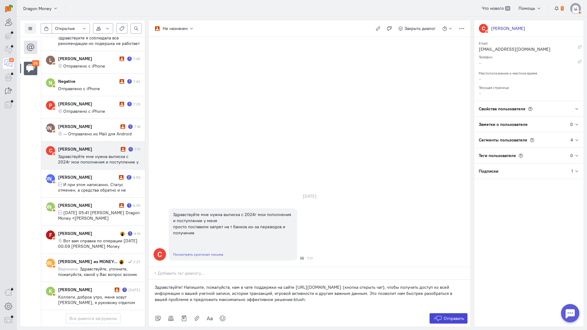
click at [435, 315] on icon at bounding box center [437, 318] width 9 height 6
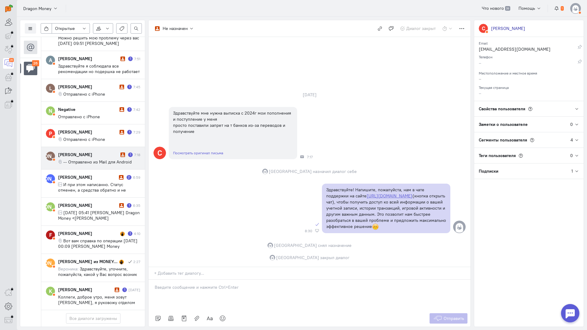
click at [87, 159] on span "-- Отправлено из Mail для Android" at bounding box center [97, 161] width 68 height 5
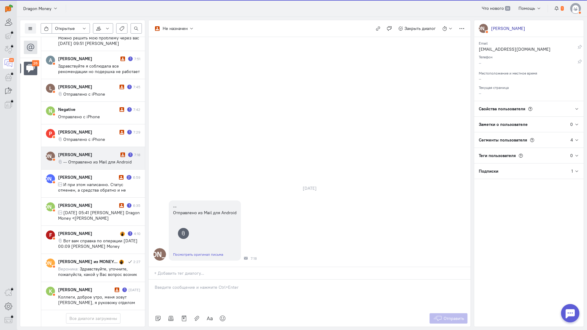
scroll to position [492, 0]
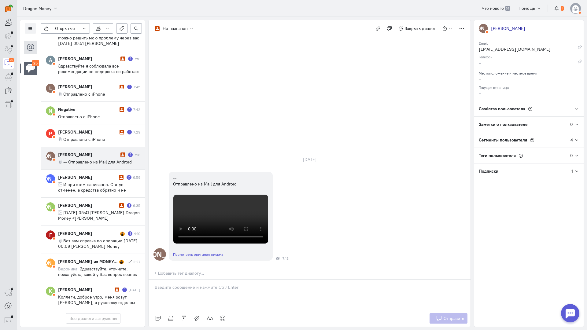
drag, startPoint x: 207, startPoint y: 254, endPoint x: 171, endPoint y: 253, distance: 36.1
click at [206, 280] on div at bounding box center [309, 295] width 322 height 31
click at [152, 280] on div "Здравствуйте! Благодарим Вас за обращение и предоставленную информацию:blush:" at bounding box center [309, 295] width 322 height 31
click at [461, 313] on button "Отправить" at bounding box center [448, 318] width 38 height 10
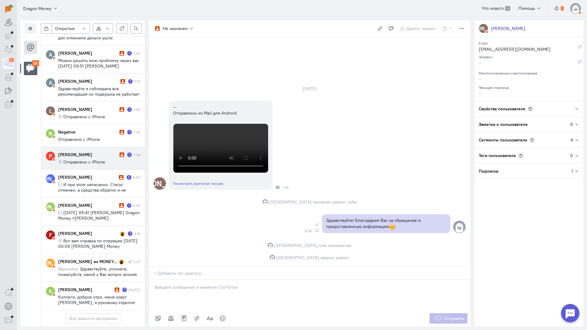
scroll to position [470, 0]
click at [112, 147] on cq-conversation-card "Р [PERSON_NAME] 1 7:29 Отправлено с iPhone" at bounding box center [93, 158] width 104 height 23
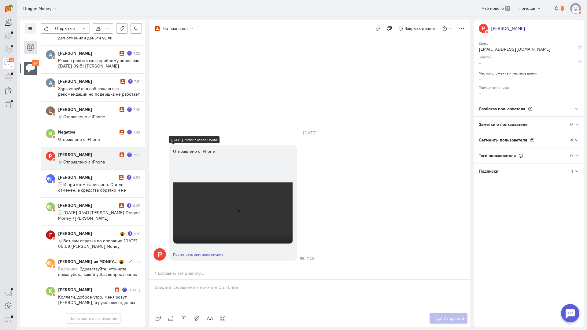
scroll to position [19, 0]
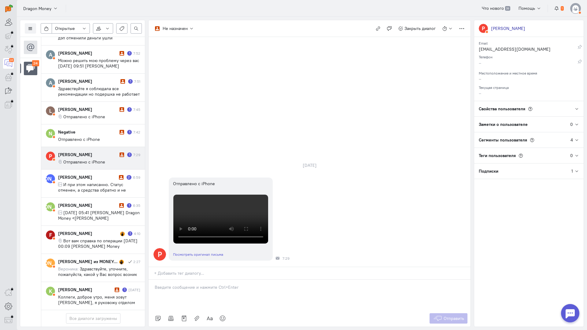
click at [191, 280] on div at bounding box center [309, 295] width 322 height 31
click at [151, 280] on div "Здравствуйте! Благодарим Вас за обращение и предоставленную информацию:blush:" at bounding box center [309, 295] width 322 height 31
click at [437, 315] on icon at bounding box center [437, 318] width 9 height 6
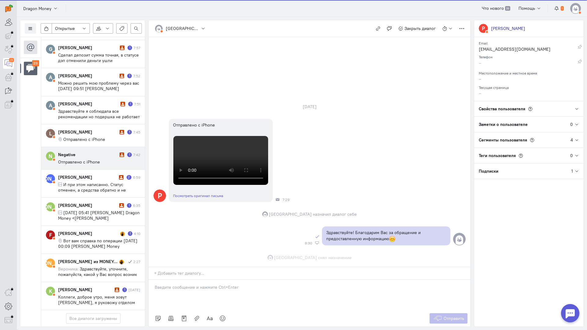
scroll to position [90, 0]
click at [93, 159] on span "Отправлено с iPhone" at bounding box center [79, 161] width 42 height 5
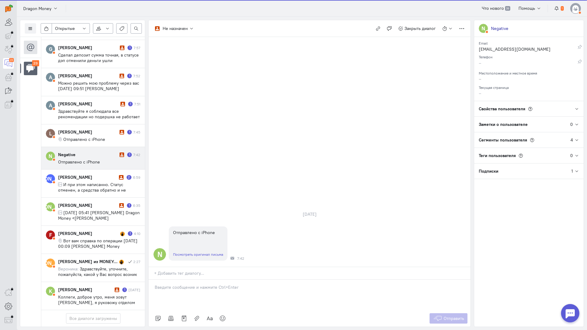
scroll to position [448, 0]
click at [200, 248] on div "Посмотреть оригинал письма" at bounding box center [198, 254] width 59 height 13
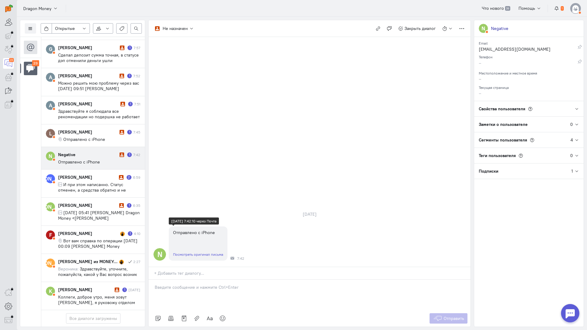
click at [201, 252] on link "Посмотреть оригинал письма" at bounding box center [198, 254] width 50 height 5
click at [189, 280] on div at bounding box center [309, 295] width 322 height 31
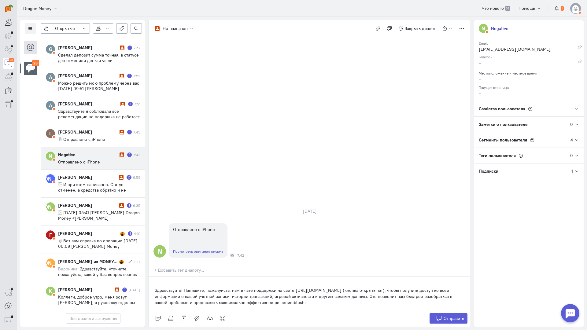
click at [151, 277] on div "Здравствуйте! Напишите, пожалуйста, нам в чате поддержки на сайте [URL][DOMAIN_…" at bounding box center [309, 294] width 322 height 34
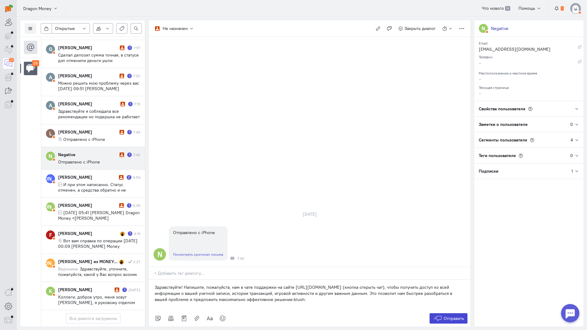
click at [453, 316] on span "Отправить" at bounding box center [453, 318] width 20 height 5
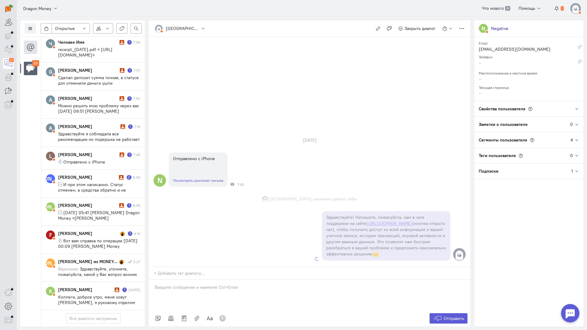
scroll to position [453, 0]
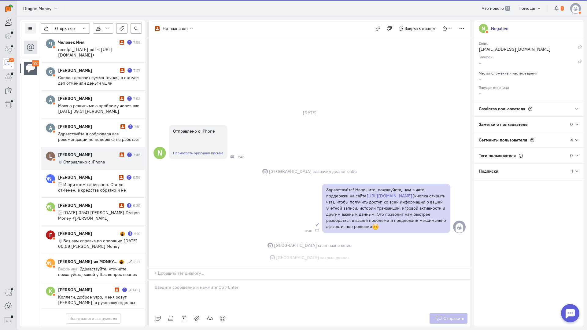
click at [83, 152] on div "[PERSON_NAME]" at bounding box center [88, 155] width 60 height 6
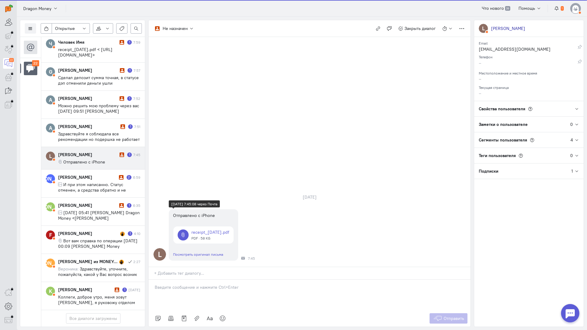
scroll to position [426, 0]
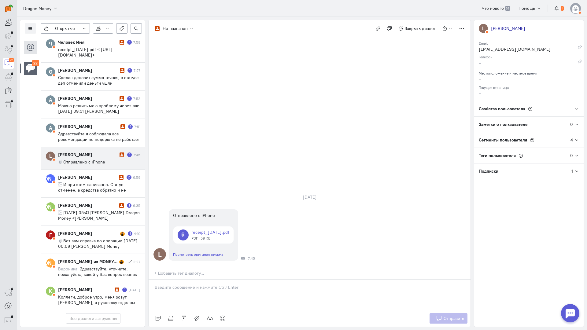
drag, startPoint x: 211, startPoint y: 248, endPoint x: 171, endPoint y: 254, distance: 39.8
click at [211, 284] on p at bounding box center [310, 287] width 310 height 6
click at [150, 280] on div "Здравствуйте! Благодарим Вас за обращение и предоставленную информацию:blush:" at bounding box center [309, 295] width 322 height 31
click at [442, 313] on button "Отправить" at bounding box center [448, 318] width 38 height 10
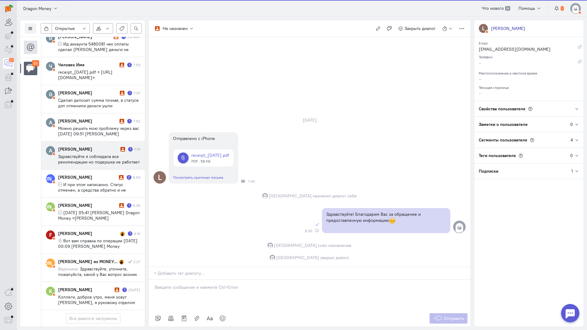
scroll to position [398, 0]
click at [92, 154] on span "Здравствуйте я соблюдала все рекомендации но подершка не работает [DATE] 07:44 …" at bounding box center [99, 167] width 82 height 27
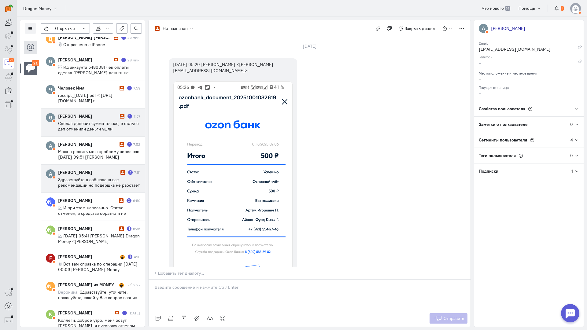
scroll to position [333, 0]
click at [101, 121] on span "Сделал депозит сумма точная, в статусе дэп отменили деньги ушли" at bounding box center [98, 126] width 81 height 11
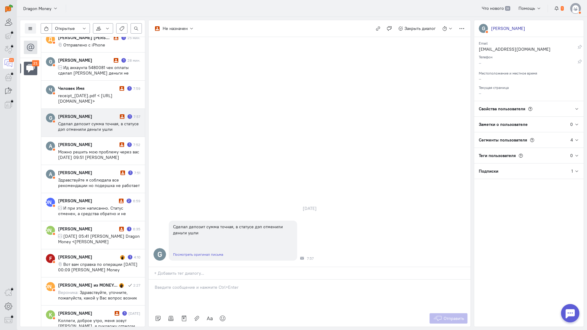
click at [169, 280] on div at bounding box center [309, 295] width 322 height 31
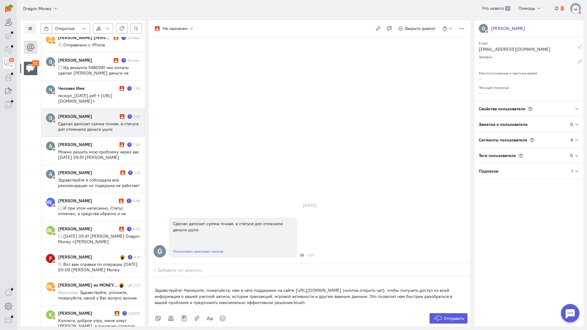
click at [152, 277] on div "Здравствуйте! Напишите, пожалуйста, нам в чате поддержки на сайте [URL][DOMAIN_…" at bounding box center [309, 294] width 322 height 34
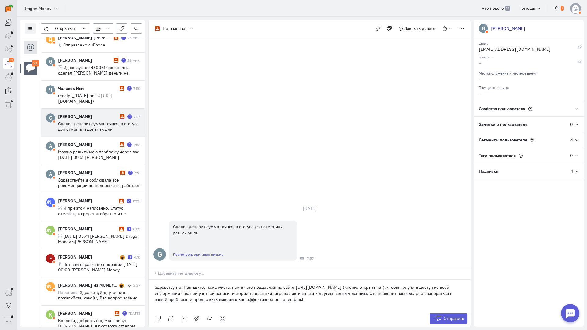
click at [458, 289] on div "Не назначен Не назначен [GEOGRAPHIC_DATA] [DOMAIN_NAME][EMAIL_ADDRESS][DOMAIN_N…" at bounding box center [309, 173] width 322 height 307
click at [454, 316] on span "Отправить" at bounding box center [453, 318] width 20 height 5
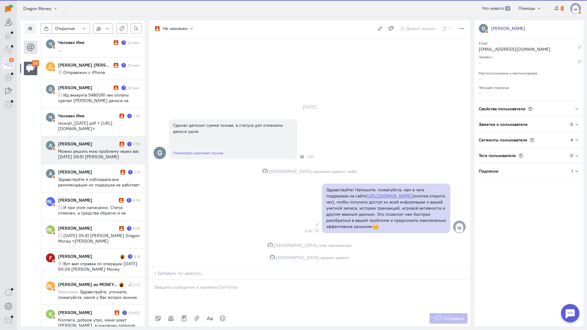
click at [75, 148] on span "Можно решить мою проблему через вас [DATE] 09:51 [PERSON_NAME] <[PERSON_NAME][E…" at bounding box center [98, 159] width 81 height 22
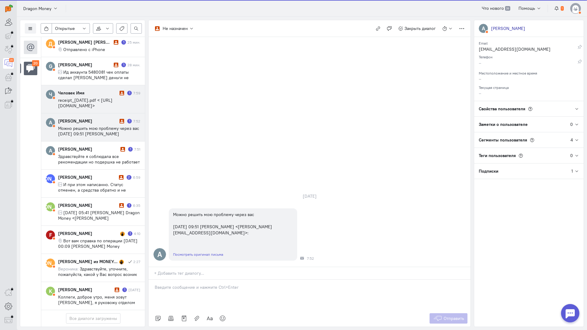
click at [84, 97] on span "receipt_[DATE].pdf < [URL][DOMAIN_NAME]>" at bounding box center [85, 102] width 54 height 11
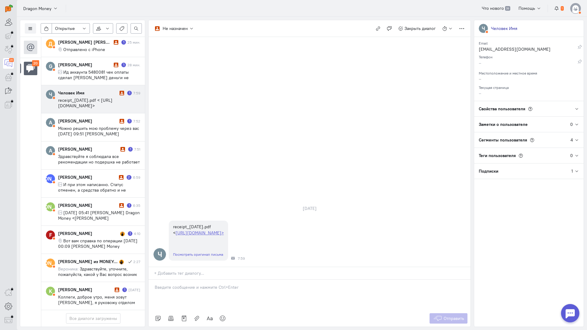
drag, startPoint x: 193, startPoint y: 250, endPoint x: 184, endPoint y: 253, distance: 9.8
click at [193, 284] on p at bounding box center [310, 287] width 310 height 6
click at [148, 280] on div "Здравствуйте! Благодарим Вас за обращение и предоставленную информацию:blush:" at bounding box center [309, 295] width 322 height 31
click at [462, 316] on span "Отправить" at bounding box center [453, 318] width 20 height 5
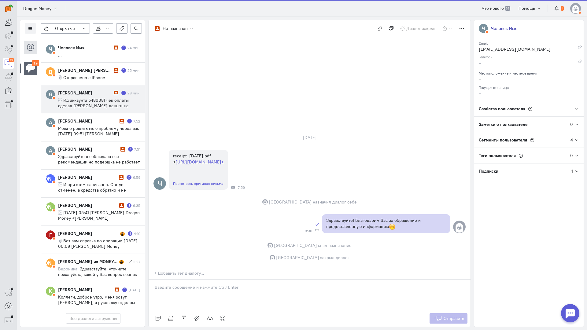
click at [91, 97] on span "Ид аккаунта 5480081 чек оплаты сделал [PERSON_NAME] деньги не пришли" at bounding box center [93, 105] width 71 height 16
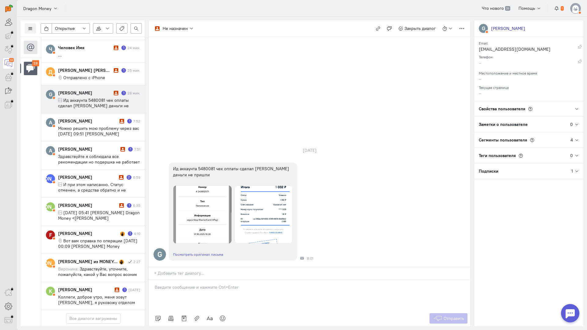
click at [191, 284] on p at bounding box center [310, 287] width 310 height 6
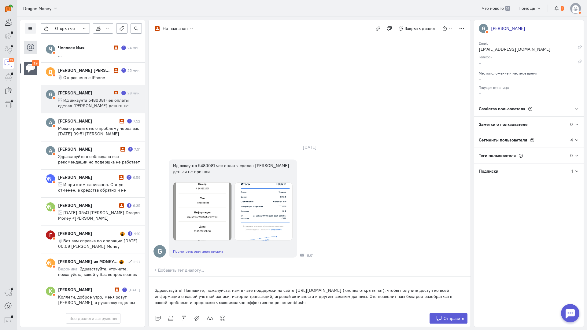
click at [154, 277] on div "Здравствуйте! Напишите, пожалуйста, нам в чате поддержки на сайте [URL][DOMAIN_…" at bounding box center [309, 294] width 322 height 34
click at [155, 287] on p "Здравствуйте! Напишите, пожалуйста, нам в чате поддержки на сайте [URL][DOMAIN_…" at bounding box center [310, 296] width 310 height 18
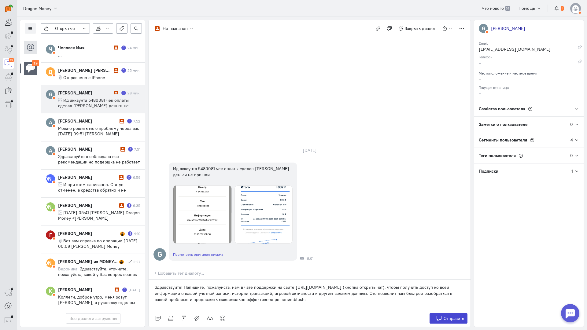
click at [443, 316] on span "Отправить" at bounding box center [453, 318] width 20 height 5
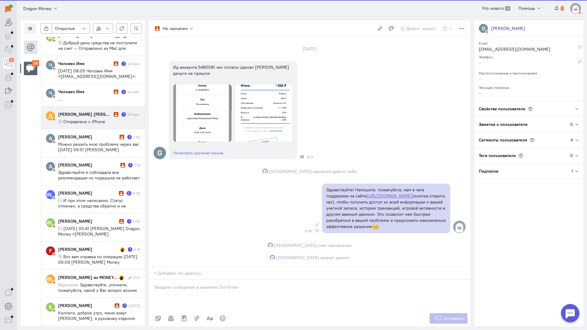
scroll to position [234, 0]
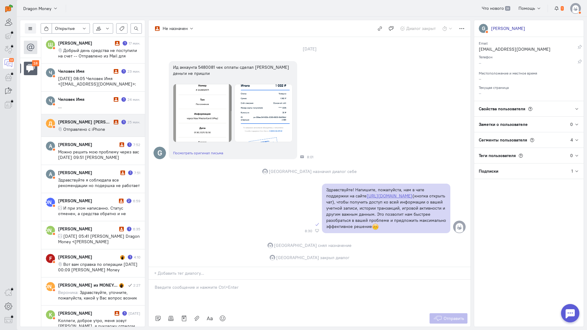
click at [91, 116] on cq-conversation-card "Д [PERSON_NAME] [PERSON_NAME] 1 25 мин. Отправлено с iPhone" at bounding box center [93, 125] width 104 height 23
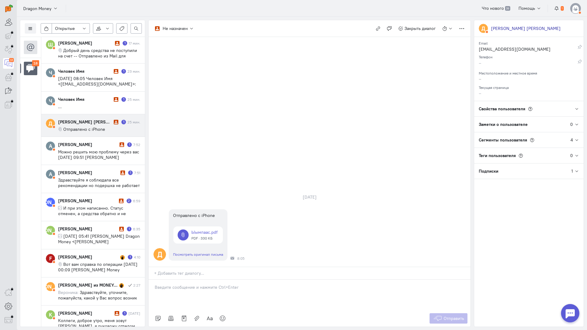
drag, startPoint x: 198, startPoint y: 248, endPoint x: 187, endPoint y: 251, distance: 11.1
click at [196, 284] on p at bounding box center [310, 287] width 310 height 6
click at [152, 280] on div "Здравствуйте! Благодарим Вас за обращение и предоставленную информацию:blush:" at bounding box center [309, 295] width 322 height 31
click at [446, 313] on button "Отправить" at bounding box center [448, 318] width 38 height 10
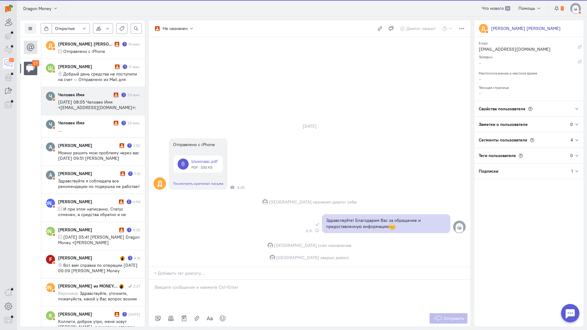
scroll to position [199, 0]
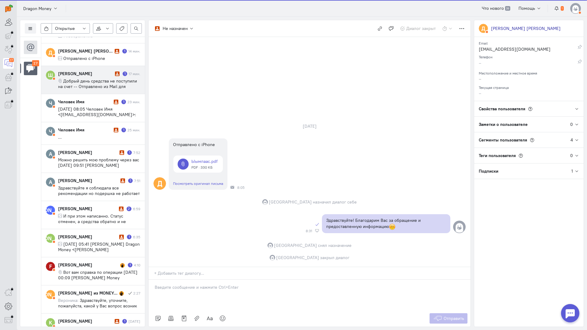
click at [87, 85] on span "Добрый день средства не поступили на счет -- Отправлено из Mail для Android" at bounding box center [97, 86] width 79 height 16
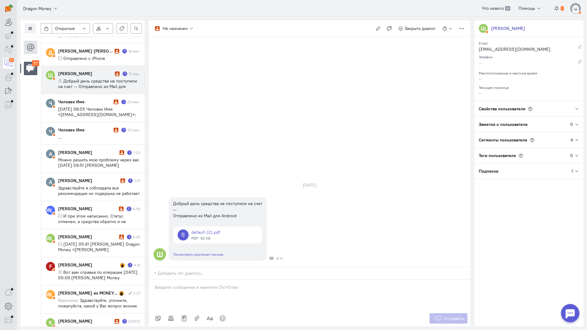
drag, startPoint x: 188, startPoint y: 261, endPoint x: 157, endPoint y: 255, distance: 31.2
click at [186, 280] on div at bounding box center [309, 295] width 322 height 31
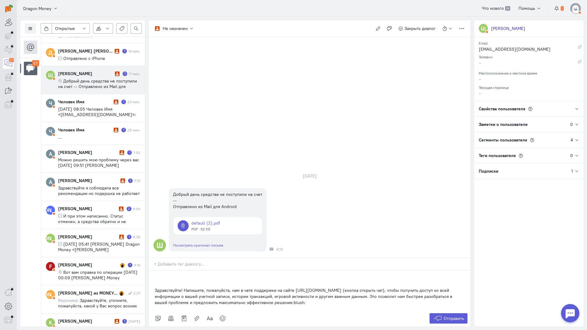
click at [151, 270] on div "Здравствуйте! Напишите, пожалуйста, нам в чате поддержки на сайте [URL][DOMAIN_…" at bounding box center [309, 290] width 322 height 40
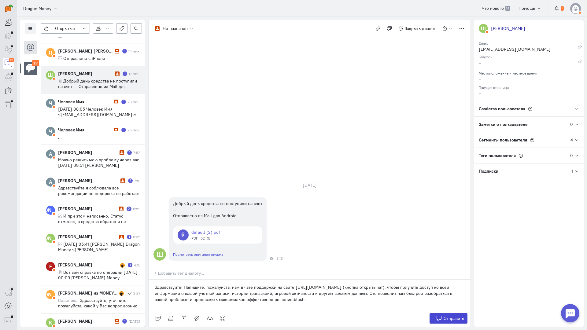
click at [458, 316] on span "Отправить" at bounding box center [453, 318] width 20 height 5
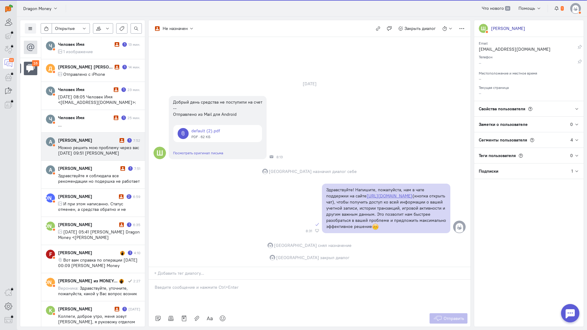
scroll to position [134, 0]
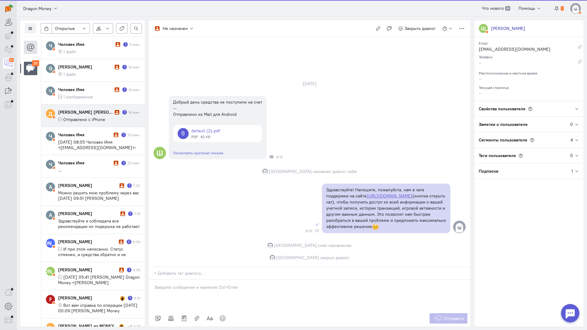
click at [96, 108] on cq-conversation-card "Д [PERSON_NAME] [PERSON_NAME] 1 14 мин. Отправлено с iPhone" at bounding box center [93, 115] width 104 height 23
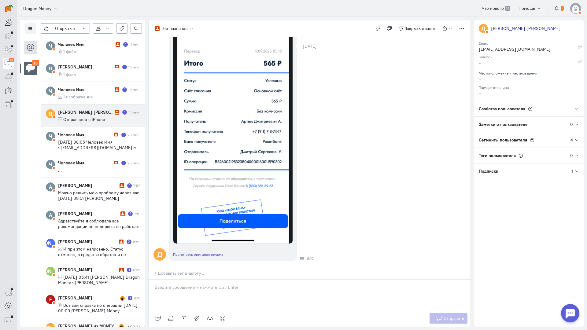
scroll to position [127, 0]
click at [182, 280] on div at bounding box center [309, 295] width 322 height 31
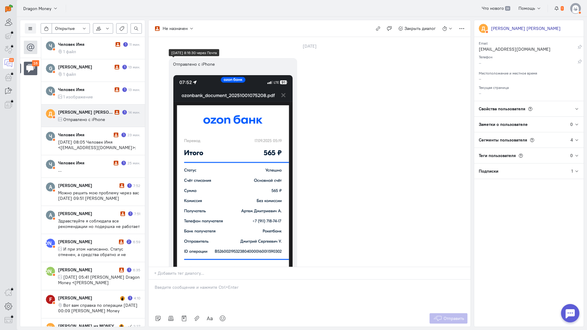
scroll to position [0, 0]
drag, startPoint x: 190, startPoint y: 247, endPoint x: 165, endPoint y: 257, distance: 26.7
click at [190, 284] on p at bounding box center [310, 287] width 310 height 6
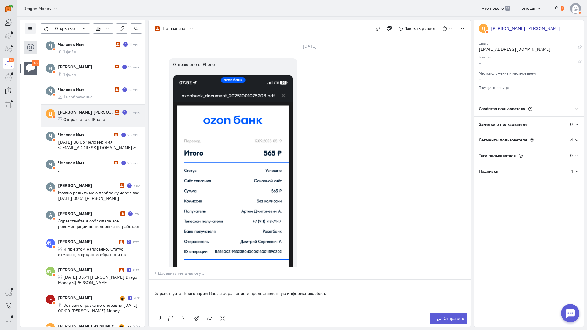
click at [151, 280] on div "Здравствуйте! Благодарим Вас за обращение и предоставленную информацию:blush:" at bounding box center [309, 295] width 322 height 31
click at [460, 316] on span "Отправить" at bounding box center [453, 318] width 20 height 5
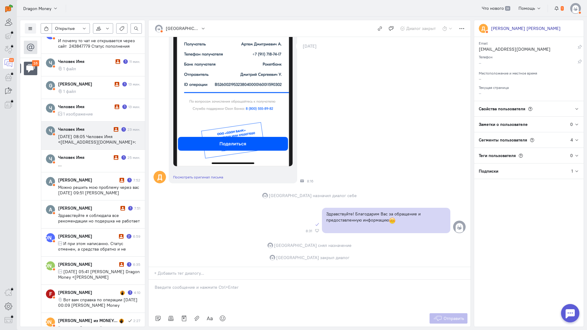
scroll to position [104, 0]
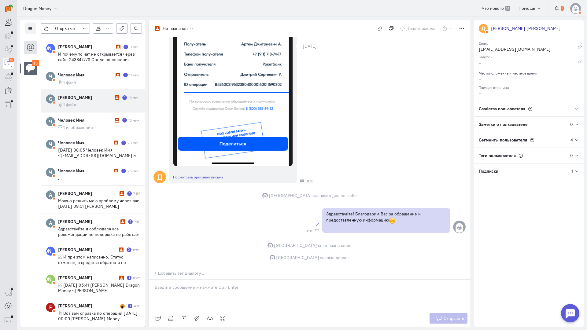
drag, startPoint x: 92, startPoint y: 106, endPoint x: 125, endPoint y: 111, distance: 32.7
click at [92, 106] on cq-message "1 файл" at bounding box center [99, 104] width 82 height 5
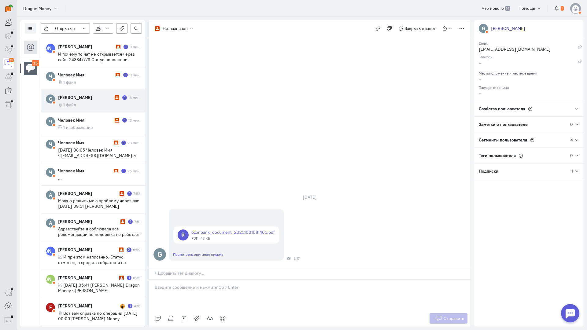
click at [183, 284] on p at bounding box center [310, 287] width 310 height 6
drag, startPoint x: 154, startPoint y: 256, endPoint x: 170, endPoint y: 258, distance: 15.4
click at [155, 280] on div "Здравствуйте! Благодарим Вас за обращение и предоставленную информацию:blush:" at bounding box center [309, 295] width 322 height 31
click at [450, 313] on button "Отправить" at bounding box center [448, 318] width 38 height 10
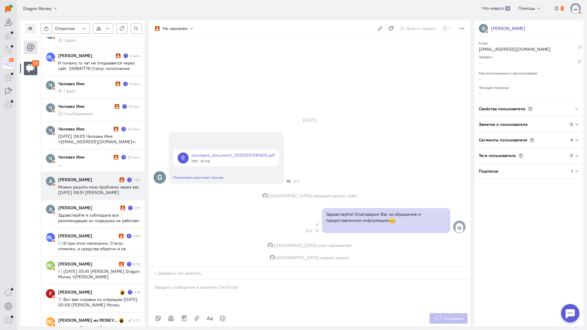
scroll to position [134, 0]
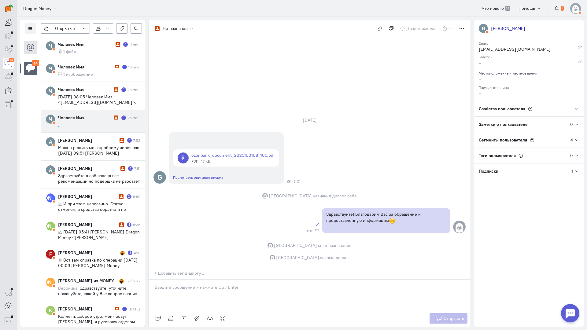
click at [99, 119] on div "Человек Имя" at bounding box center [85, 118] width 54 height 6
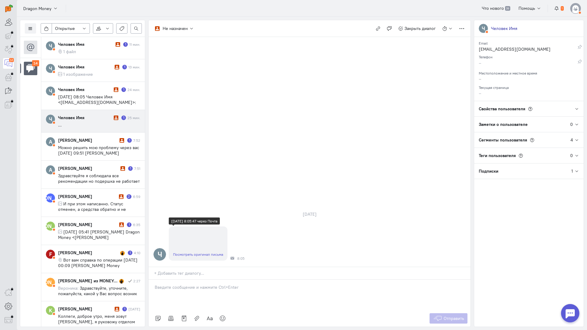
click at [194, 252] on link "Посмотреть оригинал письма" at bounding box center [198, 254] width 50 height 5
click at [206, 280] on div at bounding box center [309, 295] width 322 height 31
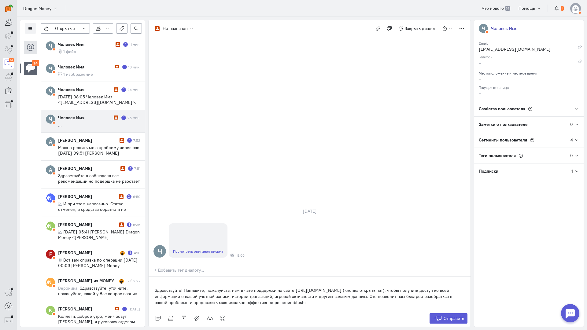
click at [153, 277] on div "Здравствуйте! Напишите, пожалуйста, нам в чате поддержки на сайте [URL][DOMAIN_…" at bounding box center [309, 294] width 322 height 34
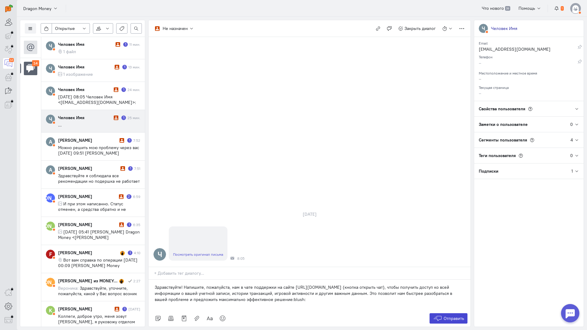
click at [435, 315] on icon at bounding box center [437, 318] width 9 height 6
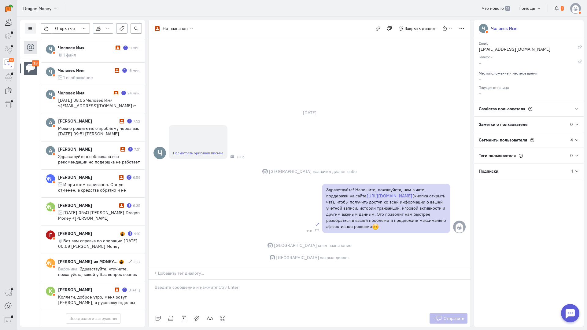
drag, startPoint x: 87, startPoint y: 94, endPoint x: 145, endPoint y: 114, distance: 60.7
click at [88, 97] on span "[DATE] 08:05 Человек Имя <[EMAIL_ADDRESS][DOMAIN_NAME]>:" at bounding box center [97, 102] width 78 height 11
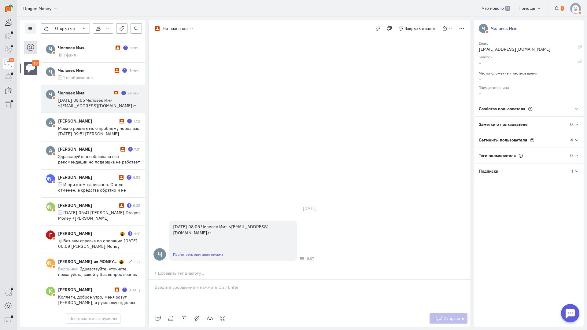
scroll to position [134, 0]
click at [194, 280] on div at bounding box center [309, 295] width 322 height 31
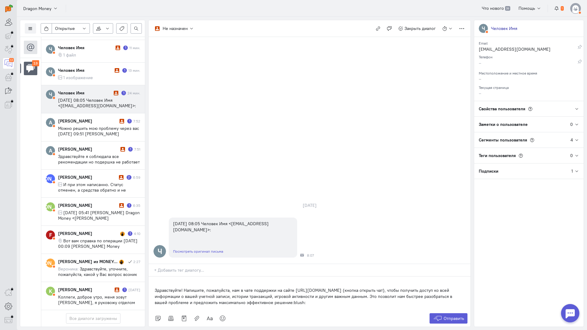
click at [149, 277] on div "Здравствуйте! Напишите, пожалуйста, нам в чате поддержки на сайте [URL][DOMAIN_…" at bounding box center [309, 294] width 322 height 34
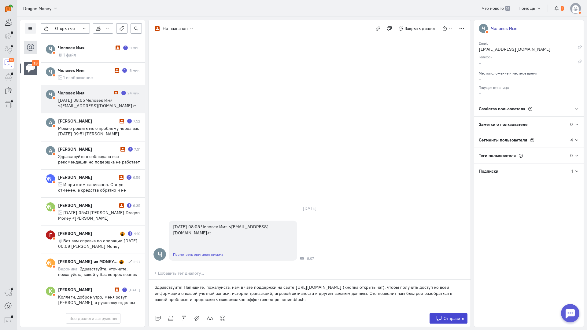
drag, startPoint x: 456, startPoint y: 278, endPoint x: 394, endPoint y: 262, distance: 64.8
click at [456, 316] on span "Отправить" at bounding box center [453, 318] width 20 height 5
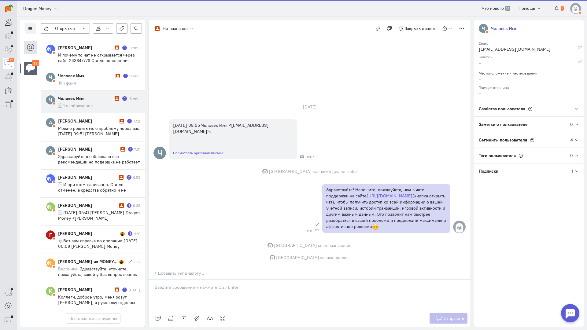
click at [88, 95] on div "Человек Имя" at bounding box center [85, 98] width 55 height 6
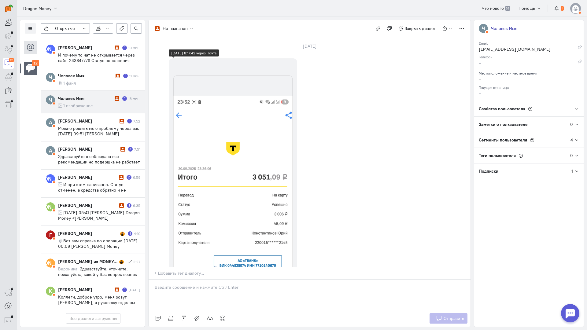
scroll to position [134, 0]
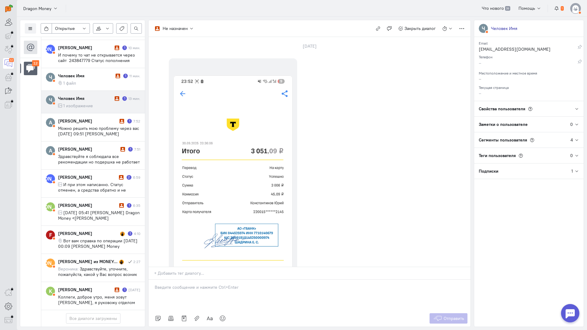
click at [201, 284] on p at bounding box center [310, 287] width 310 height 6
click at [151, 280] on div "Здравствуйте! Благодарим Вас за обращение и предоставленную информацию:blush:" at bounding box center [309, 295] width 322 height 31
click at [449, 316] on span "Отправить" at bounding box center [453, 318] width 20 height 5
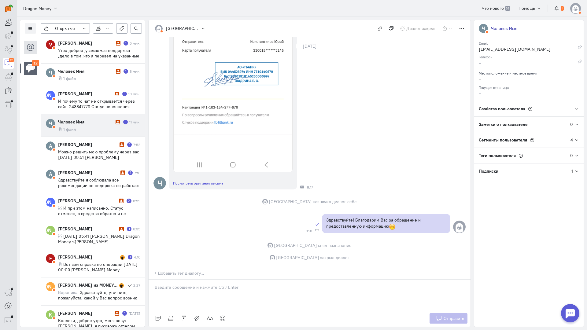
scroll to position [58, 0]
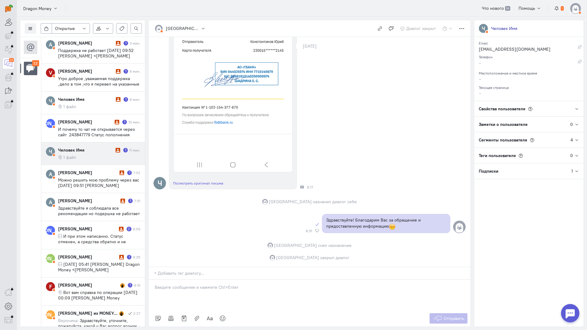
click at [98, 147] on div "Человек Имя 1 11 мин. 1 файл" at bounding box center [99, 153] width 82 height 13
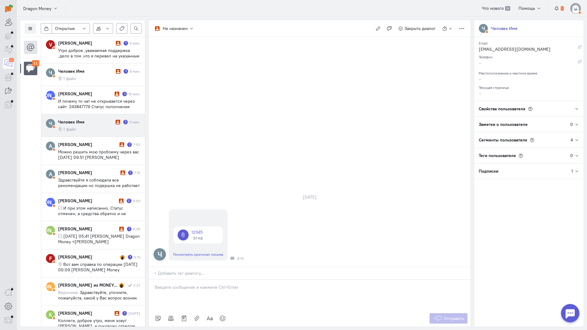
click at [187, 280] on div at bounding box center [309, 295] width 322 height 31
click at [152, 280] on div "Здравствуйте! Благодарим Вас за обращение и предоставленную информацию:blush:" at bounding box center [309, 295] width 322 height 31
click at [453, 316] on span "Отправить" at bounding box center [453, 318] width 20 height 5
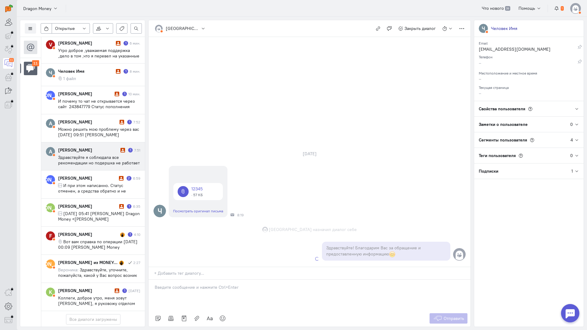
scroll to position [86, 0]
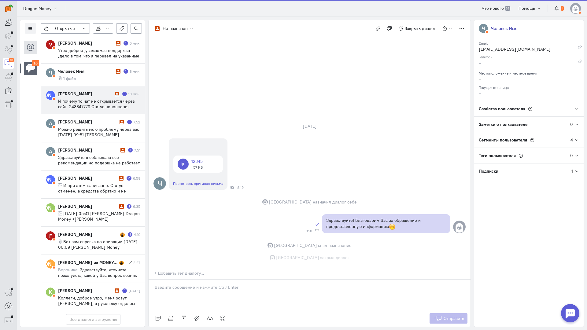
click at [90, 98] on span "И почему то чат не открывается через сайт 243847779 Статус пополнения стоит отм…" at bounding box center [96, 109] width 77 height 22
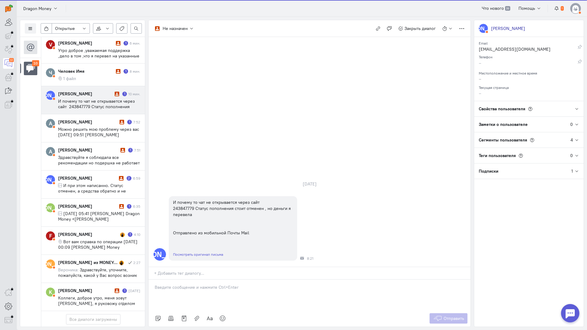
scroll to position [58, 0]
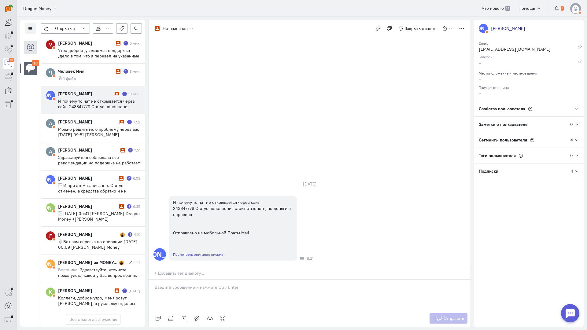
click at [196, 284] on p at bounding box center [310, 287] width 310 height 6
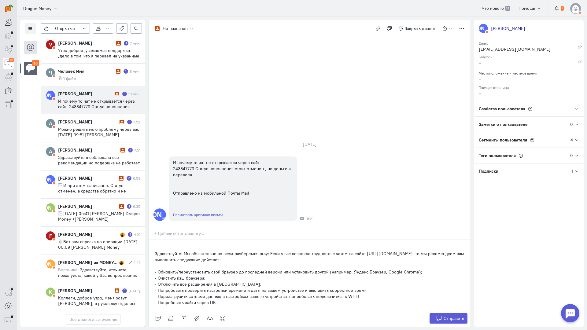
click at [152, 240] on div "Здравствуйте! Мы обязательно во всем разберемся:pray: Если у вас возникла трудн…" at bounding box center [309, 275] width 322 height 70
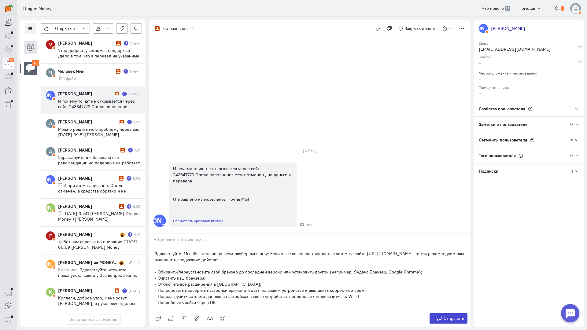
click at [446, 316] on span "Отправить" at bounding box center [453, 318] width 20 height 5
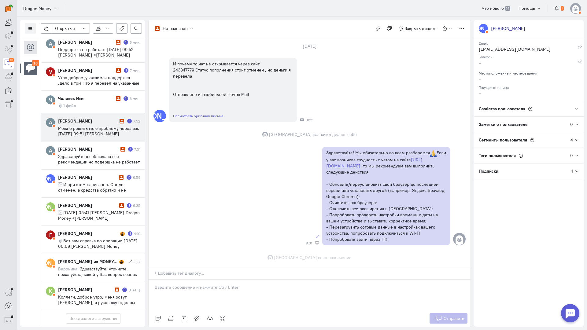
scroll to position [50, 0]
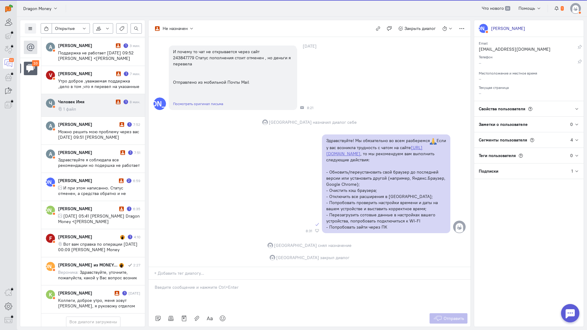
click at [97, 100] on div "Человек Имя" at bounding box center [86, 102] width 56 height 6
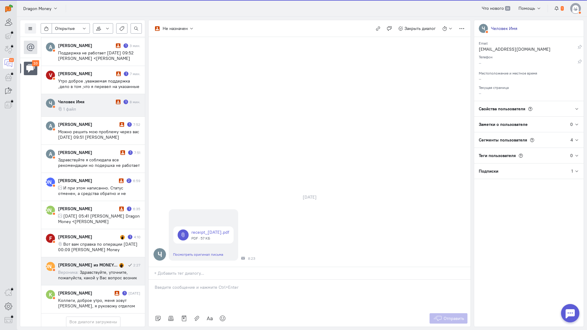
scroll to position [27, 0]
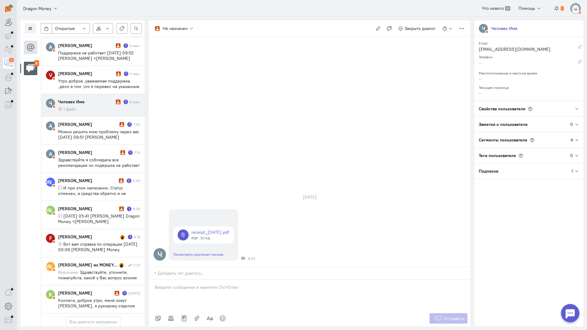
drag, startPoint x: 194, startPoint y: 255, endPoint x: 157, endPoint y: 254, distance: 37.3
click at [194, 280] on div at bounding box center [309, 295] width 322 height 31
click at [154, 280] on div "Здравствуйте! Благодарим Вас за обращение и предоставленную информацию:blush:" at bounding box center [309, 295] width 322 height 31
click at [438, 315] on icon at bounding box center [437, 318] width 9 height 6
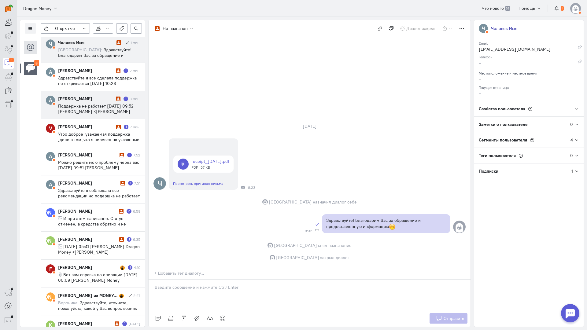
scroll to position [0, 0]
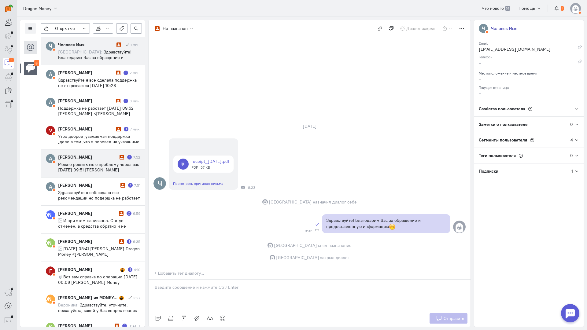
drag, startPoint x: 91, startPoint y: 132, endPoint x: 120, endPoint y: 142, distance: 30.2
click at [91, 154] on div "[PERSON_NAME] 1 7:52 Можно решить мою проблему через вас [DATE] 09:51 [PERSON_N…" at bounding box center [99, 163] width 82 height 19
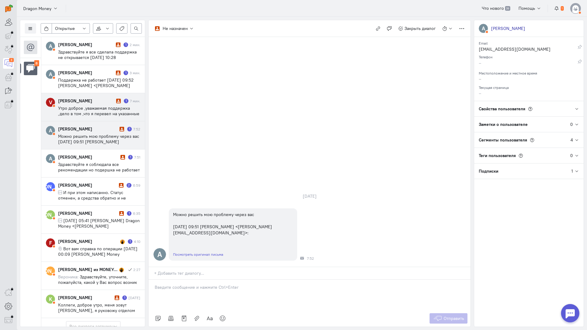
click at [96, 115] on span "Утро доброе ,уважаемая поддержка ,дело в том ,что я перевел на указанные реквиз…" at bounding box center [98, 124] width 81 height 38
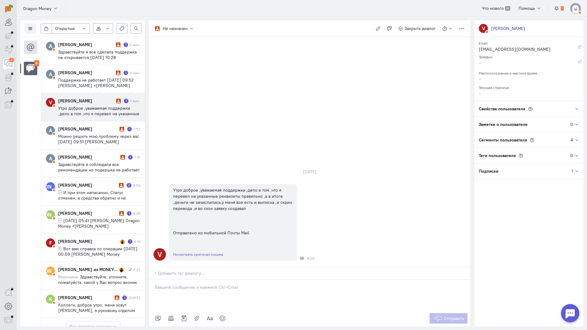
click at [217, 284] on p at bounding box center [310, 287] width 310 height 6
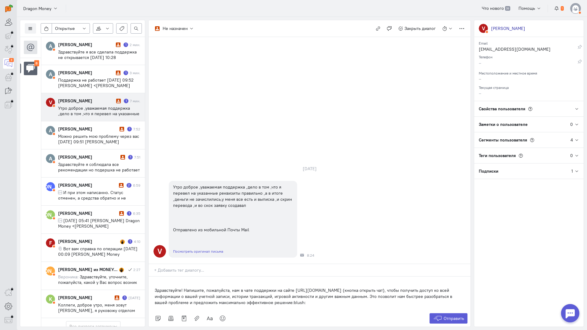
click at [153, 277] on div "Здравствуйте! Напишите, пожалуйста, нам в чате поддержки на сайте [URL][DOMAIN_…" at bounding box center [309, 294] width 322 height 34
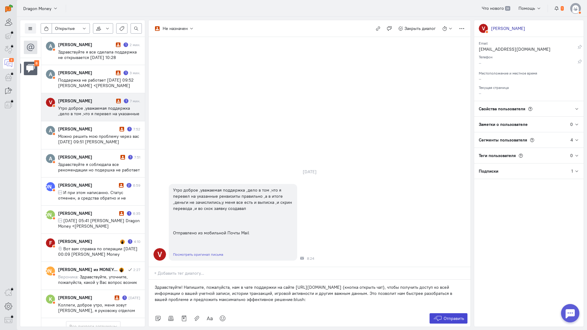
click at [453, 316] on span "Отправить" at bounding box center [453, 318] width 20 height 5
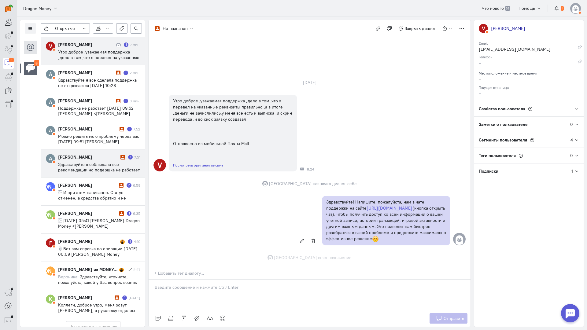
scroll to position [14, 0]
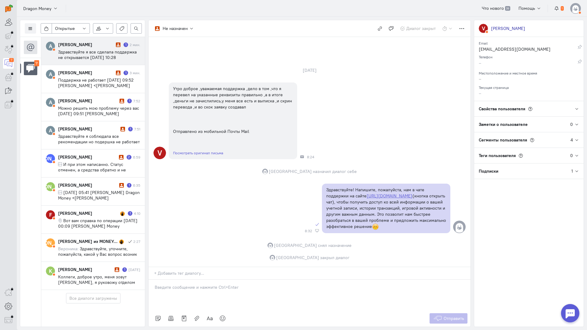
click at [106, 49] on span "Здравствуйте я все сделала поддержка не открывается [DATE] 10:28 [PERSON_NAME] …" at bounding box center [97, 60] width 79 height 22
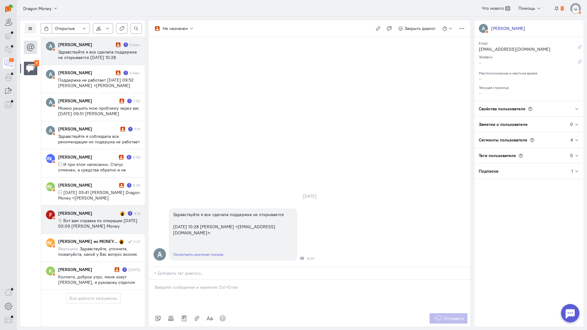
click at [75, 214] on div "[PERSON_NAME]" at bounding box center [88, 213] width 60 height 6
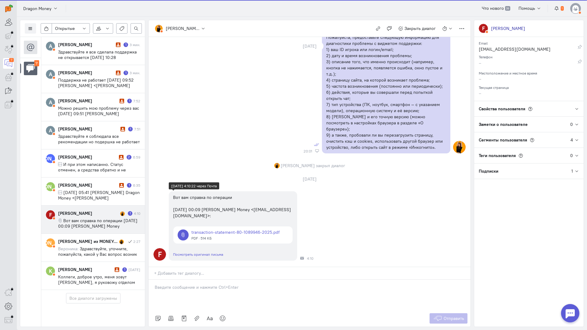
scroll to position [577, 0]
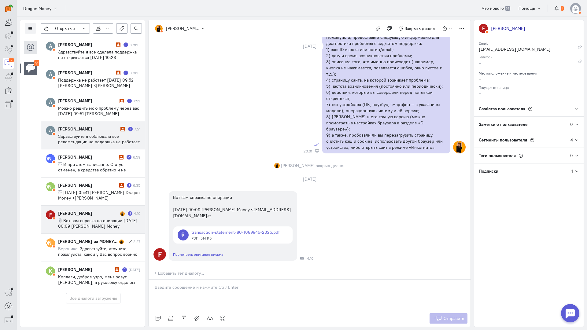
click at [89, 138] on span "Здравствуйте я соблюдала все рекомендации но подершка не работает [DATE] 07:44 …" at bounding box center [99, 147] width 82 height 27
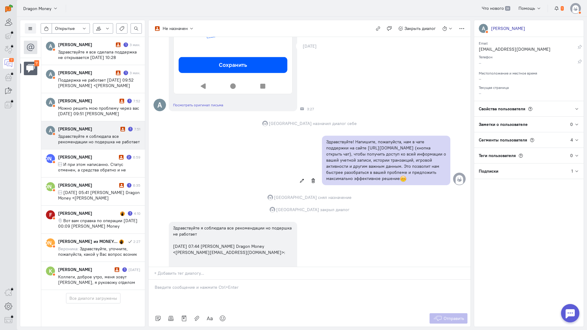
scroll to position [317, 0]
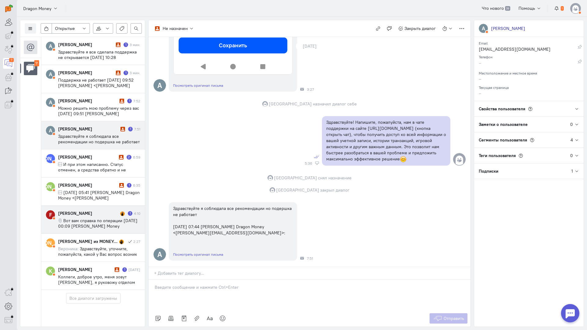
click at [75, 222] on span "Вот вам справка по операции [DATE] 00:09 [PERSON_NAME] Money <[EMAIL_ADDRESS][D…" at bounding box center [97, 226] width 79 height 16
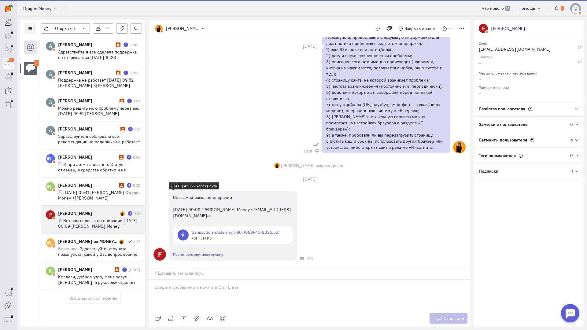
scroll to position [577, 0]
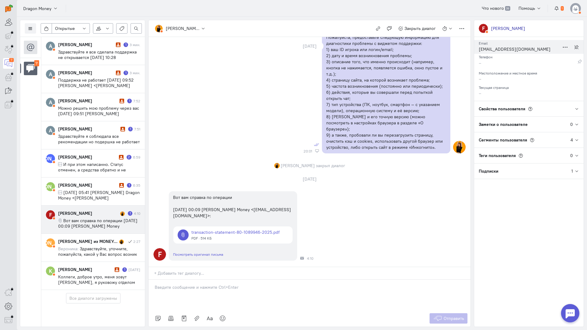
click at [501, 47] on div "[EMAIL_ADDRESS][DOMAIN_NAME]" at bounding box center [518, 50] width 81 height 8
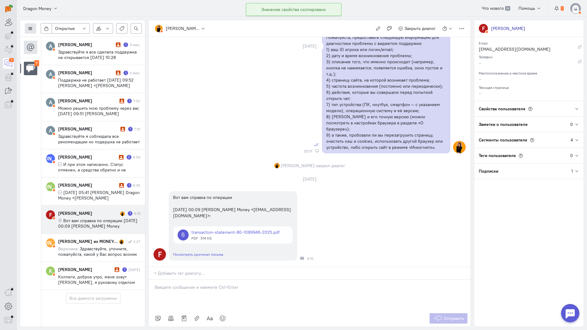
click at [31, 27] on icon at bounding box center [30, 28] width 5 height 5
click at [58, 38] on span "Список пользователей" at bounding box center [60, 40] width 46 height 5
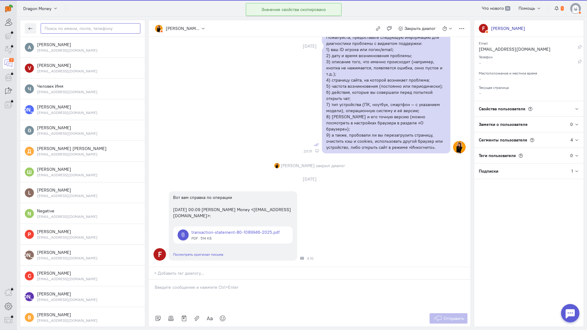
click at [84, 27] on input "text" at bounding box center [91, 28] width 100 height 10
paste input "fedyafedin16@gm"
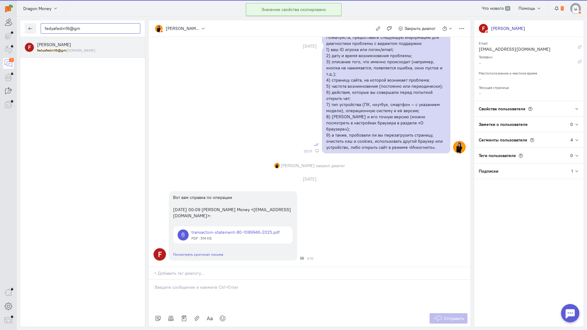
type input "fedyafedin16@gm"
click at [69, 48] on small "fedyafedin16@gm [DOMAIN_NAME]" at bounding box center [66, 50] width 58 height 5
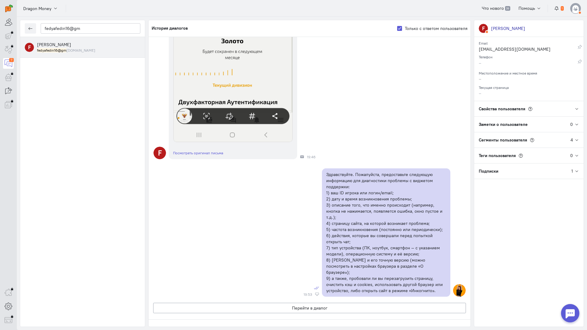
scroll to position [976, 0]
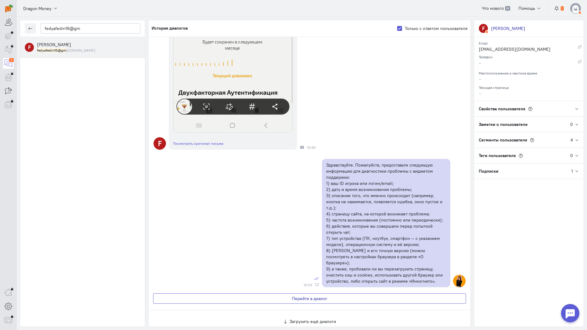
click at [273, 293] on button "Перейти в диалог" at bounding box center [309, 298] width 313 height 10
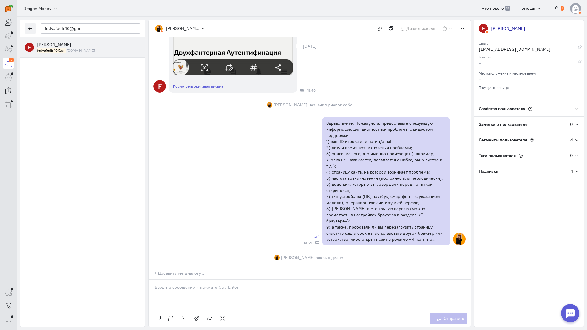
scroll to position [320, 0]
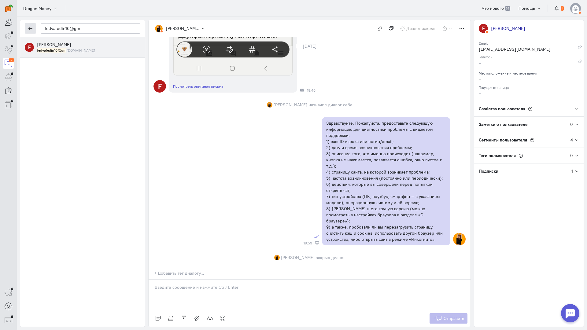
click at [30, 28] on icon "button" at bounding box center [30, 28] width 5 height 5
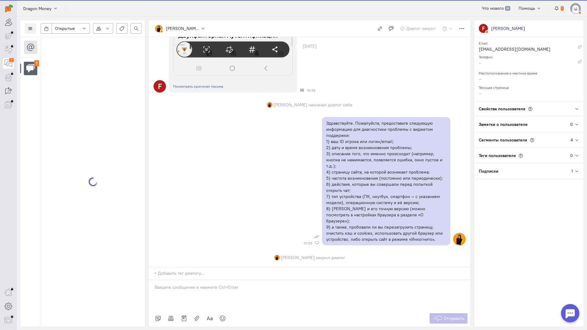
click at [28, 27] on div "Список пользователей Включить темную тему Открытые Открытые диалоги Отложенные …" at bounding box center [82, 28] width 125 height 17
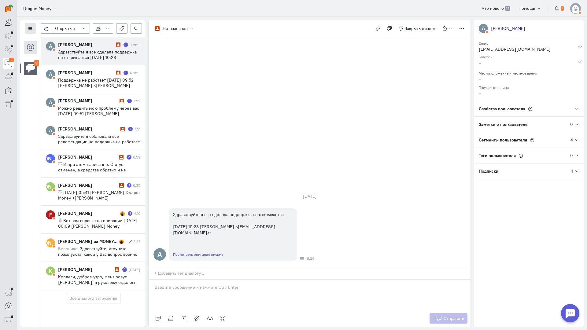
click at [30, 29] on icon at bounding box center [30, 28] width 5 height 5
click at [53, 37] on button "Список пользователей" at bounding box center [56, 41] width 62 height 10
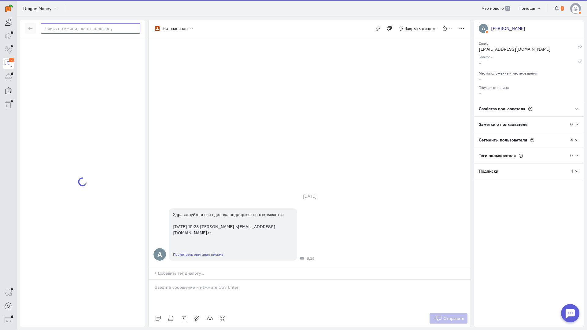
click at [82, 31] on input "text" at bounding box center [91, 28] width 100 height 10
paste input "fedyafedin16@gm"
type input "fedyafedin16@gm"
click at [80, 47] on div "[PERSON_NAME] fedyafedin16@gm [DOMAIN_NAME]" at bounding box center [88, 47] width 103 height 11
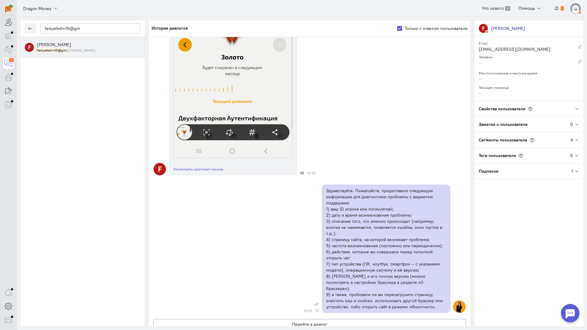
scroll to position [976, 0]
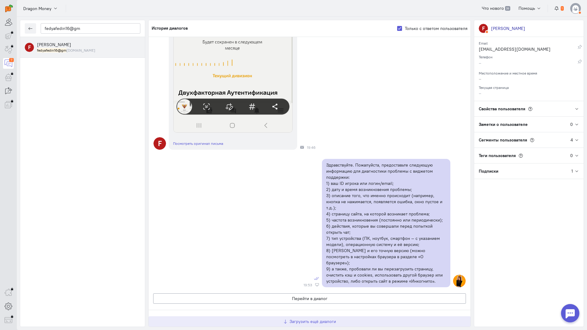
click at [309, 319] on span "Загрузить ещё диалоги" at bounding box center [312, 321] width 46 height 5
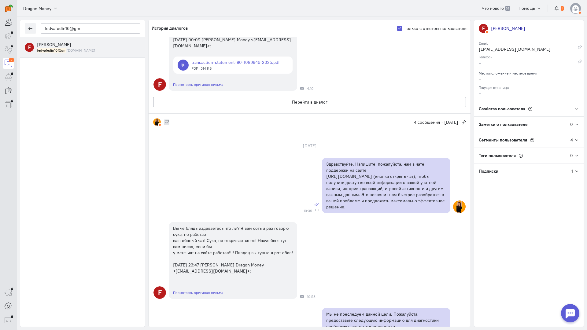
scroll to position [97, 0]
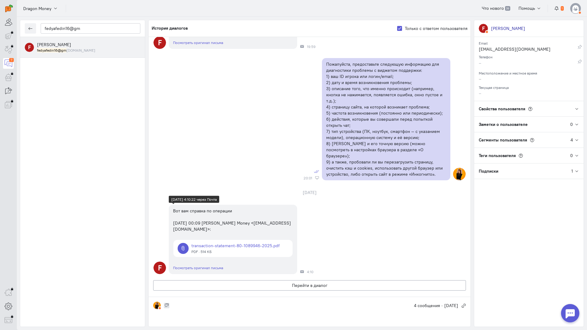
click at [219, 240] on link at bounding box center [232, 248] width 119 height 17
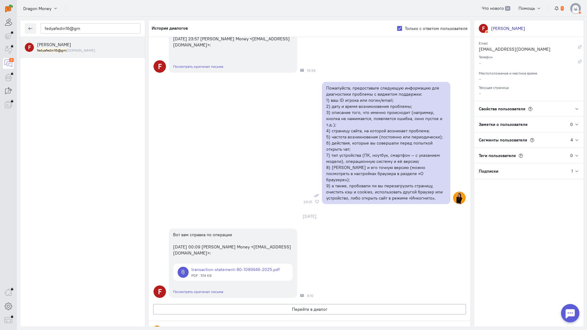
scroll to position [0, 0]
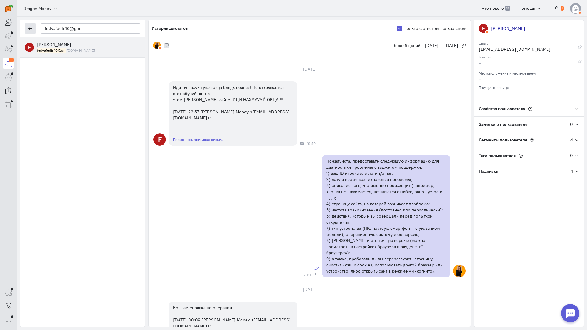
click at [34, 30] on button "button" at bounding box center [30, 28] width 11 height 10
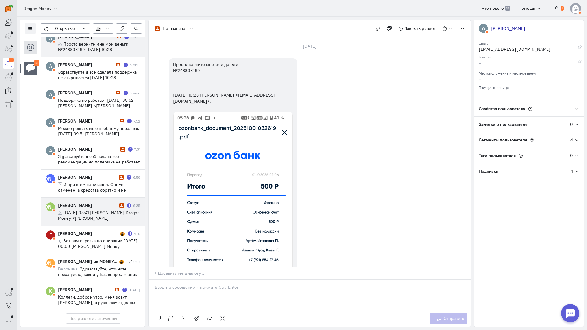
scroll to position [46, 0]
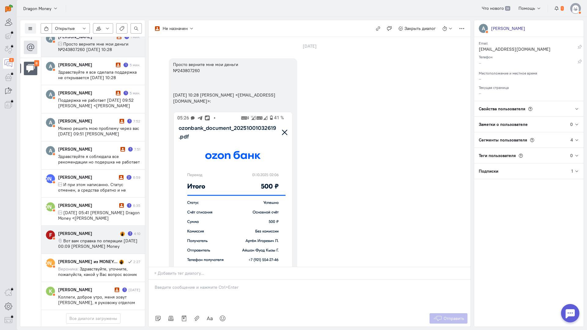
drag, startPoint x: 83, startPoint y: 207, endPoint x: 140, endPoint y: 212, distance: 56.7
click at [84, 238] on span "Вот вам справка по операции [DATE] 00:09 [PERSON_NAME] Money <[EMAIL_ADDRESS][D…" at bounding box center [97, 246] width 79 height 16
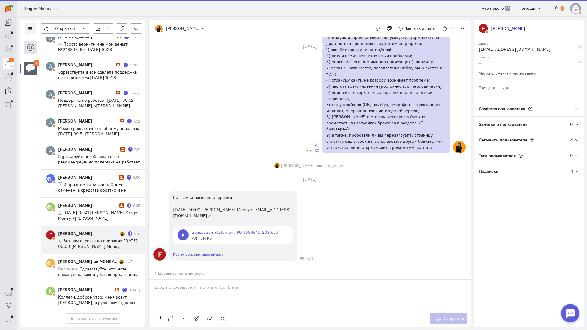
scroll to position [68, 0]
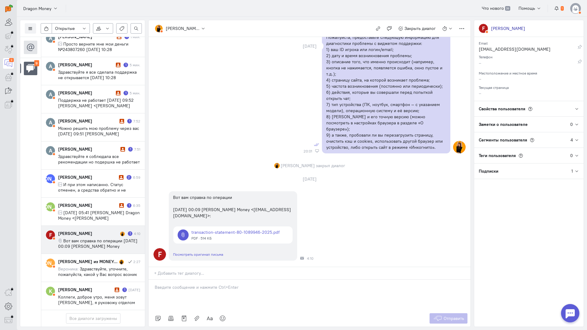
drag, startPoint x: 225, startPoint y: 252, endPoint x: 220, endPoint y: 254, distance: 5.4
click at [225, 284] on p at bounding box center [310, 287] width 310 height 6
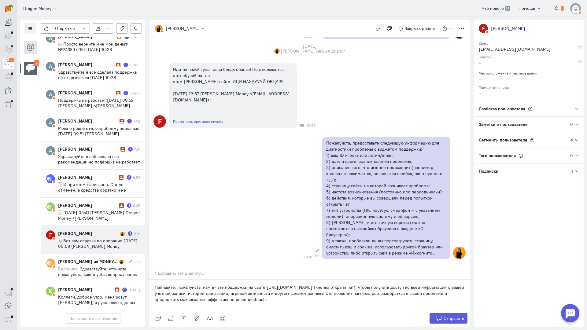
scroll to position [577, 0]
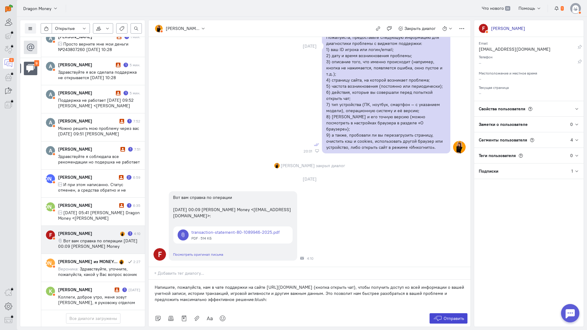
click at [448, 316] on span "Отправить" at bounding box center [453, 318] width 20 height 5
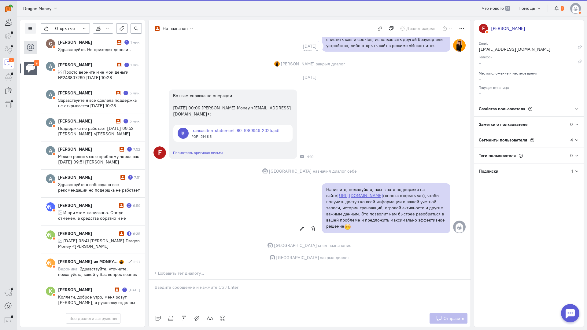
scroll to position [40, 0]
click at [90, 210] on span "И при этом написанно. Статус отменен, а средства обратно и не поступили -- Отпр…" at bounding box center [95, 229] width 74 height 38
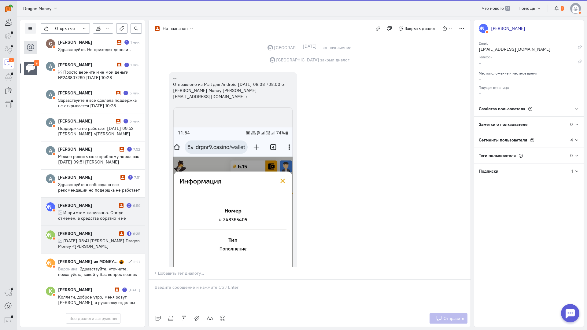
scroll to position [894, 0]
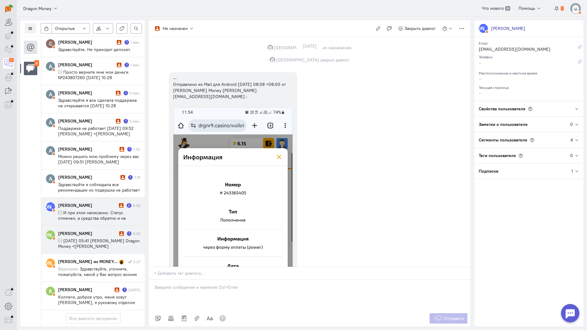
click at [80, 238] on span "[DATE] 05:41 [PERSON_NAME] Dragon Money <[PERSON_NAME][EMAIL_ADDRESS][DOMAIN_NA…" at bounding box center [99, 246] width 82 height 16
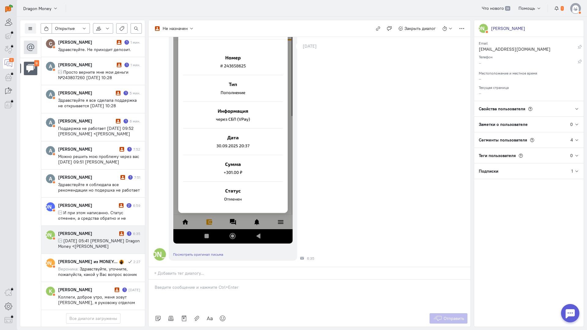
scroll to position [40, 0]
click at [90, 210] on span "И при этом написанно. Статус отменен, а средства обратно и не поступили -- Отпр…" at bounding box center [95, 229] width 74 height 38
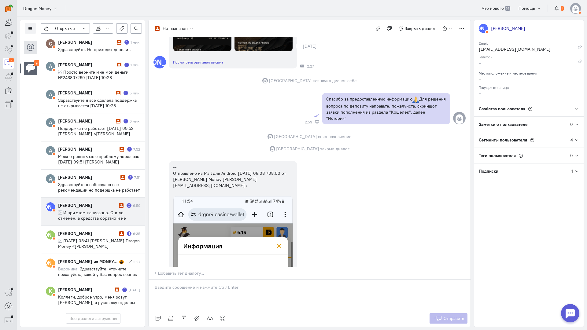
scroll to position [863, 0]
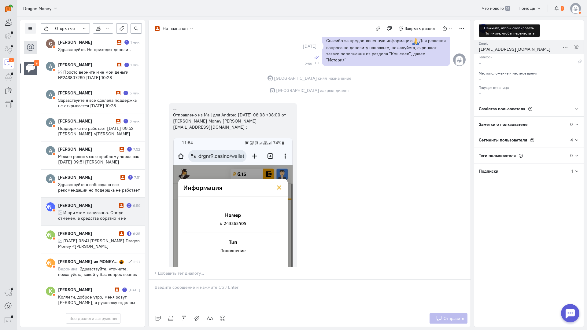
click at [497, 49] on div "[EMAIL_ADDRESS][DOMAIN_NAME]" at bounding box center [518, 50] width 81 height 8
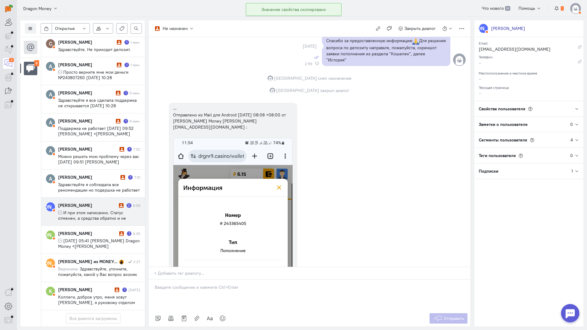
click at [37, 26] on div "Список пользователей Включить темную тему Открытые Открытые диалоги Отложенные …" at bounding box center [82, 28] width 125 height 17
click at [33, 27] on button at bounding box center [30, 28] width 11 height 10
click at [60, 44] on button "Список пользователей" at bounding box center [56, 41] width 62 height 10
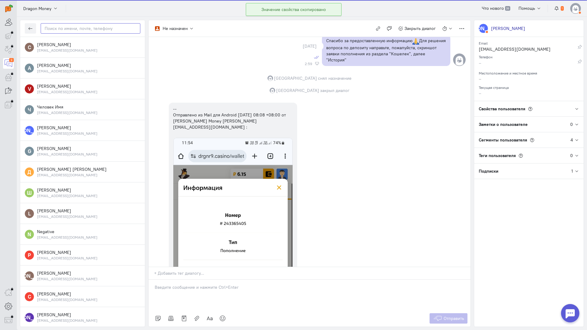
click at [80, 27] on input "text" at bounding box center [91, 28] width 100 height 10
paste input "antinub.disya@m"
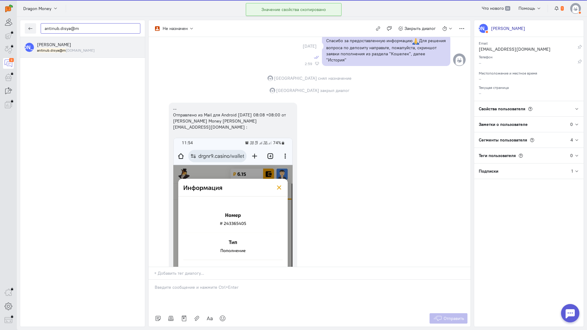
type input "antinub.disya@m"
click at [70, 50] on small "antinub.disya@m [DOMAIN_NAME]" at bounding box center [66, 50] width 58 height 5
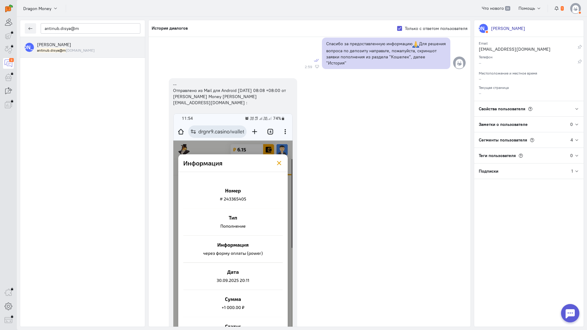
scroll to position [0, 0]
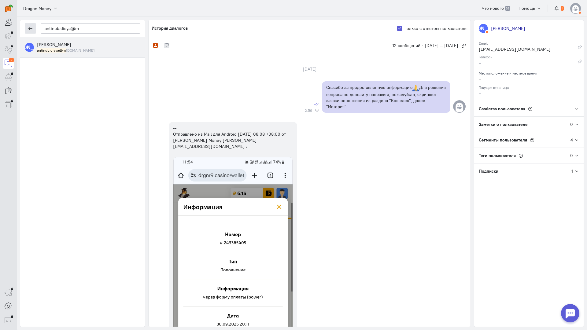
click at [29, 28] on icon "button" at bounding box center [30, 28] width 5 height 5
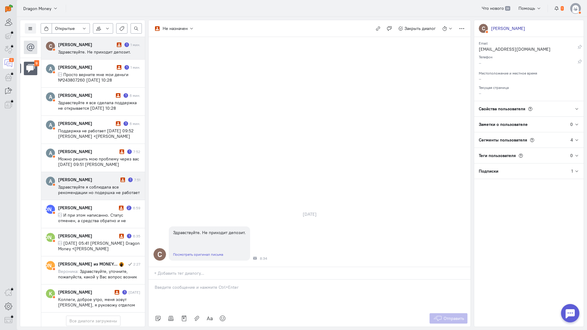
click at [82, 176] on cq-conversation-card "A [PERSON_NAME] 1 7:51 Здравствуйте я соблюдала все рекомендации но подершка не…" at bounding box center [93, 186] width 104 height 28
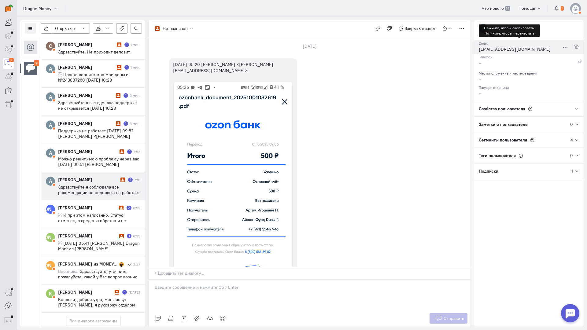
click at [502, 48] on div "[EMAIL_ADDRESS][DOMAIN_NAME]" at bounding box center [518, 50] width 81 height 8
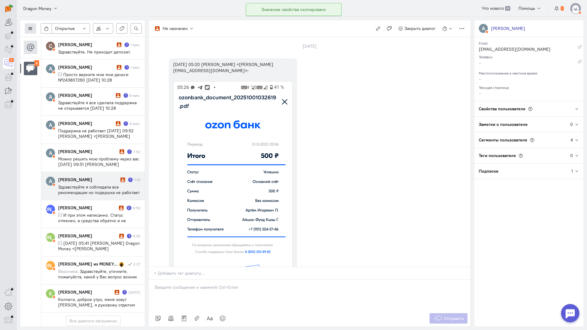
click at [34, 28] on button at bounding box center [30, 28] width 11 height 10
click at [42, 40] on span "Список пользователей" at bounding box center [60, 40] width 46 height 5
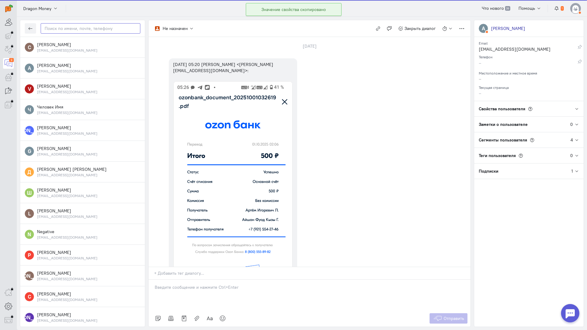
click at [89, 28] on input "text" at bounding box center [91, 28] width 100 height 10
paste input "aishangurbanova"
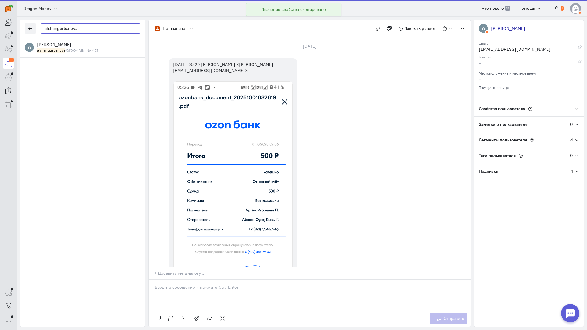
type input "aishangurbanova"
click at [78, 47] on div "[PERSON_NAME] aishangurbanova @[DOMAIN_NAME]" at bounding box center [88, 47] width 103 height 11
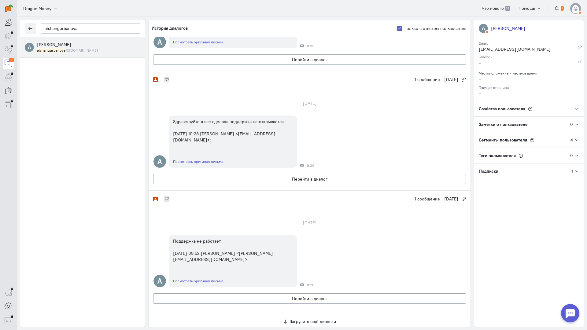
scroll to position [414, 0]
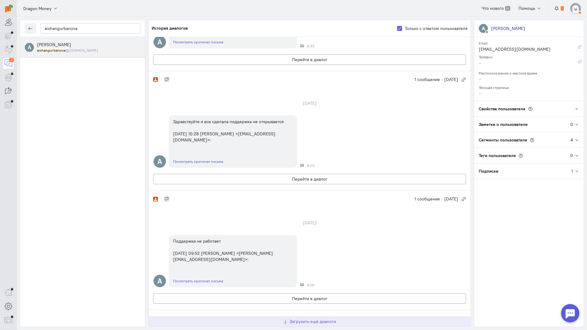
click at [302, 319] on span "Загрузить ещё диалоги" at bounding box center [312, 321] width 46 height 5
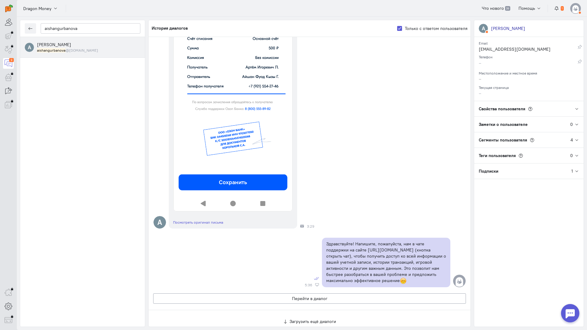
scroll to position [1492, 0]
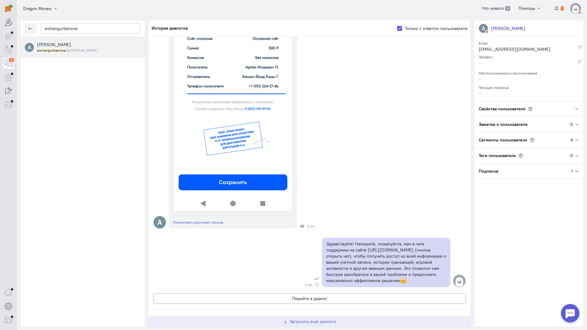
click at [299, 319] on span "Загрузить ещё диалоги" at bounding box center [312, 321] width 46 height 5
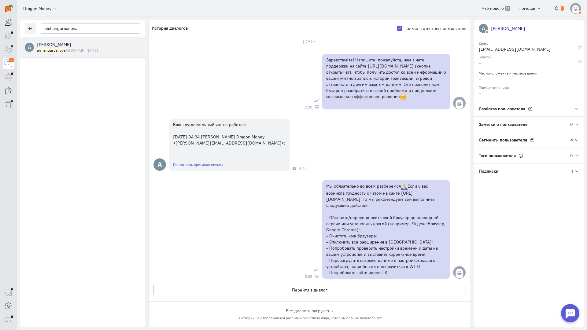
scroll to position [2250, 0]
click at [29, 27] on icon "button" at bounding box center [30, 28] width 5 height 5
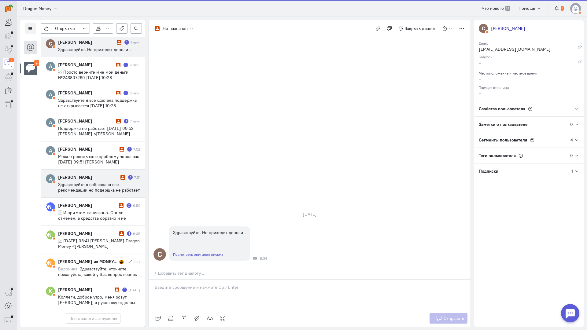
scroll to position [40, 0]
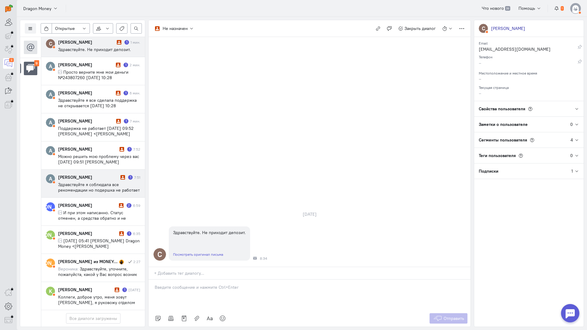
click at [92, 182] on span "Здравствуйте я соблюдала все рекомендации но подершка не работает [DATE] 07:44 …" at bounding box center [99, 195] width 82 height 27
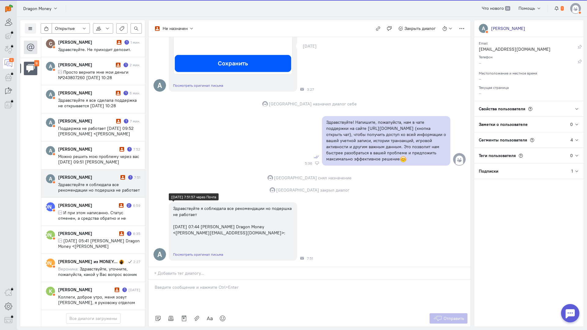
scroll to position [317, 0]
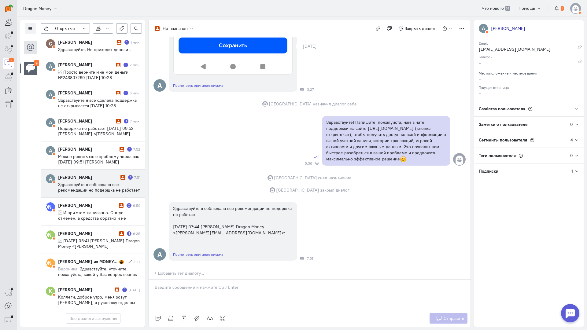
click at [217, 280] on div at bounding box center [309, 295] width 322 height 31
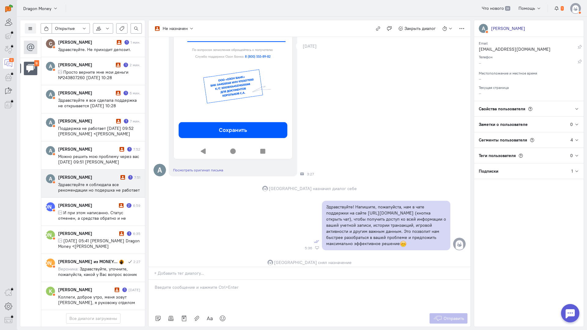
click at [205, 280] on div at bounding box center [309, 295] width 322 height 31
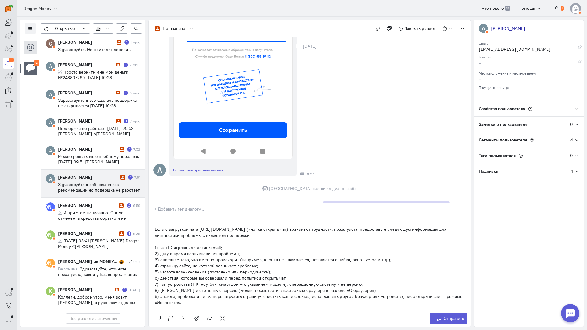
click at [151, 215] on div "Если с загрузкой чата [URL][DOMAIN_NAME] (кнопка открыть чат) возникают труднос…" at bounding box center [309, 262] width 322 height 95
click at [450, 316] on span "Отправить" at bounding box center [453, 318] width 20 height 5
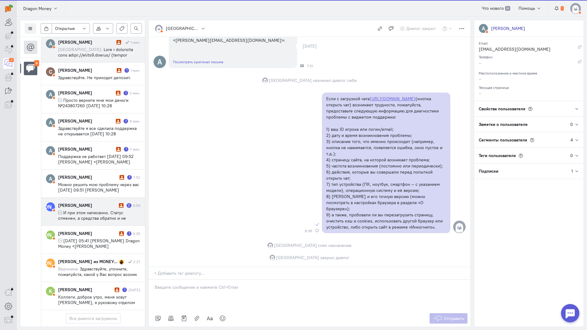
scroll to position [12, 0]
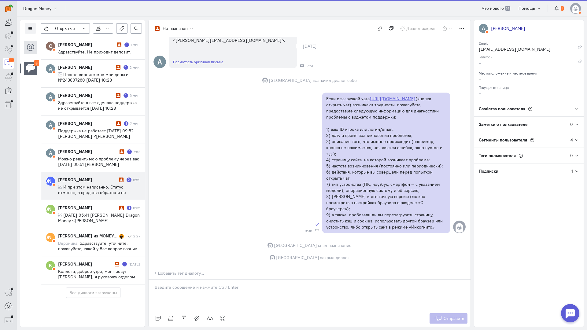
click at [92, 177] on div "[PERSON_NAME]" at bounding box center [87, 180] width 59 height 6
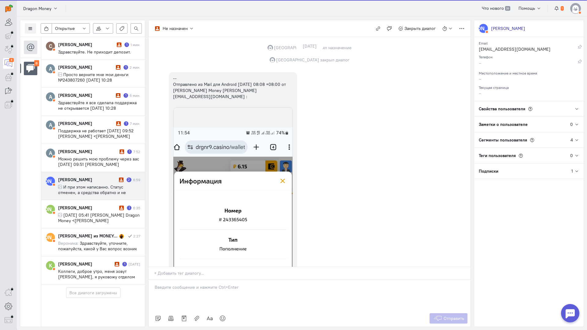
scroll to position [894, 0]
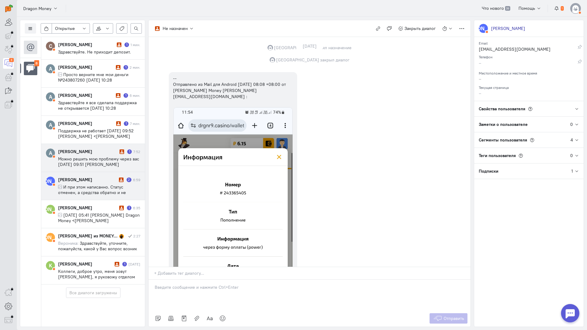
click at [93, 156] on span "Можно решить мою проблему через вас [DATE] 09:51 [PERSON_NAME] <[PERSON_NAME][E…" at bounding box center [98, 167] width 81 height 22
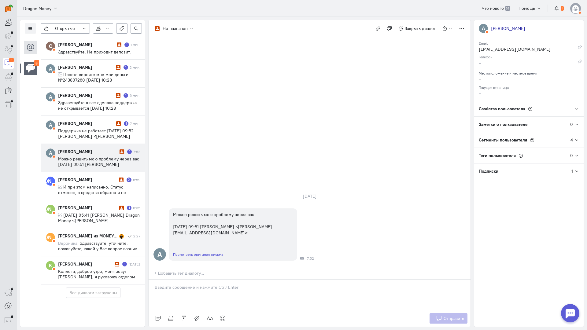
click at [215, 284] on p at bounding box center [310, 287] width 310 height 6
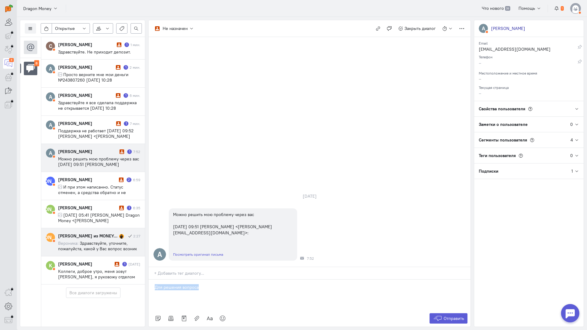
drag, startPoint x: 211, startPoint y: 252, endPoint x: 81, endPoint y: 240, distance: 130.4
click at [81, 240] on div "Список пользователей Включить темную тему Открытые Открытые диалоги Отложенные …" at bounding box center [302, 173] width 570 height 313
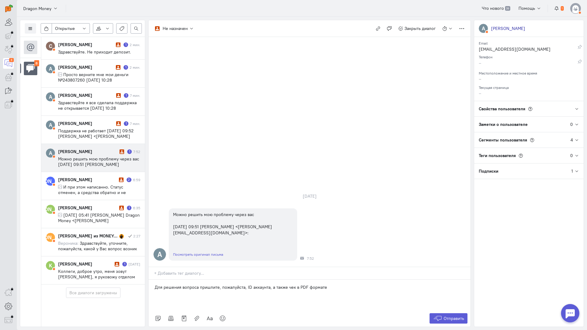
click at [152, 280] on div "Для решения вопроса пришлите, пожалуйста, ID аккаунта, а также чек в PDF формате" at bounding box center [309, 295] width 322 height 31
click at [442, 313] on button "Отправить" at bounding box center [448, 318] width 38 height 10
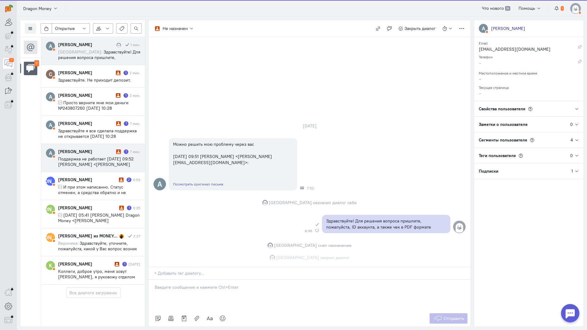
click at [85, 156] on span "Поддержка не работает [DATE] 09:52 [PERSON_NAME] <[PERSON_NAME][EMAIL_ADDRESS][…" at bounding box center [95, 164] width 75 height 16
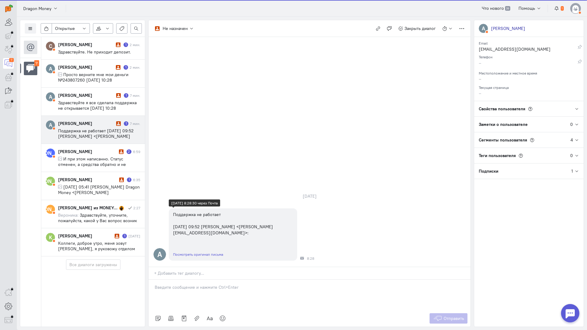
scroll to position [0, 0]
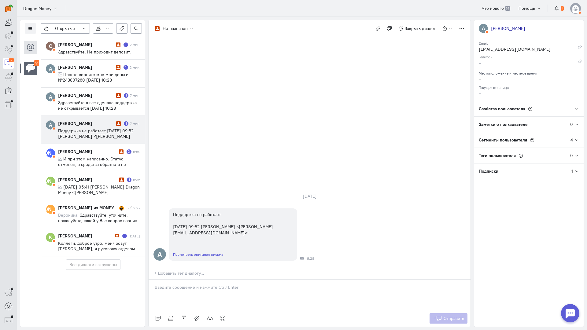
click at [192, 284] on p at bounding box center [310, 287] width 310 height 6
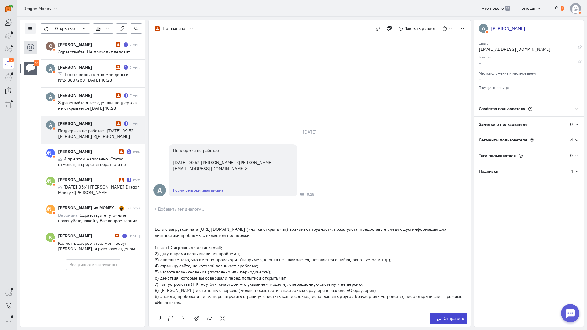
click at [445, 316] on span "Отправить" at bounding box center [453, 318] width 20 height 5
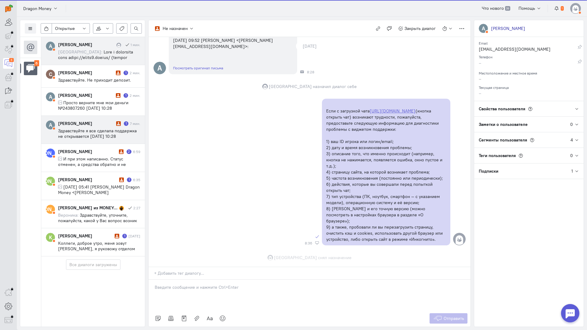
scroll to position [80, 0]
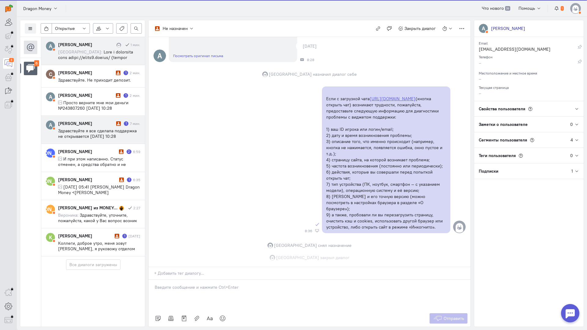
click at [74, 131] on span "Здравствуйте я все сделала поддержка не открывается [DATE] 10:28 [PERSON_NAME] …" at bounding box center [97, 139] width 79 height 22
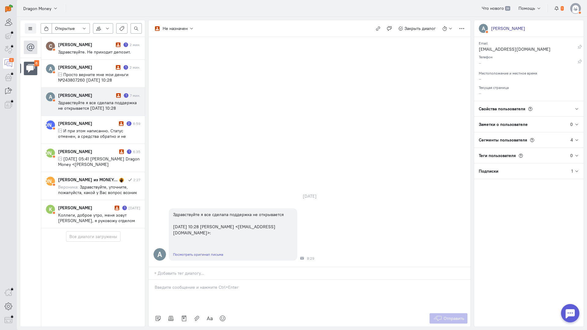
click at [198, 284] on p at bounding box center [310, 287] width 310 height 6
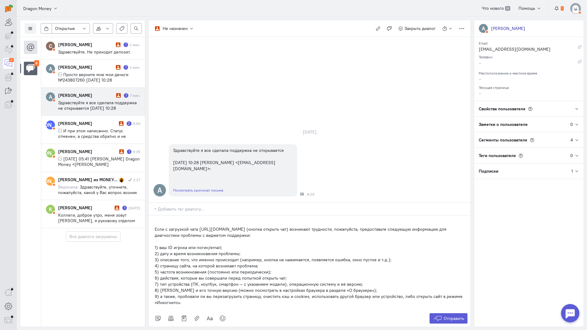
click at [154, 215] on div "Если с загрузкой чата [URL][DOMAIN_NAME] (кнопка открыть чат) возникают труднос…" at bounding box center [309, 262] width 322 height 95
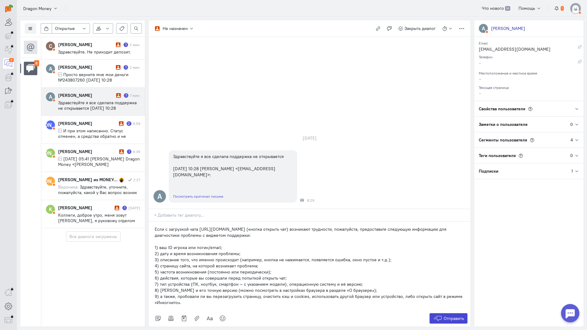
click at [437, 315] on icon at bounding box center [437, 318] width 9 height 6
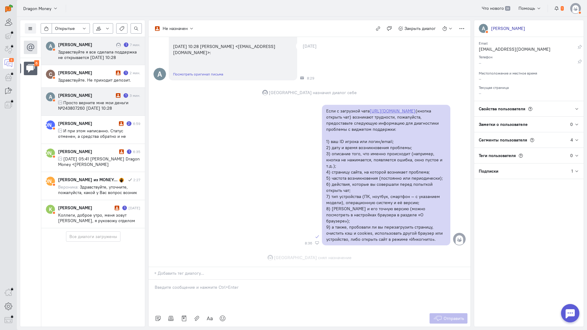
scroll to position [74, 0]
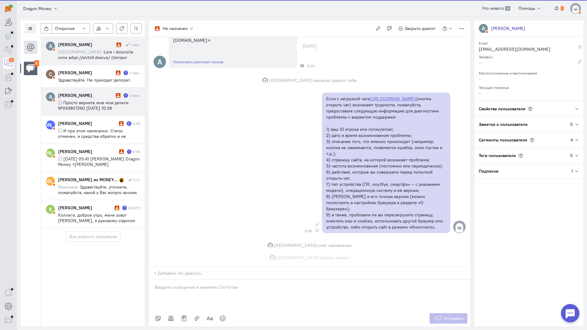
click at [86, 106] on span "Просто верните мне мои деньги №243807260 [DATE] 10:28 [PERSON_NAME] <[EMAIL_ADD…" at bounding box center [95, 111] width 75 height 22
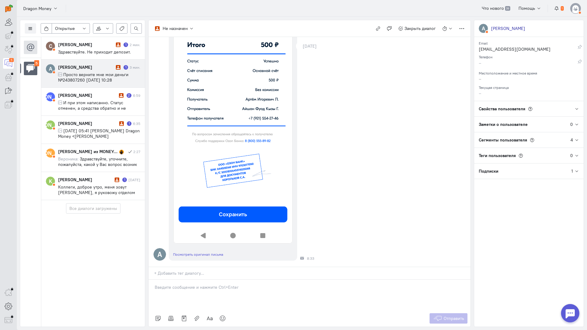
scroll to position [179, 0]
click at [226, 284] on p at bounding box center [310, 287] width 310 height 6
click at [84, 79] on span "Просто верните мне мои деньги №243807260 [DATE] 10:28 [PERSON_NAME] <[EMAIL_ADD…" at bounding box center [95, 83] width 75 height 22
click at [339, 280] on div "Мы обязательно во всем разберемся. Пришлите, пожалуйста, данный чек в PDF форма…" at bounding box center [309, 295] width 322 height 31
click at [156, 284] on p "Мы обязательно во всем разберемся. Пришлите, пожалуйста, данный чек в PDF форма…" at bounding box center [310, 287] width 310 height 6
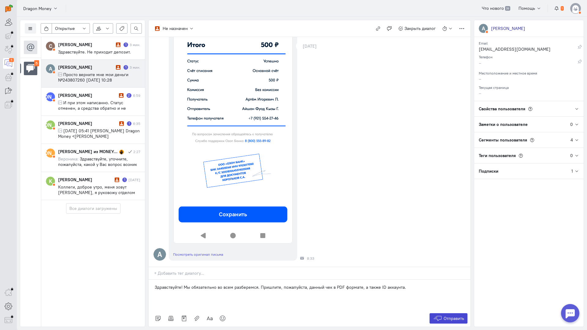
click at [452, 316] on span "Отправить" at bounding box center [453, 318] width 20 height 5
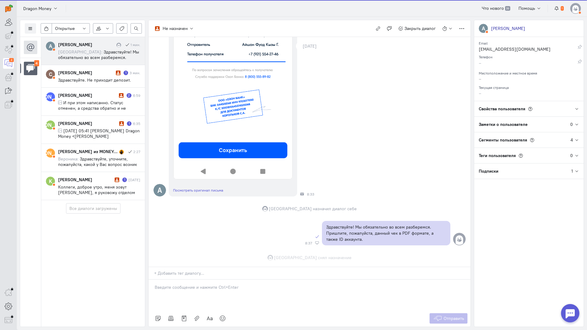
scroll to position [255, 0]
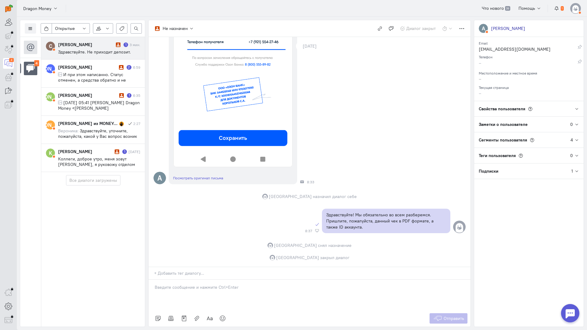
click at [107, 49] on div "[PERSON_NAME] 1 3 мин. Здравствуйте. Не приходит депозит." at bounding box center [99, 48] width 82 height 13
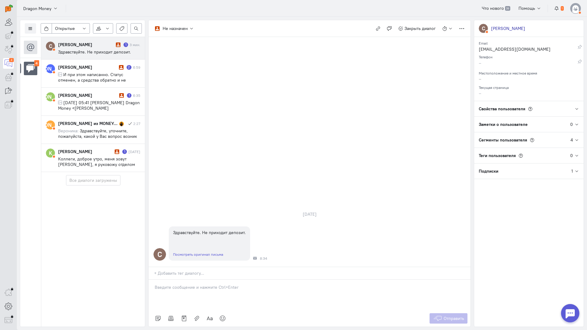
drag, startPoint x: 226, startPoint y: 248, endPoint x: 217, endPoint y: 248, distance: 9.8
click at [226, 284] on p at bounding box center [310, 287] width 310 height 6
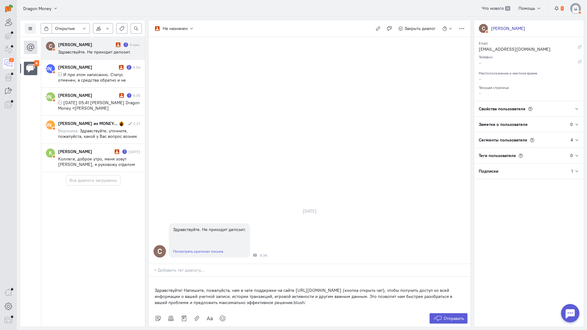
click at [152, 277] on div "Здравствуйте! Напишите, пожалуйста, нам в чате поддержки на сайте [URL][DOMAIN_…" at bounding box center [309, 294] width 322 height 34
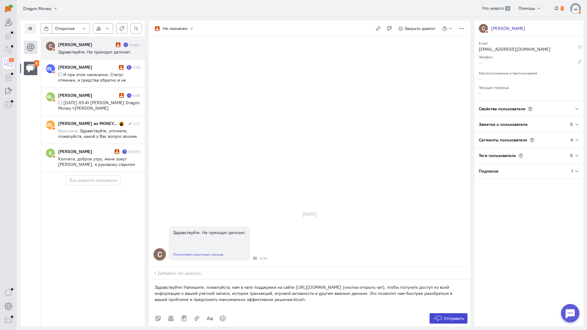
click at [439, 315] on icon at bounding box center [437, 318] width 9 height 6
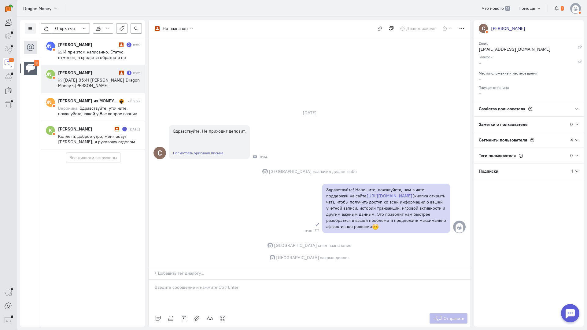
click at [86, 74] on div "[PERSON_NAME]" at bounding box center [88, 73] width 60 height 6
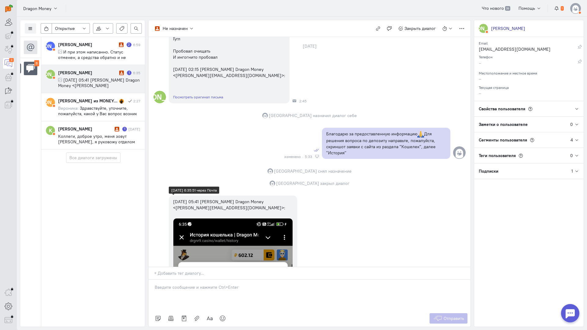
scroll to position [575, 0]
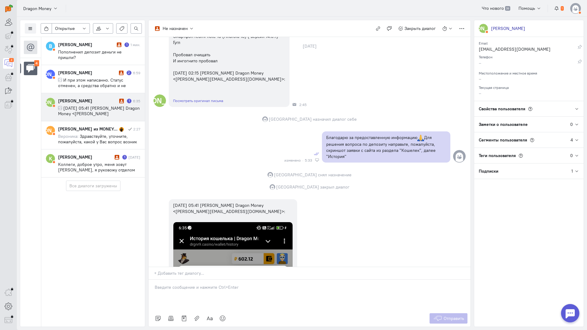
click at [93, 99] on div "[PERSON_NAME] 1 6:35 [DATE] 05:41 [PERSON_NAME] Dragon Money <[PERSON_NAME][EMA…" at bounding box center [99, 107] width 82 height 19
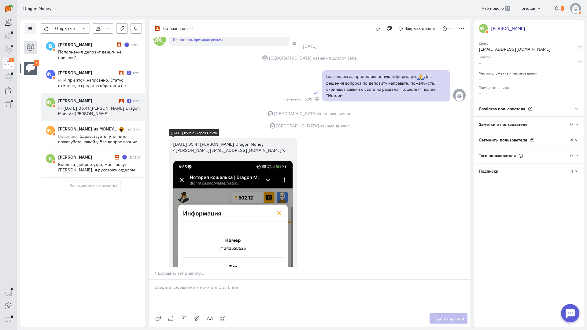
scroll to position [544, 0]
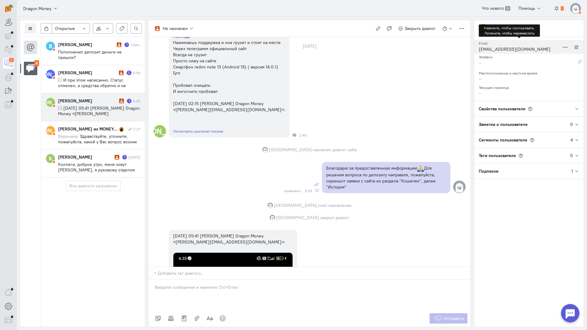
click at [490, 50] on div "[EMAIL_ADDRESS][DOMAIN_NAME]" at bounding box center [518, 50] width 81 height 8
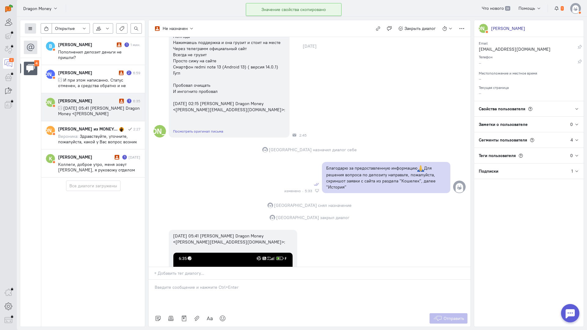
click at [27, 30] on button at bounding box center [30, 28] width 11 height 10
click at [55, 40] on span "Список пользователей" at bounding box center [60, 40] width 46 height 5
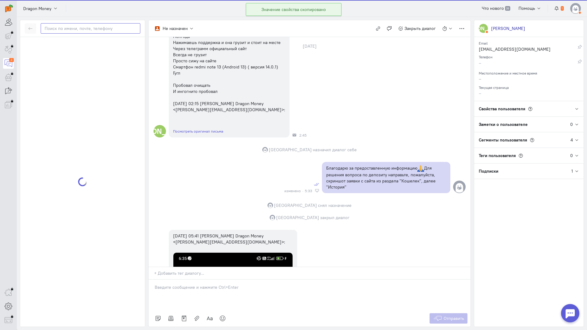
click at [62, 28] on input "text" at bounding box center [91, 28] width 100 height 10
paste input "eabramov436@gma"
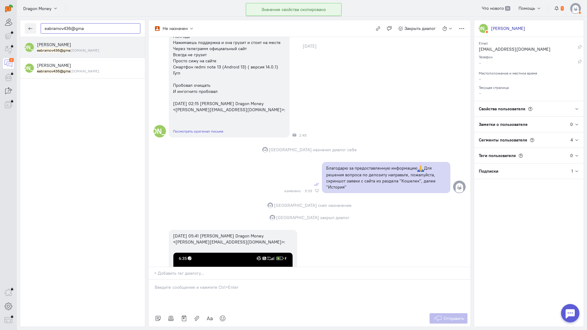
type input "eabramov436@gma"
click at [73, 49] on small "eabramov436@gma [DOMAIN_NAME]" at bounding box center [68, 50] width 62 height 5
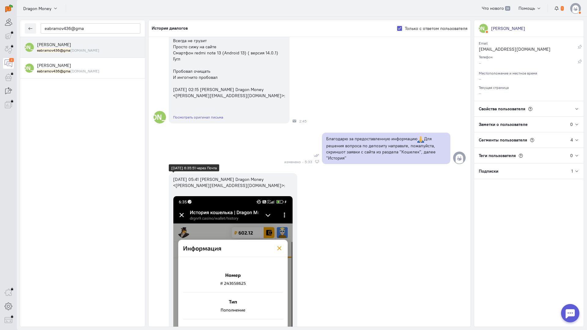
scroll to position [0, 0]
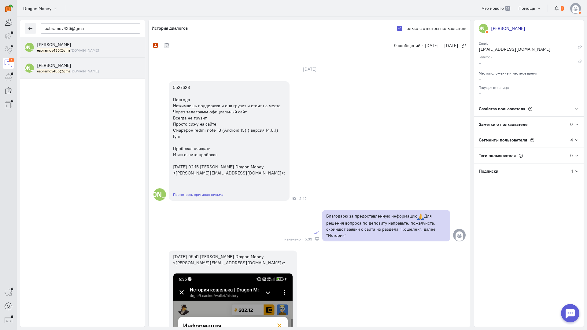
click at [69, 64] on div "[PERSON_NAME] eabramov436@gma [DOMAIN_NAME]" at bounding box center [88, 67] width 103 height 11
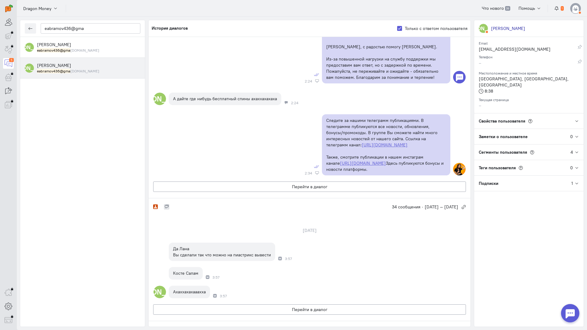
scroll to position [122, 0]
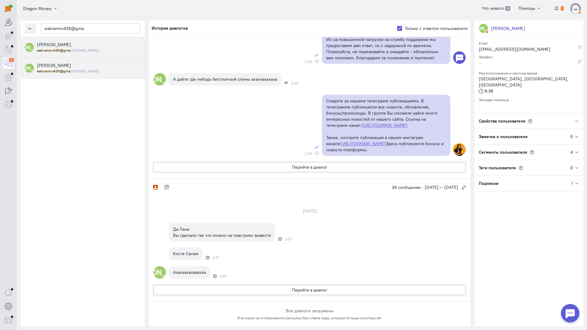
click at [79, 42] on div "[PERSON_NAME] eabramov436@gma [DOMAIN_NAME]" at bounding box center [88, 47] width 103 height 11
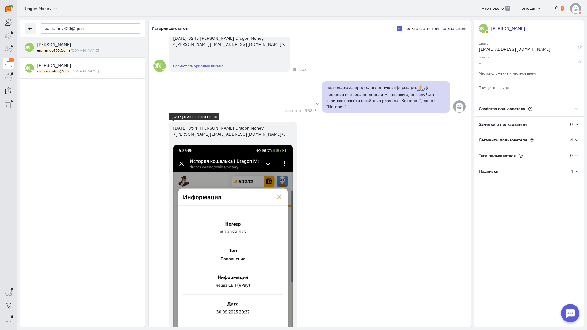
scroll to position [1, 0]
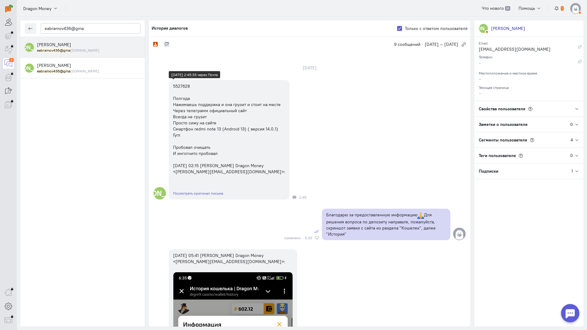
click at [178, 85] on div "5527628 Полгода Нажимаешь поддержка и она грузит и стоит на месте Через телегра…" at bounding box center [229, 129] width 112 height 92
copy div "5527628"
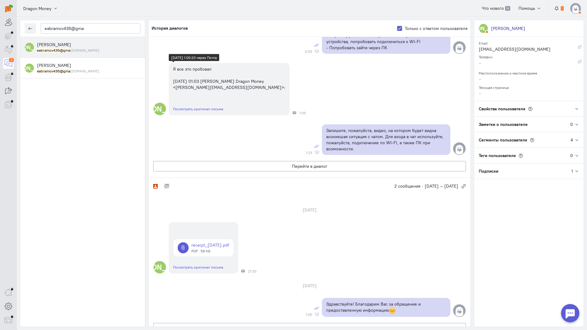
scroll to position [735, 0]
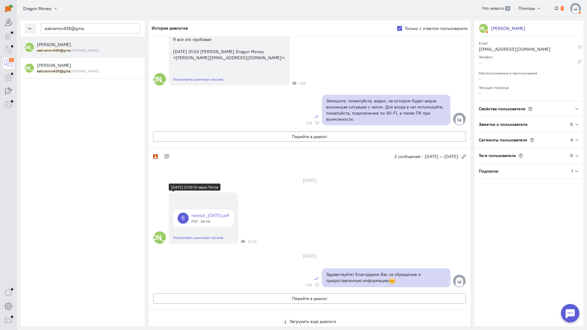
click at [209, 210] on link at bounding box center [203, 218] width 60 height 17
click at [213, 205] on div "receipt_[DATE].pdf PDF · 58 КБ" at bounding box center [203, 218] width 69 height 26
click at [213, 210] on link at bounding box center [203, 218] width 60 height 17
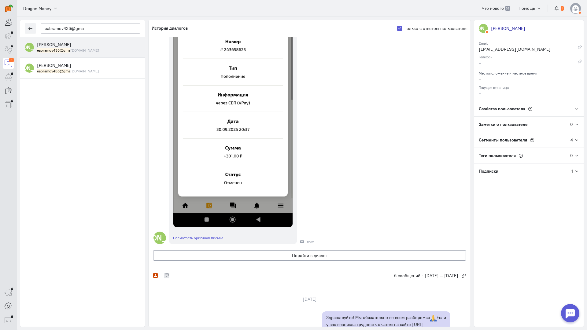
scroll to position [397, 0]
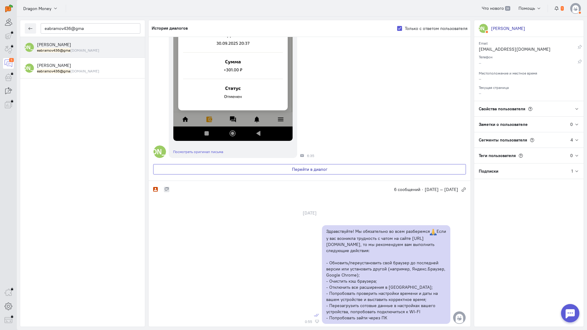
click at [313, 171] on button "Перейти в диалог" at bounding box center [309, 169] width 313 height 10
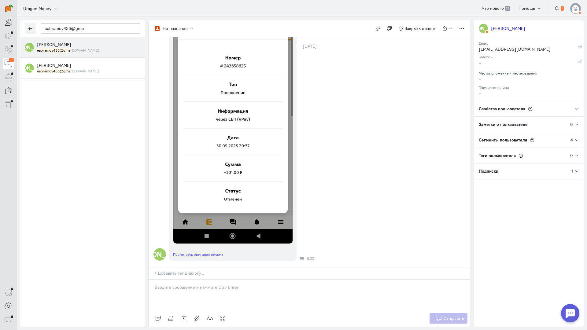
scroll to position [850, 0]
click at [377, 27] on icon "button" at bounding box center [378, 28] width 5 height 5
click at [221, 280] on div at bounding box center [309, 295] width 322 height 31
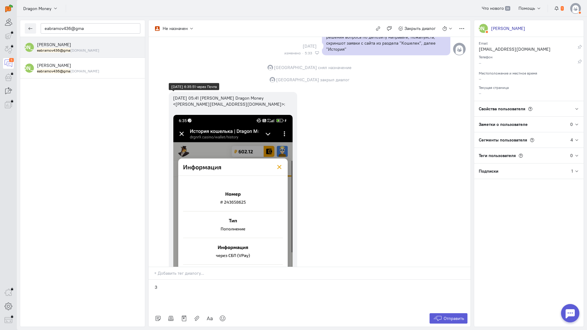
scroll to position [636, 0]
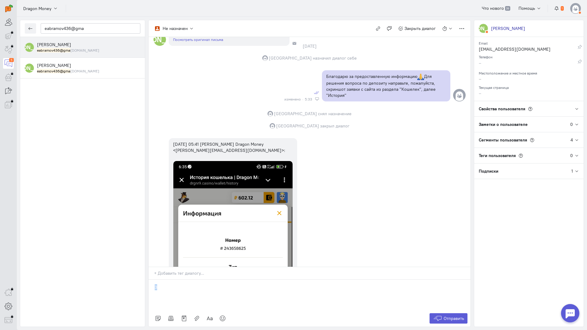
drag, startPoint x: 137, startPoint y: 251, endPoint x: 121, endPoint y: 251, distance: 16.5
click at [121, 251] on div "eabramov436@gma Е [PERSON_NAME] eabramov436@gma [DOMAIN_NAME] А [PERSON_NAME] e…" at bounding box center [302, 173] width 570 height 313
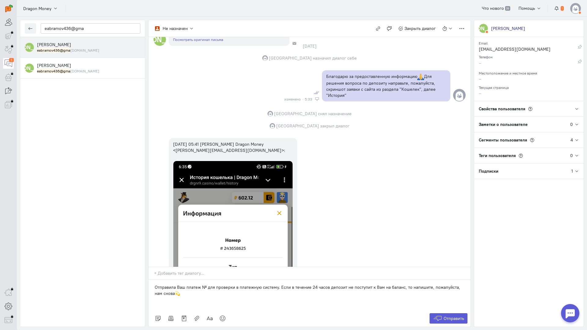
click at [205, 284] on p "Отправила Ваш платеж № для проверки в платежную систему. Если в течение 24 часо…" at bounding box center [310, 290] width 310 height 12
click at [462, 316] on span "Отправить" at bounding box center [453, 318] width 20 height 5
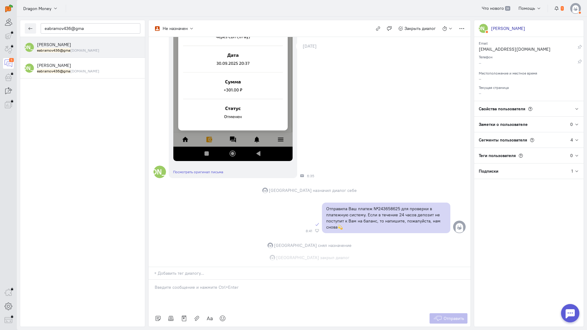
scroll to position [932, 0]
click at [31, 27] on icon "button" at bounding box center [30, 28] width 5 height 5
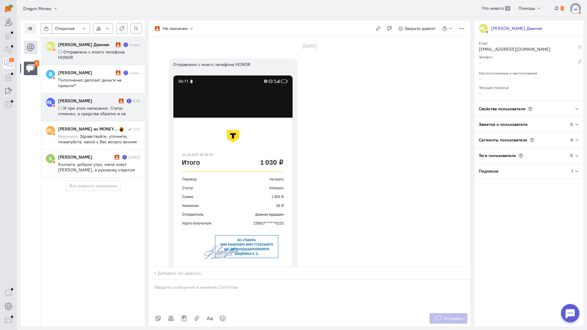
click at [89, 105] on span "И при этом написанно. Статус отменен, а средства обратно и не поступили -- Отпр…" at bounding box center [95, 124] width 74 height 38
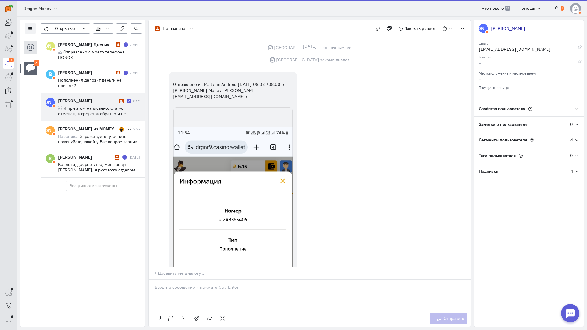
scroll to position [894, 0]
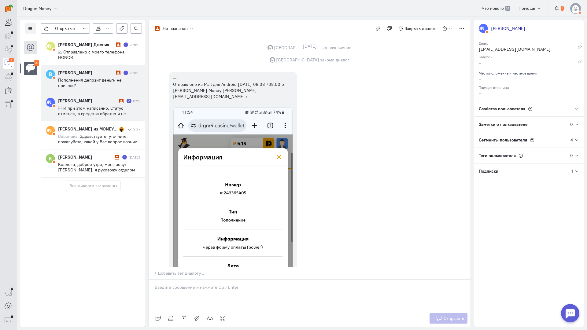
click at [97, 77] on span "Пополненил депозит деньги не пришли?" at bounding box center [90, 82] width 64 height 11
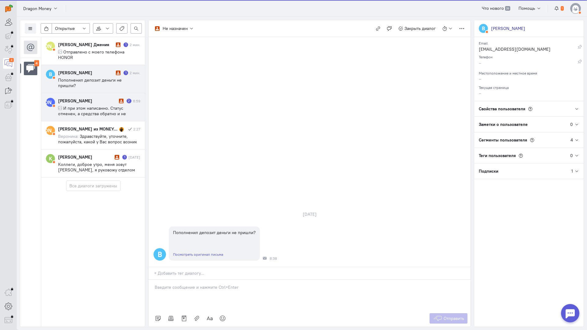
click at [91, 98] on div "[PERSON_NAME] 2 6:59 И при этом написанно. Статус отменен, а средства обратно и…" at bounding box center [99, 107] width 82 height 19
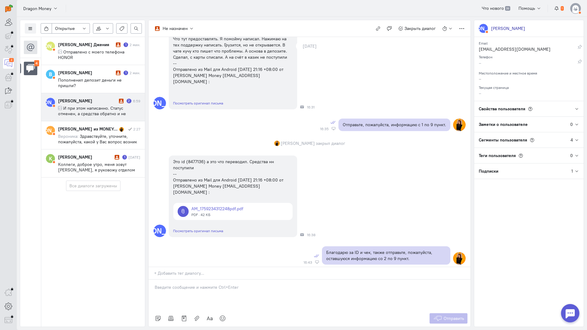
scroll to position [344, 0]
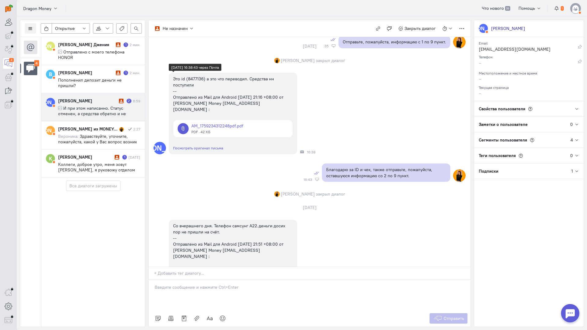
click at [236, 123] on link at bounding box center [232, 128] width 119 height 17
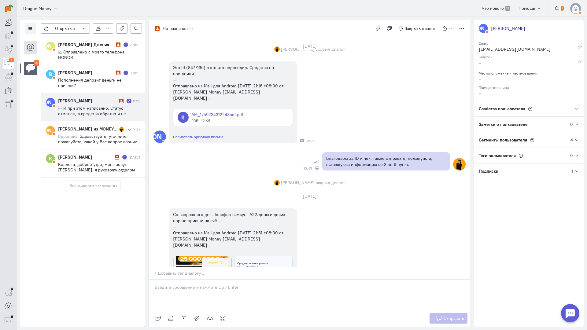
scroll to position [375, 0]
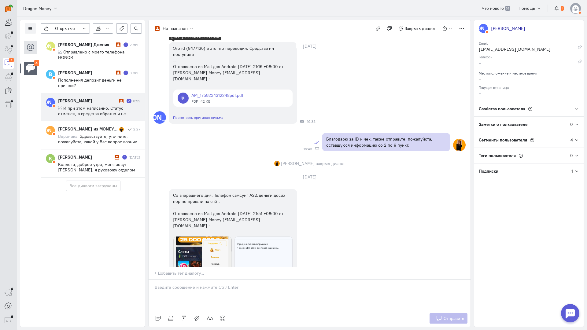
click at [198, 45] on div "Это id (8477136) а это что переводил. Средства нн поступили -- Отправлено из Ma…" at bounding box center [233, 63] width 120 height 37
copy div "8477136"
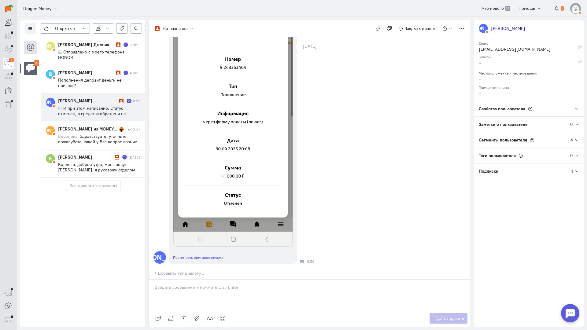
scroll to position [1383, 0]
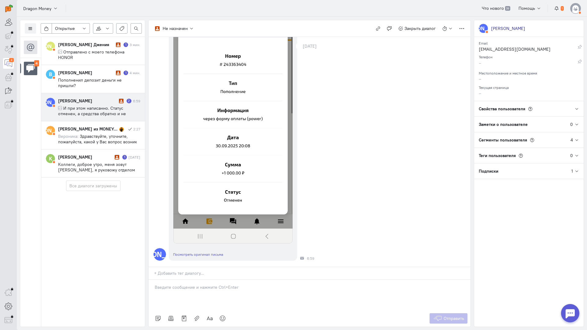
click at [218, 280] on div at bounding box center [309, 295] width 322 height 31
click at [246, 284] on p "Благодарю за информацию!" at bounding box center [310, 287] width 310 height 6
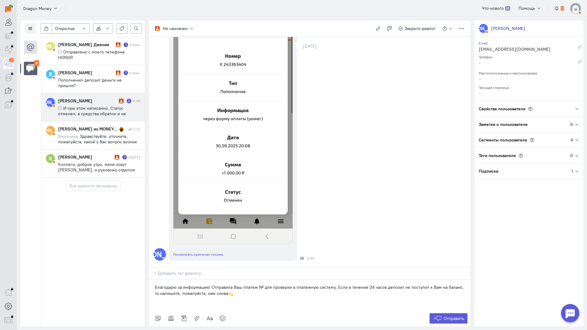
click at [261, 284] on p "Благодарю за информацию! Отправила Ваш платеж № для проверки в платежную систем…" at bounding box center [310, 290] width 310 height 12
click at [448, 316] on span "Отправить" at bounding box center [453, 318] width 20 height 5
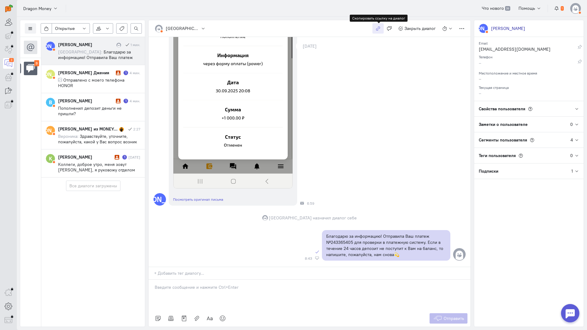
click at [378, 30] on icon "button" at bounding box center [378, 28] width 5 height 5
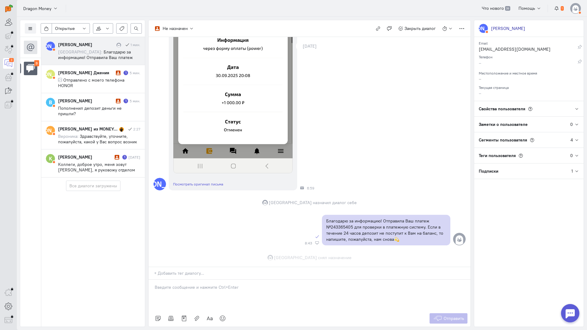
scroll to position [1465, 0]
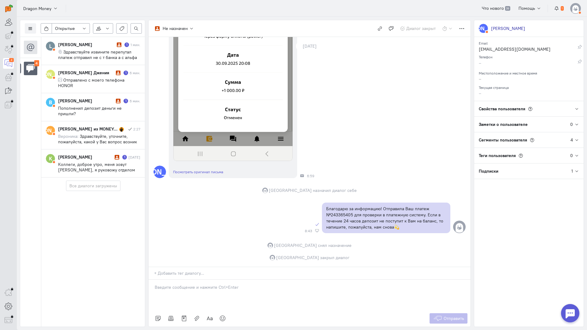
click at [57, 211] on div "L [PERSON_NAME] 1 1 мин. Здравствуйте извините перепутал платеж отправил не с т…" at bounding box center [93, 182] width 104 height 290
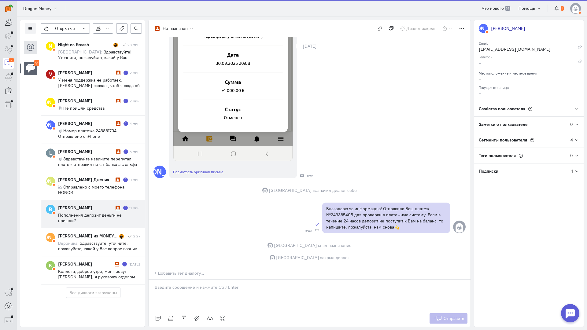
scroll to position [12, 0]
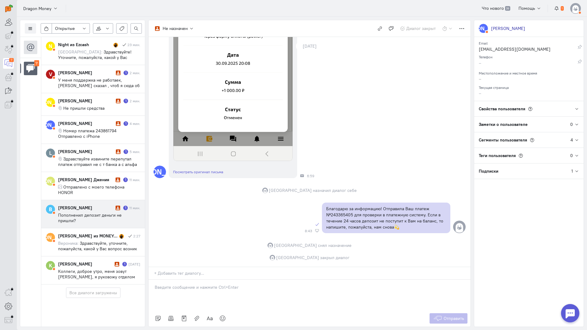
click at [96, 212] on cq-message "Пополненил депозит деньги не пришли?" at bounding box center [99, 217] width 82 height 11
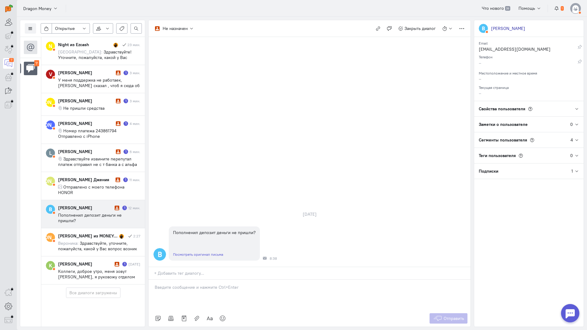
drag, startPoint x: 192, startPoint y: 245, endPoint x: 188, endPoint y: 247, distance: 4.5
click at [192, 280] on div at bounding box center [309, 295] width 322 height 31
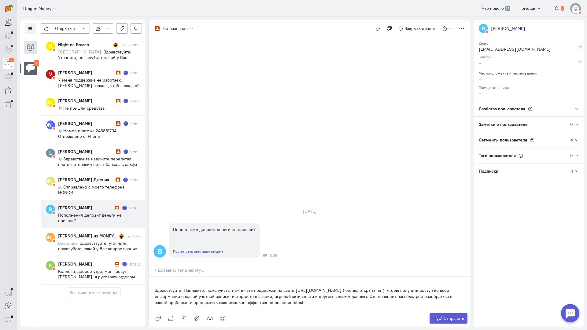
click at [152, 277] on div "Здравствуйте! Напишите, пожалуйста, нам в чате поддержки на сайте [URL][DOMAIN_…" at bounding box center [309, 294] width 322 height 34
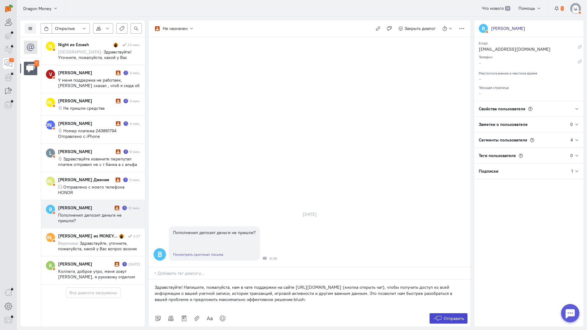
click at [439, 315] on icon at bounding box center [437, 318] width 9 height 6
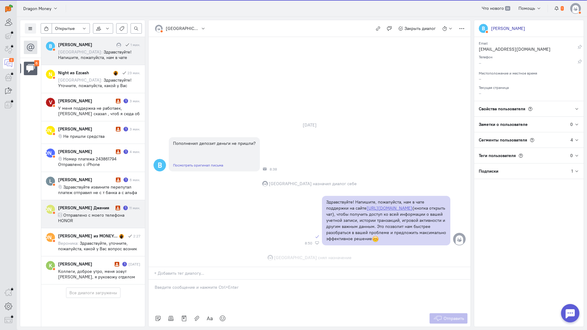
click at [107, 212] on span "Отправлено с моего телефона HONOR" at bounding box center [91, 217] width 66 height 11
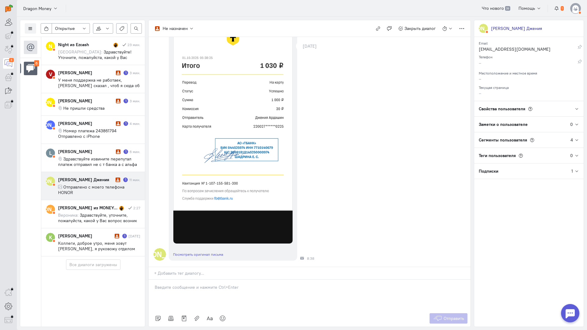
scroll to position [134, 0]
click at [195, 280] on div at bounding box center [309, 295] width 322 height 31
click at [154, 280] on div "Здравствуйте! Благодарим Вас за обращение и предоставленную информацию:blush:" at bounding box center [309, 295] width 322 height 31
click at [455, 316] on span "Отправить" at bounding box center [453, 318] width 20 height 5
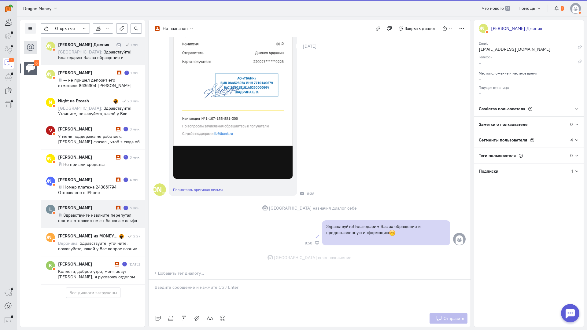
scroll to position [211, 0]
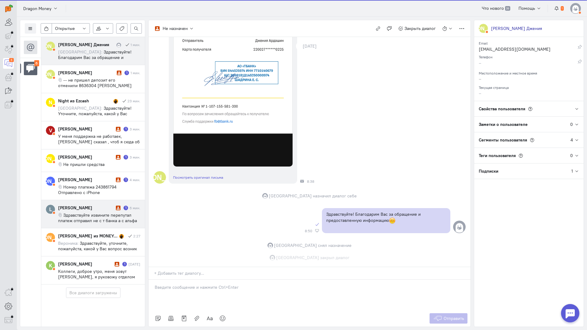
click at [98, 215] on span "Здравствуйте извините перепутал платеж отправил не с т банка а с альфа банка но…" at bounding box center [97, 223] width 79 height 22
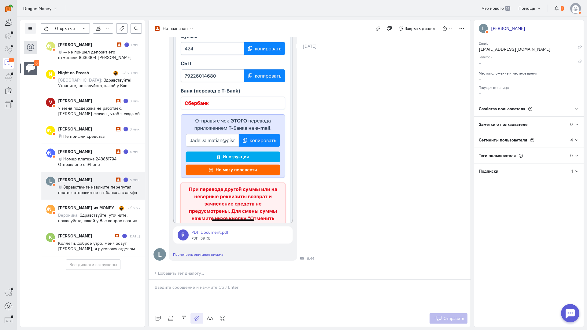
scroll to position [166, 0]
drag, startPoint x: 172, startPoint y: 247, endPoint x: 168, endPoint y: 249, distance: 4.1
click at [171, 280] on div at bounding box center [309, 295] width 322 height 31
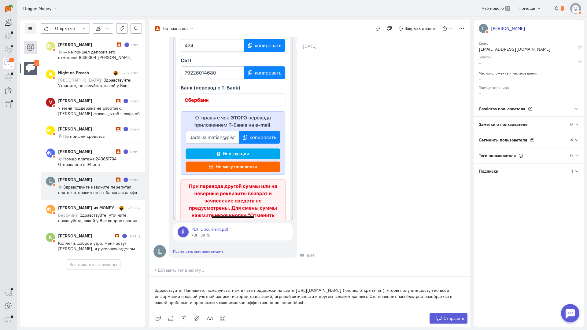
click at [152, 277] on div "Здравствуйте! Напишите, пожалуйста, нам в чате поддержки на сайте [URL][DOMAIN_…" at bounding box center [309, 294] width 322 height 34
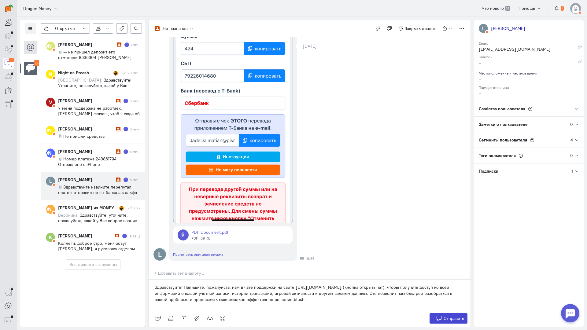
click at [439, 315] on icon at bounding box center [437, 318] width 9 height 6
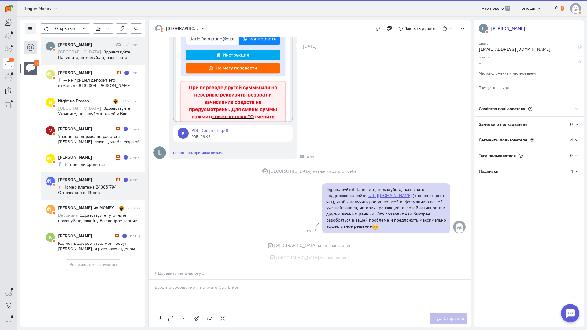
scroll to position [268, 0]
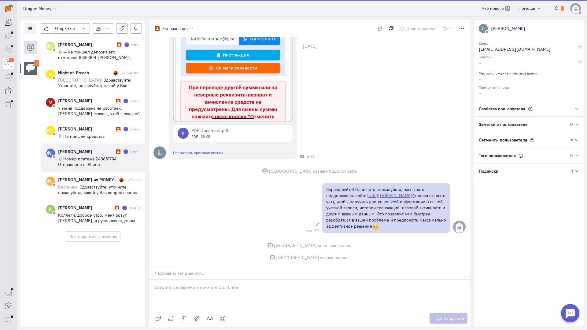
click at [97, 162] on cq-message "Номер платежа 243861794 Отправлено с iPhone" at bounding box center [99, 161] width 82 height 11
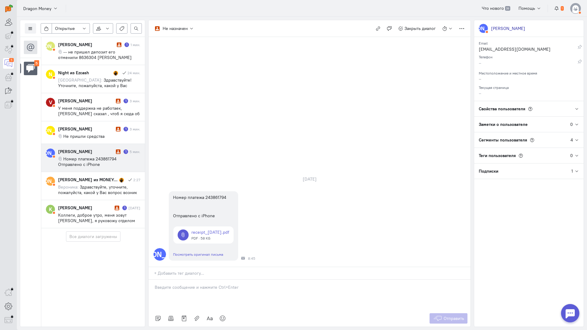
click at [188, 284] on p at bounding box center [310, 287] width 310 height 6
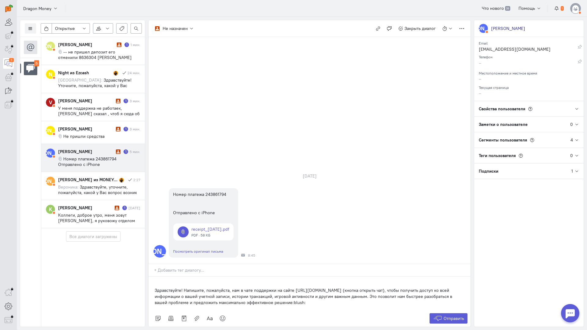
click at [152, 277] on div "Здравствуйте! Напишите, пожалуйста, нам в чате поддержки на сайте [URL][DOMAIN_…" at bounding box center [309, 294] width 322 height 34
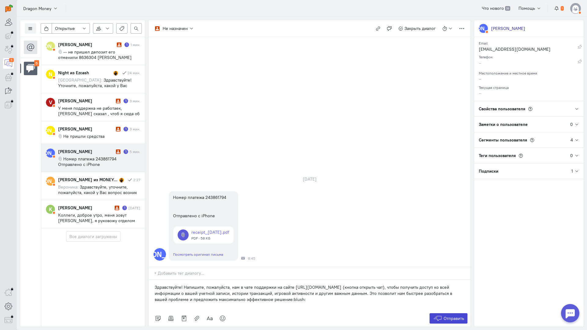
click at [437, 315] on icon at bounding box center [437, 318] width 9 height 6
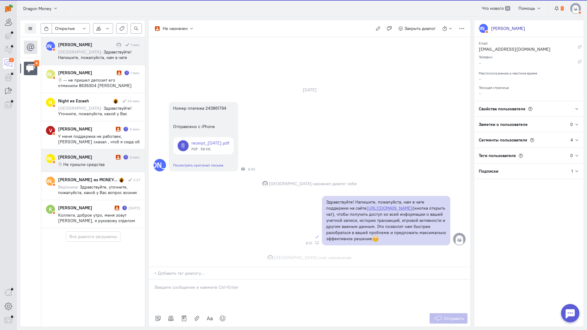
scroll to position [6, 0]
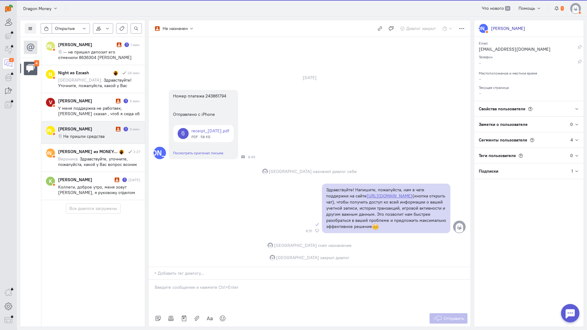
click at [95, 138] on span "Не пришли средства" at bounding box center [83, 136] width 41 height 5
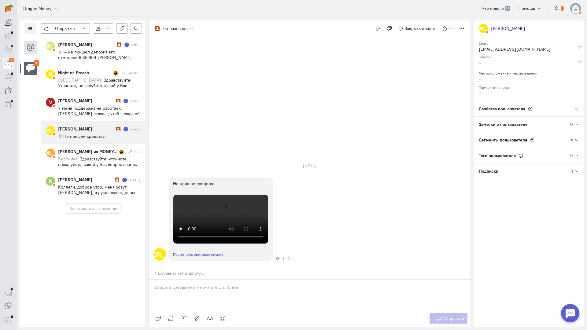
click at [185, 284] on p at bounding box center [310, 287] width 310 height 6
drag, startPoint x: 79, startPoint y: 239, endPoint x: 93, endPoint y: 216, distance: 26.7
click at [79, 238] on div "[PERSON_NAME] [PERSON_NAME] 1 1 мин. -- не пришел депозит его отменили 8636304 …" at bounding box center [93, 182] width 104 height 290
click at [121, 134] on cq-message "Не пришли средства" at bounding box center [99, 136] width 82 height 5
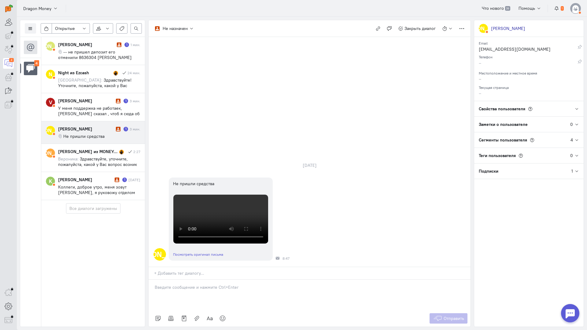
click at [183, 284] on p at bounding box center [310, 287] width 310 height 6
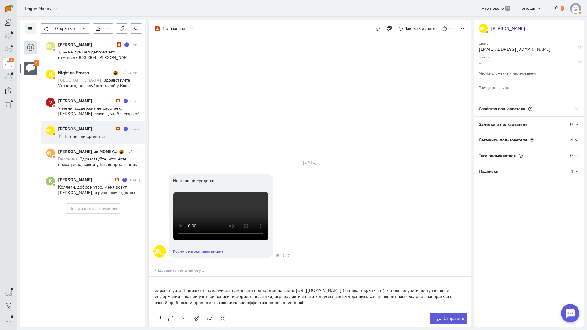
click at [153, 277] on div "Здравствуйте! Напишите, пожалуйста, нам в чате поддержки на сайте [URL][DOMAIN_…" at bounding box center [309, 294] width 322 height 34
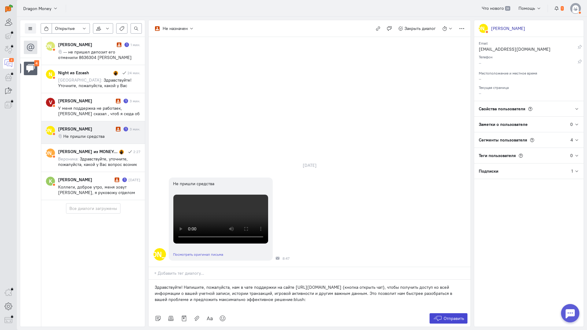
click at [437, 315] on icon at bounding box center [437, 318] width 9 height 6
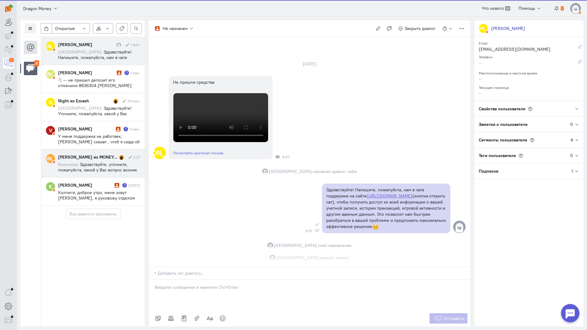
scroll to position [231, 0]
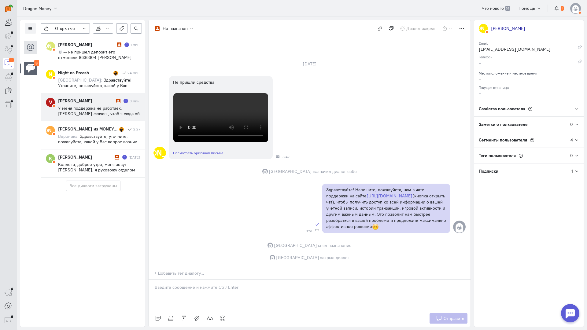
click at [102, 106] on span "У меня поддержка не работаек, [PERSON_NAME] сказал , чтоб я сюда об этом сообщи…" at bounding box center [99, 127] width 82 height 44
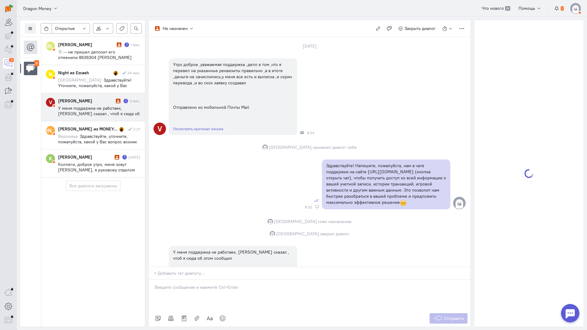
scroll to position [118, 0]
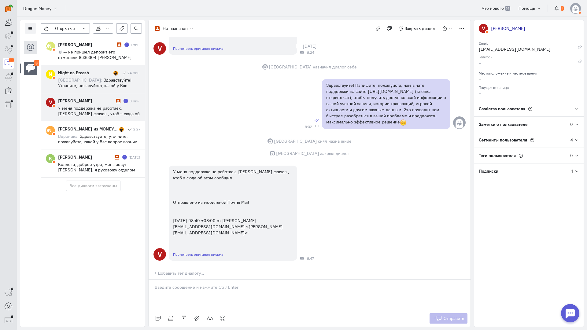
click at [102, 82] on span "Здравствуйте! Уточните, пожалуйста, какой у Вас вопрос касательно нашего проект…" at bounding box center [94, 85] width 73 height 16
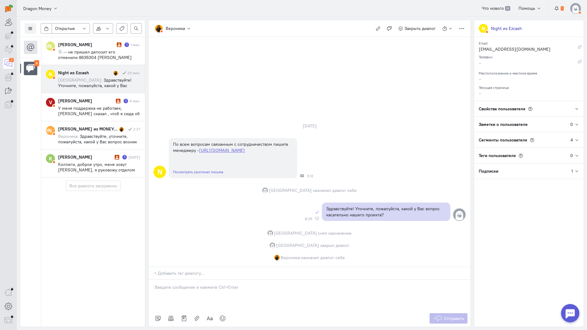
click at [92, 75] on div "Night из Ezcash" at bounding box center [85, 73] width 54 height 6
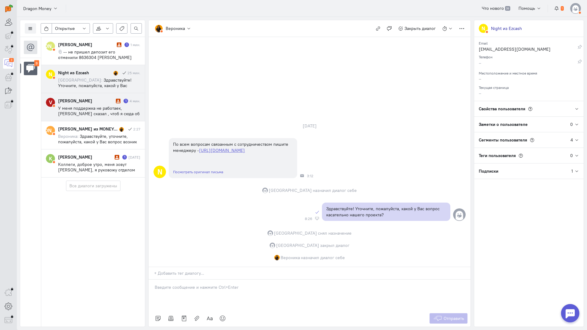
click at [107, 106] on span "У меня поддержка не работаек, [PERSON_NAME] сказал , чтоб я сюда об этом сообщи…" at bounding box center [99, 127] width 82 height 44
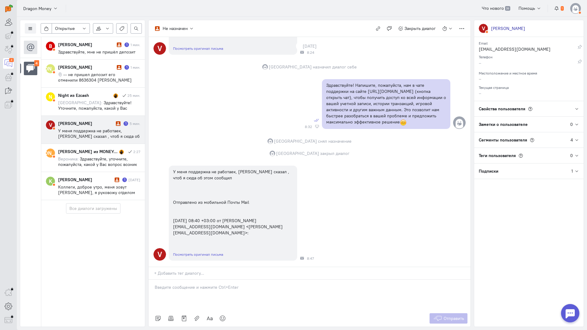
click at [22, 154] on cq-conversations-channel-list "4" at bounding box center [30, 182] width 21 height 290
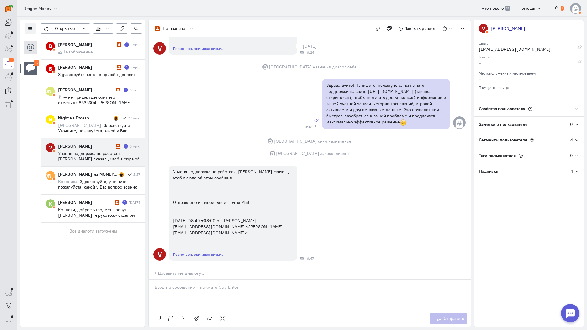
click at [91, 151] on span "У меня поддержка не работаек, [PERSON_NAME] сказал , чтоб я сюда об этом сообщи…" at bounding box center [99, 173] width 82 height 44
click at [95, 132] on span "Здравствуйте! Уточните, пожалуйста, какой у Вас вопрос касательно нашего проект…" at bounding box center [94, 131] width 73 height 16
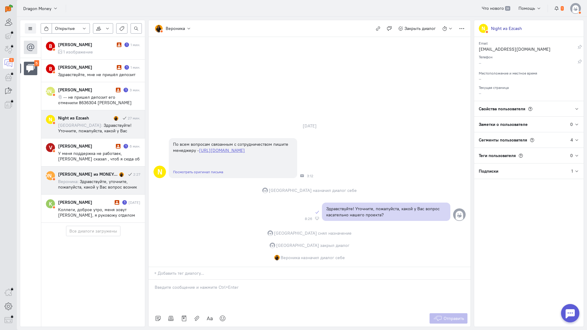
click at [116, 175] on div "[PERSON_NAME] из MONEY-X" at bounding box center [88, 174] width 60 height 6
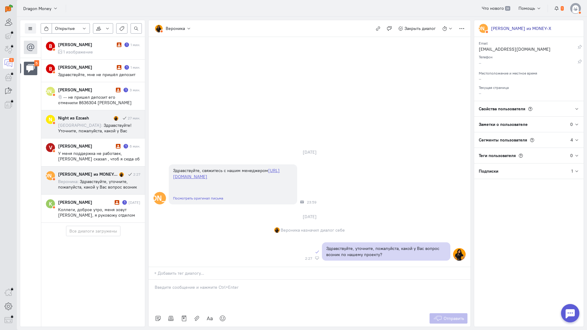
click at [92, 125] on span "Здравствуйте! Уточните, пожалуйста, какой у Вас вопрос касательно нашего проект…" at bounding box center [94, 131] width 73 height 16
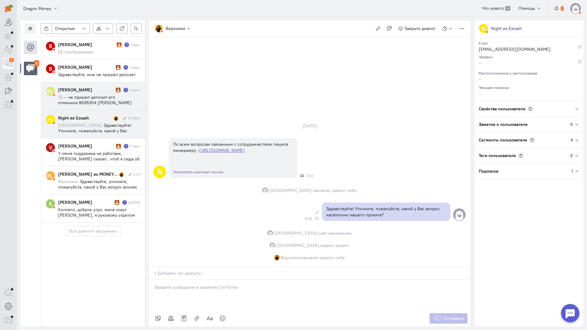
click at [93, 93] on div "[PERSON_NAME] 1 3 мин. -- не пришел депозит его отменили 8636304 [PERSON_NAME] …" at bounding box center [99, 96] width 82 height 19
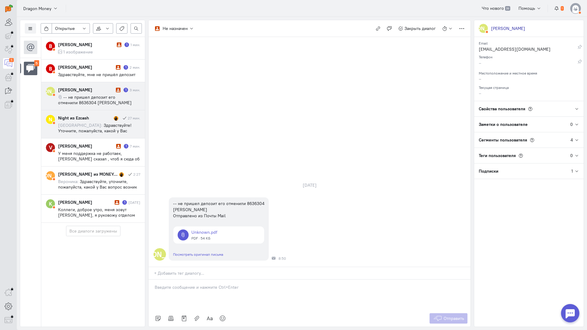
click at [97, 120] on div "Night из Ezcash" at bounding box center [85, 118] width 54 height 6
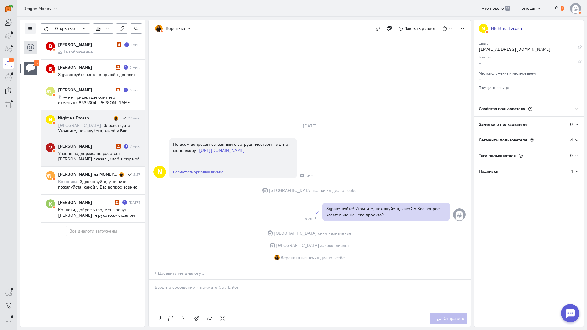
click at [104, 161] on span "У меня поддержка не работаек, [PERSON_NAME] сказал , чтоб я сюда об этом сообщи…" at bounding box center [99, 173] width 82 height 44
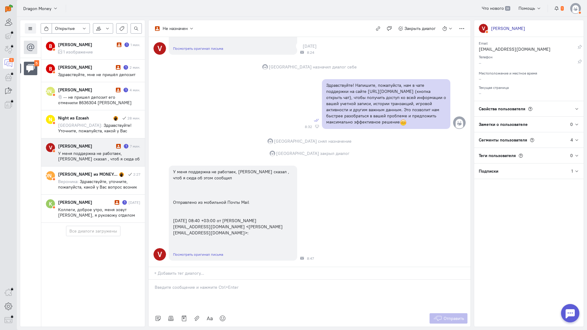
click at [116, 146] on icon at bounding box center [118, 146] width 5 height 5
click at [84, 148] on div "[PERSON_NAME]" at bounding box center [86, 146] width 57 height 6
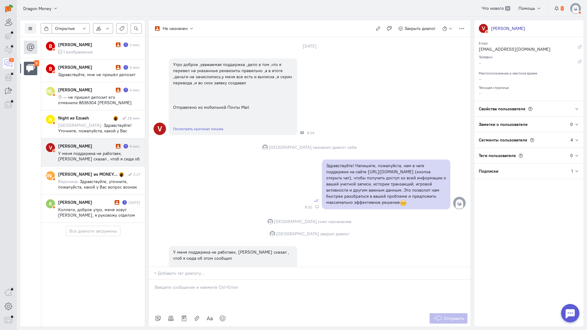
click at [219, 280] on div at bounding box center [309, 295] width 322 height 31
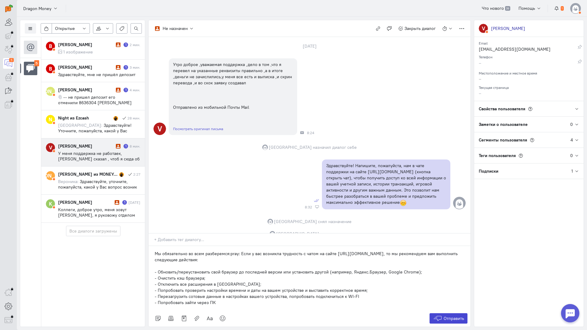
click at [456, 316] on span "Отправить" at bounding box center [453, 318] width 20 height 5
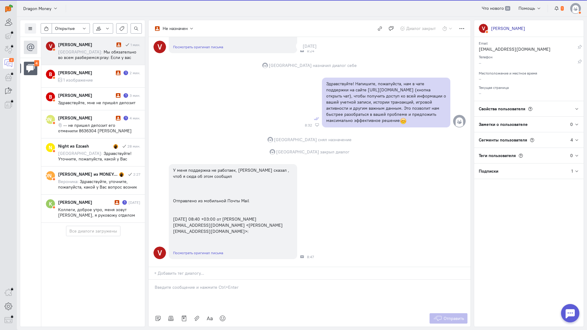
scroll to position [262, 0]
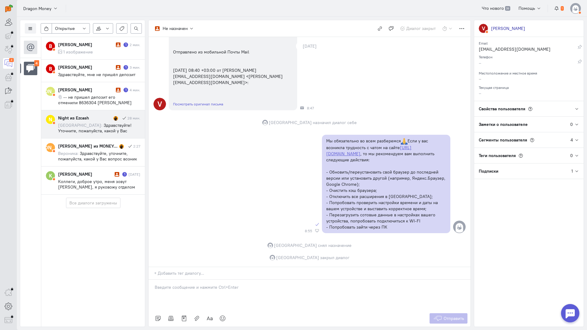
click at [92, 127] on span "Здравствуйте! Уточните, пожалуйста, какой у Вас вопрос касательно нашего проект…" at bounding box center [94, 131] width 73 height 16
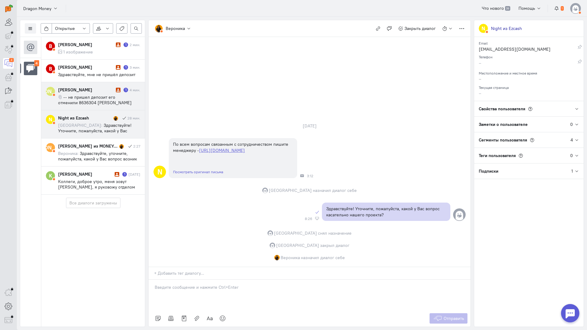
click at [100, 97] on span "-- не пришел депозит его отменили 8636304 [PERSON_NAME] Отправлено из Почты Mail" at bounding box center [95, 102] width 74 height 16
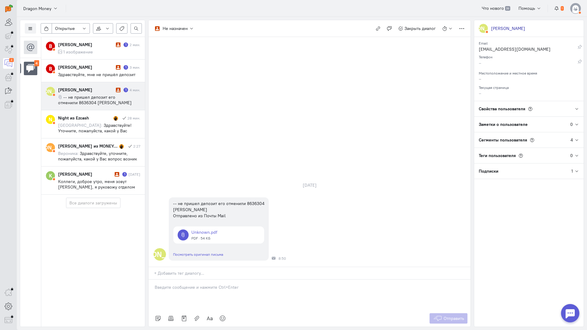
click at [229, 280] on div at bounding box center [309, 295] width 322 height 31
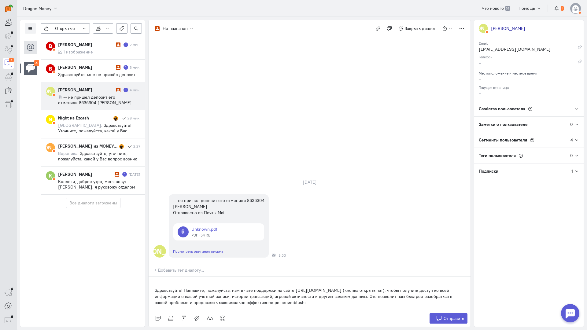
click at [152, 277] on div "Здравствуйте! Напишите, пожалуйста, нам в чате поддержки на сайте [URL][DOMAIN_…" at bounding box center [309, 294] width 322 height 34
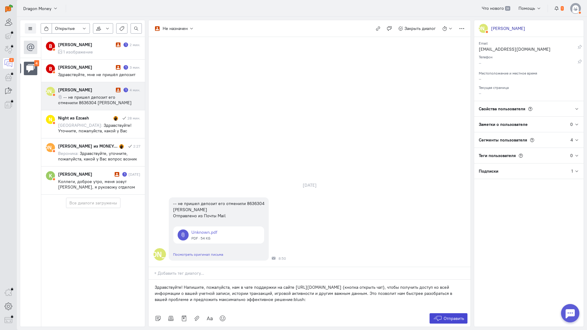
click at [443, 313] on button "Отправить" at bounding box center [448, 318] width 38 height 10
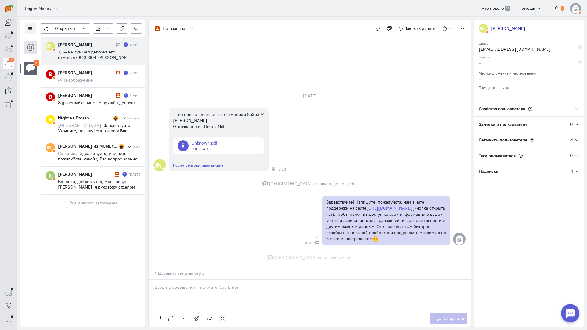
scroll to position [0, 0]
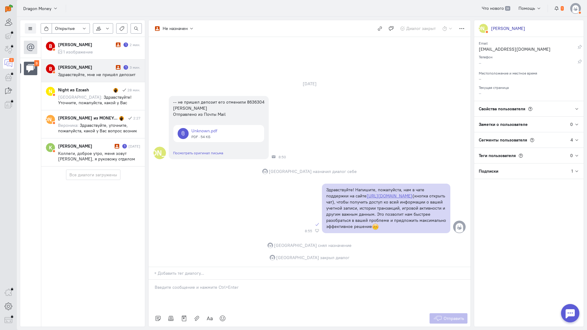
click at [99, 76] on span "Здравствуйте, мне не пришёл депозит" at bounding box center [96, 74] width 77 height 5
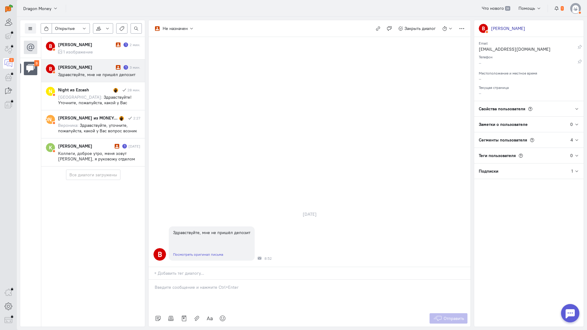
click at [199, 284] on p at bounding box center [310, 287] width 310 height 6
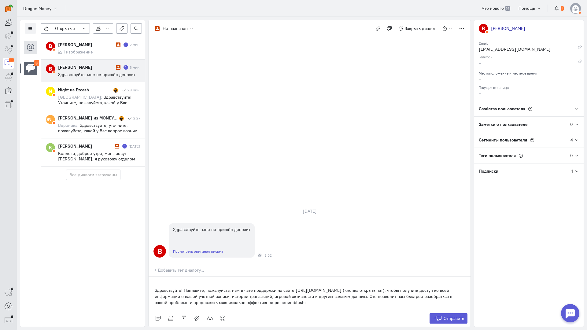
click at [153, 277] on div "Здравствуйте! Напишите, пожалуйста, нам в чате поддержки на сайте [URL][DOMAIN_…" at bounding box center [309, 294] width 322 height 34
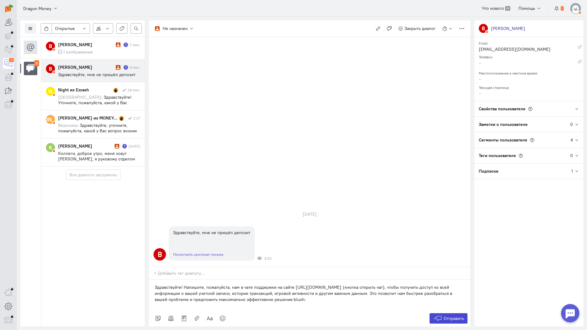
click at [438, 313] on button "Отправить" at bounding box center [448, 318] width 38 height 10
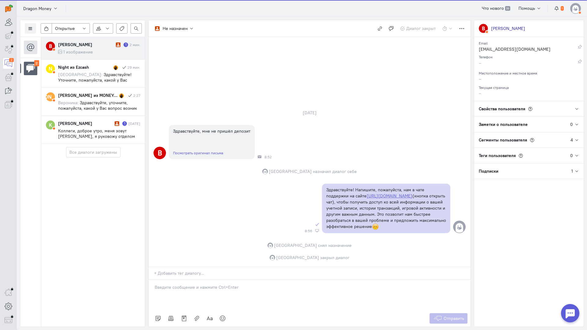
click at [94, 50] on cq-message "1 изображение" at bounding box center [99, 51] width 82 height 5
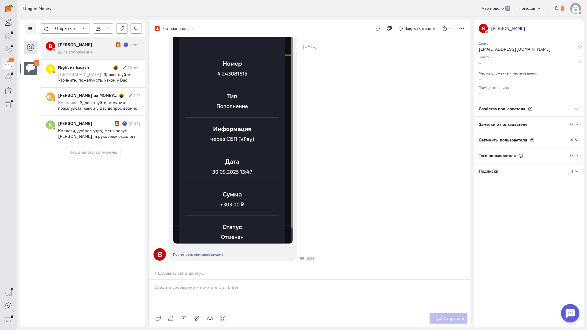
scroll to position [133, 0]
click at [194, 280] on div at bounding box center [309, 295] width 322 height 31
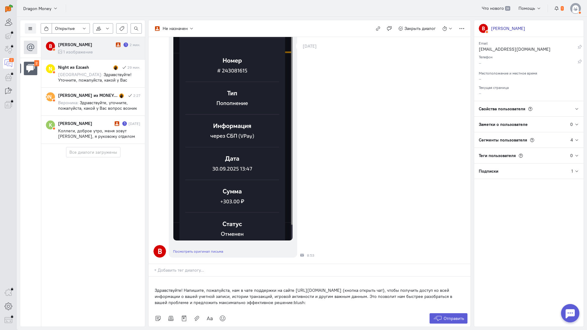
click at [153, 277] on div "Здравствуйте! Напишите, пожалуйста, нам в чате поддержки на сайте [URL][DOMAIN_…" at bounding box center [309, 294] width 322 height 34
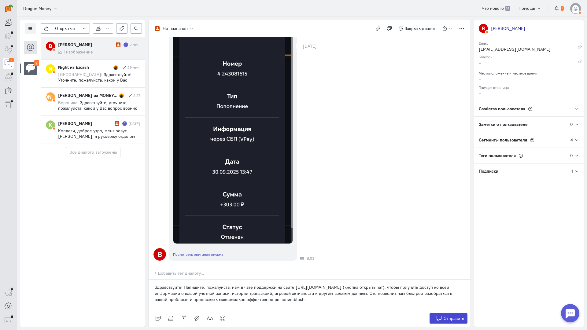
click at [450, 316] on span "Отправить" at bounding box center [453, 318] width 20 height 5
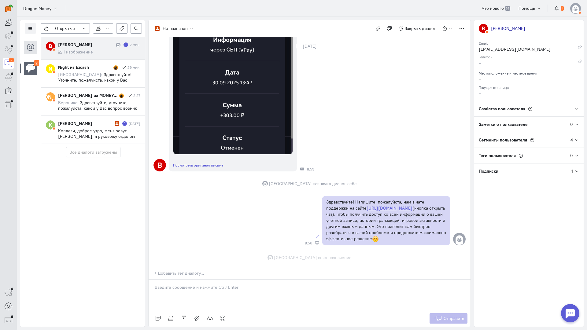
scroll to position [234, 0]
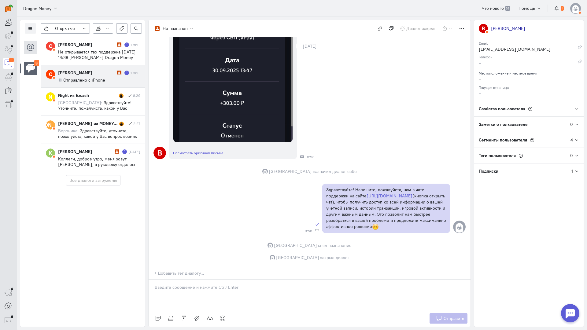
click at [90, 81] on span "Отправлено с iPhone" at bounding box center [84, 79] width 42 height 5
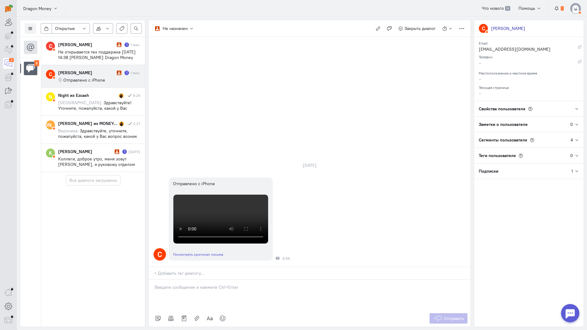
click at [101, 84] on cq-conversation-card "С [PERSON_NAME] 1 1 мин. Отправлено с iPhone" at bounding box center [93, 76] width 104 height 23
drag, startPoint x: 197, startPoint y: 262, endPoint x: 192, endPoint y: 257, distance: 7.2
click at [197, 280] on div at bounding box center [309, 295] width 322 height 31
click at [155, 290] on p "Здравствуйте! Благодарим Вас за обращение и предоставленную информацию:blush:" at bounding box center [310, 293] width 310 height 6
click at [449, 316] on span "Отправить" at bounding box center [453, 318] width 20 height 5
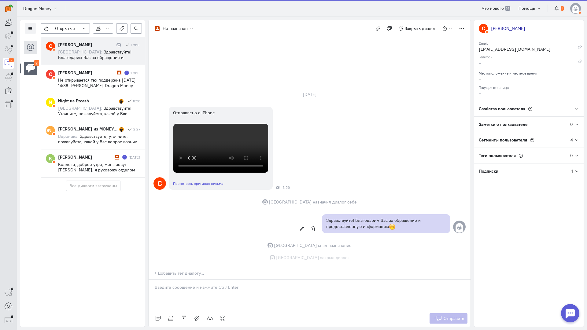
scroll to position [200, 0]
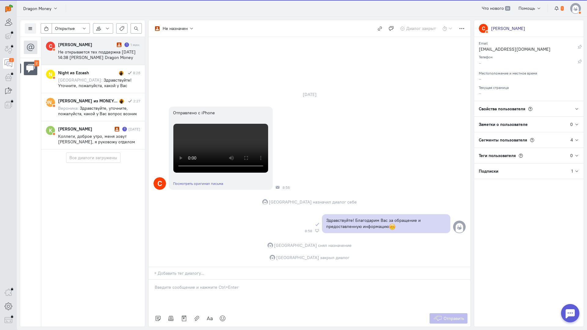
drag, startPoint x: 84, startPoint y: 53, endPoint x: 97, endPoint y: 57, distance: 13.6
click at [84, 53] on span "Не открывается тех поддержка [DATE] 14:38 [PERSON_NAME] Dragon Money <[PERSON_N…" at bounding box center [97, 60] width 78 height 22
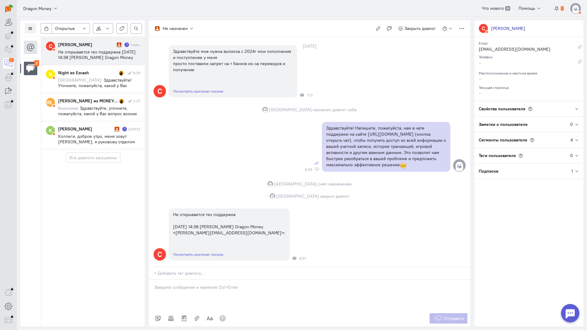
scroll to position [51, 0]
click at [198, 284] on p at bounding box center [310, 287] width 310 height 6
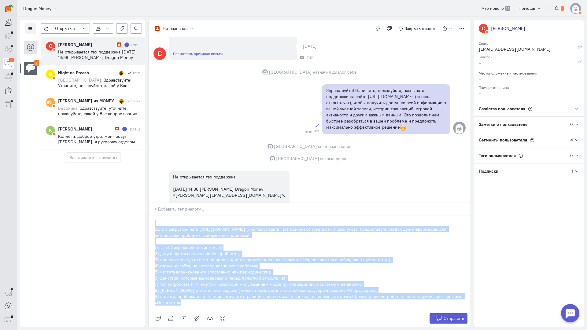
drag, startPoint x: 197, startPoint y: 266, endPoint x: 106, endPoint y: 183, distance: 123.3
click at [106, 183] on div "Список пользователей Включить темную тему Открытые Открытые диалоги Отложенные …" at bounding box center [302, 173] width 570 height 313
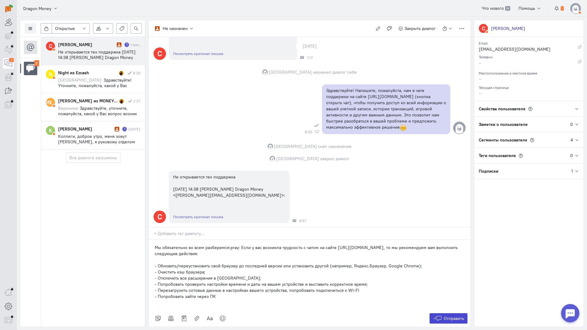
click at [452, 316] on span "Отправить" at bounding box center [453, 318] width 20 height 5
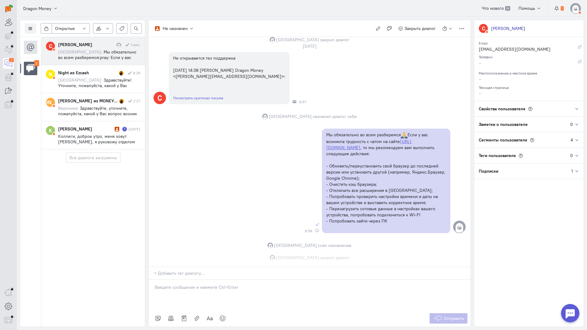
scroll to position [201, 0]
